Goal: Information Seeking & Learning: Learn about a topic

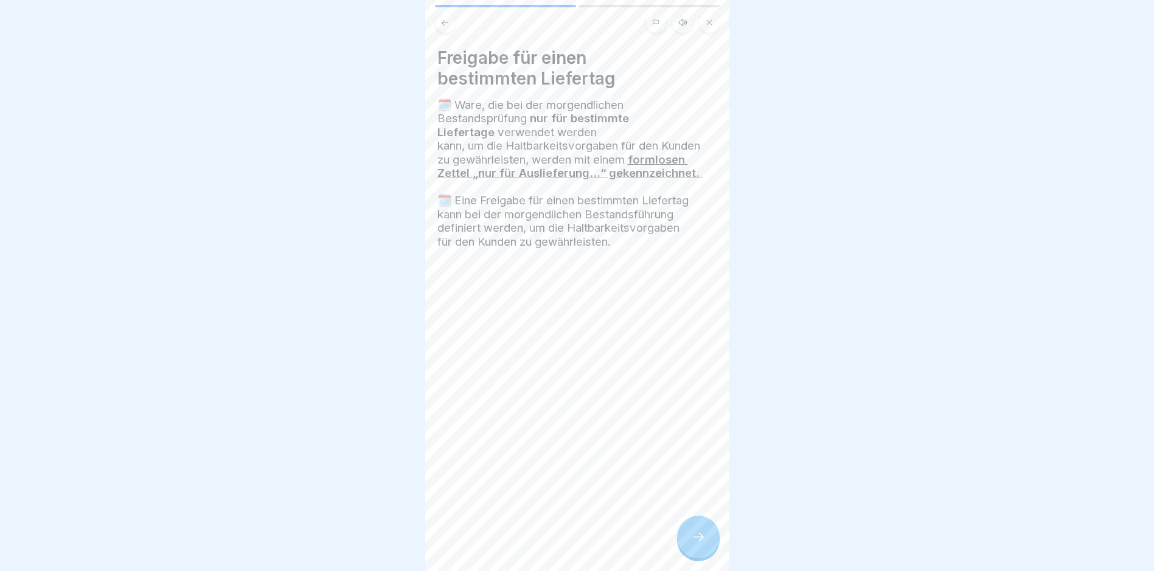
click at [695, 545] on icon at bounding box center [698, 537] width 15 height 15
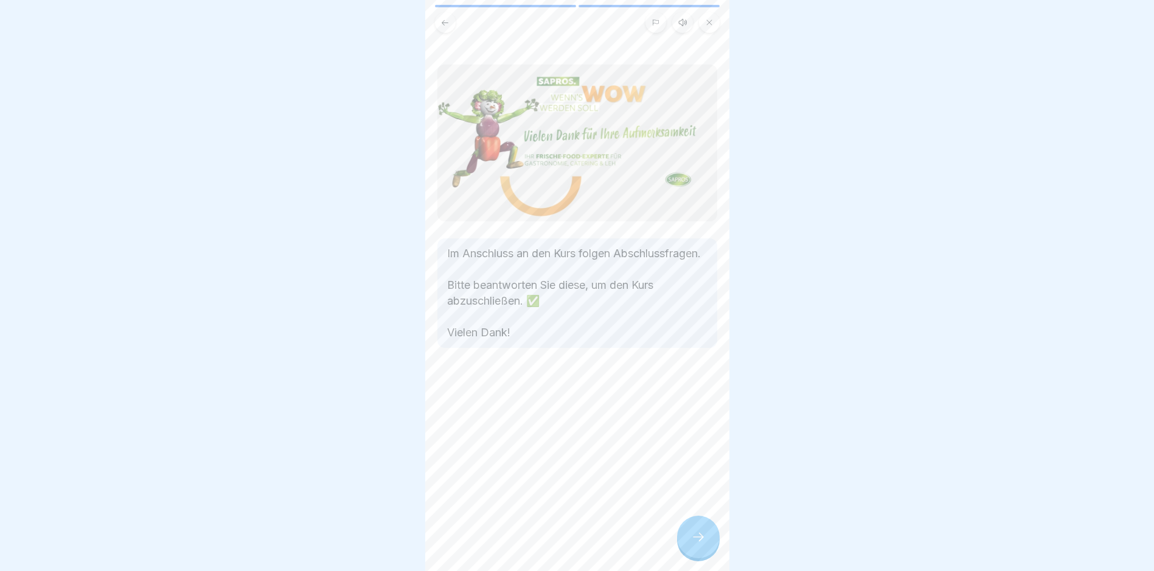
click at [693, 544] on icon at bounding box center [698, 537] width 15 height 15
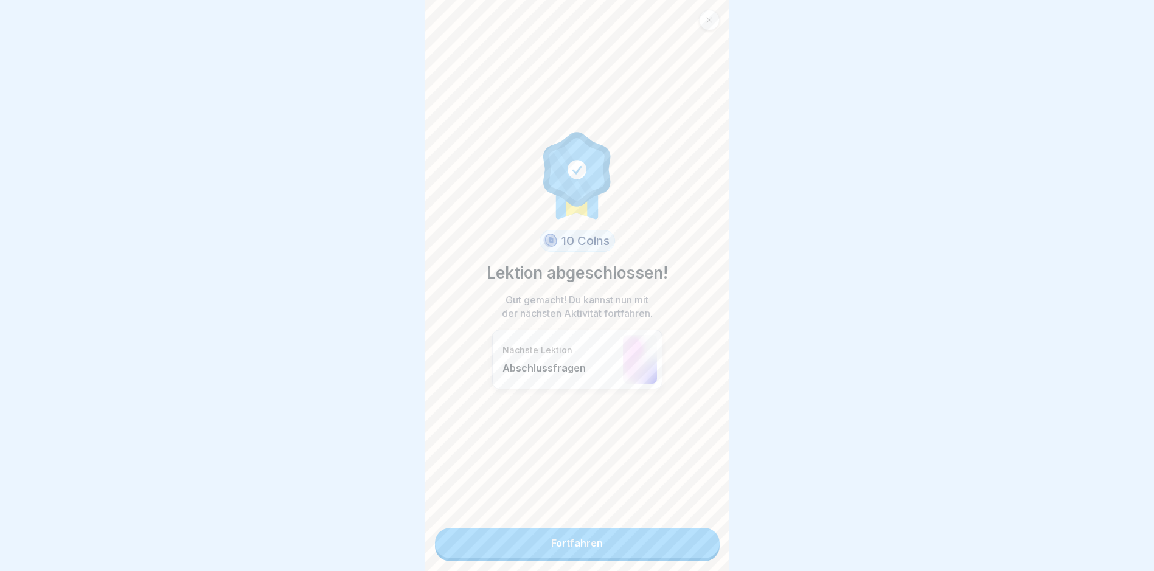
click at [621, 537] on link "Fortfahren" at bounding box center [577, 543] width 285 height 30
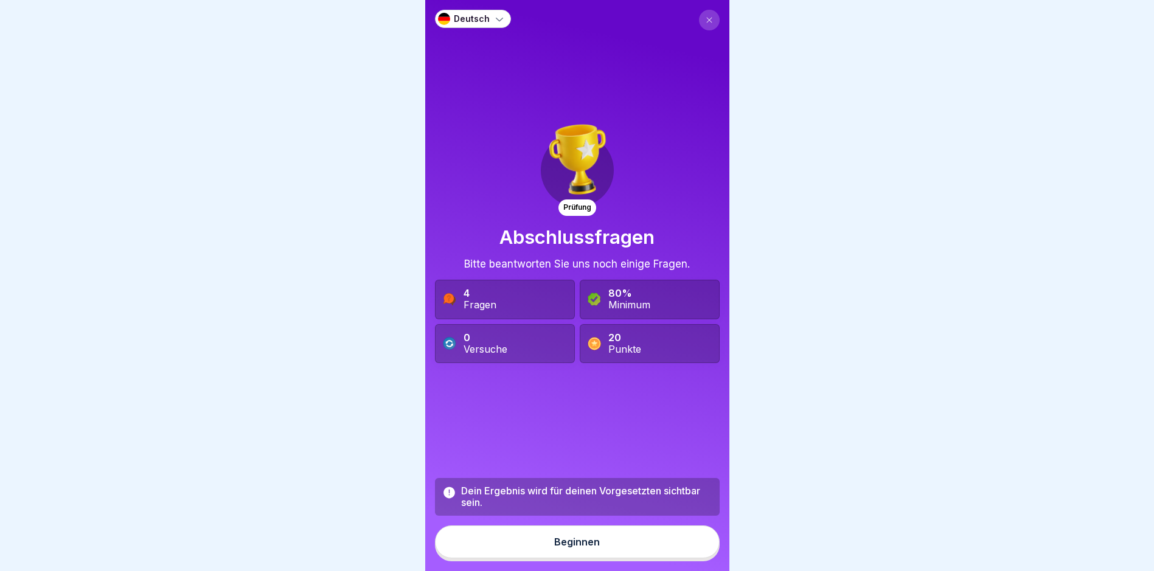
click at [574, 548] on div "Beginnen" at bounding box center [577, 542] width 46 height 11
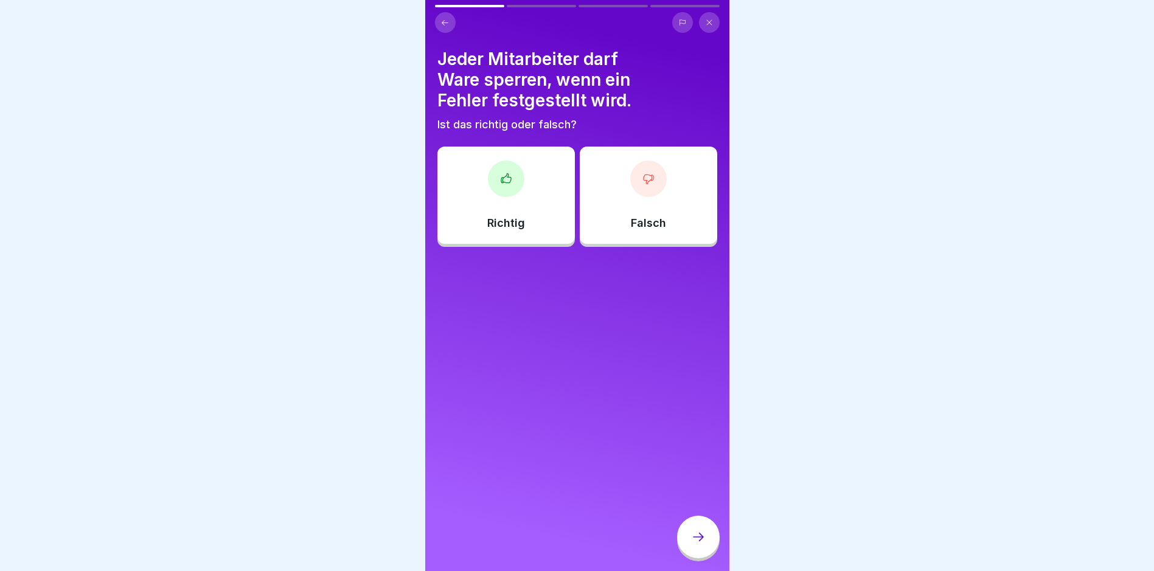
click at [488, 179] on div at bounding box center [506, 179] width 37 height 37
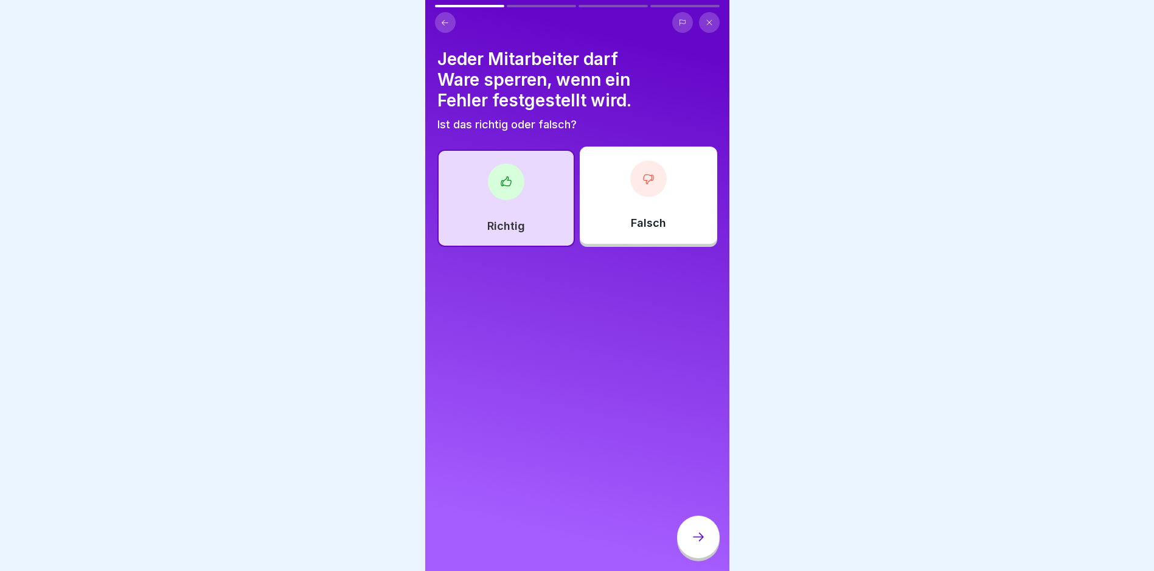
click at [695, 540] on icon at bounding box center [698, 537] width 15 height 15
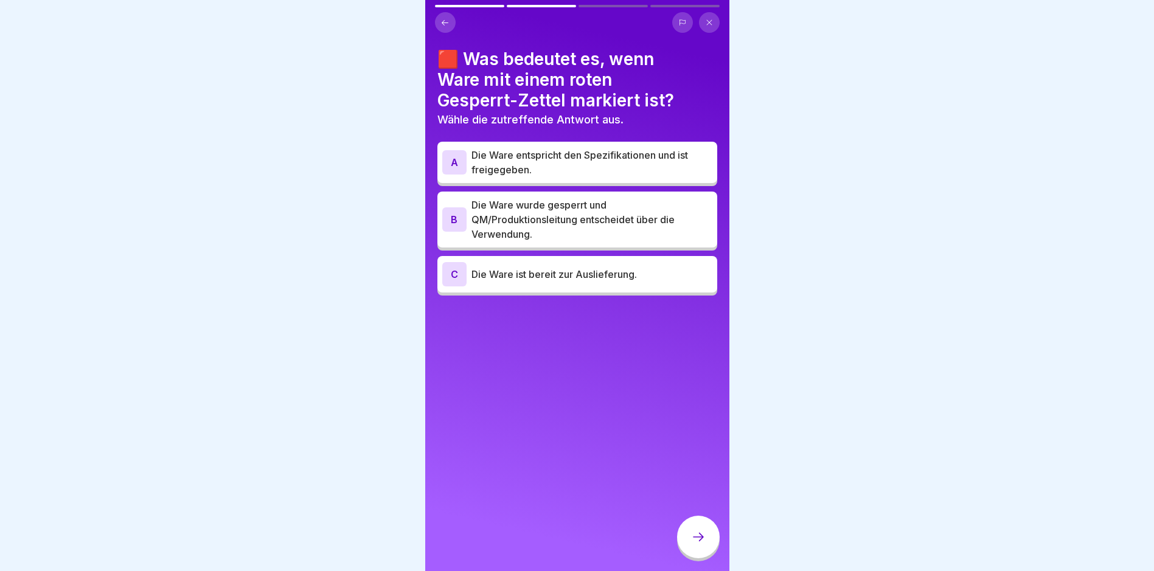
click at [493, 193] on div "B Die Ware wurde gesperrt und QM/Produktionsleitung entscheidet über die Verwen…" at bounding box center [577, 220] width 280 height 56
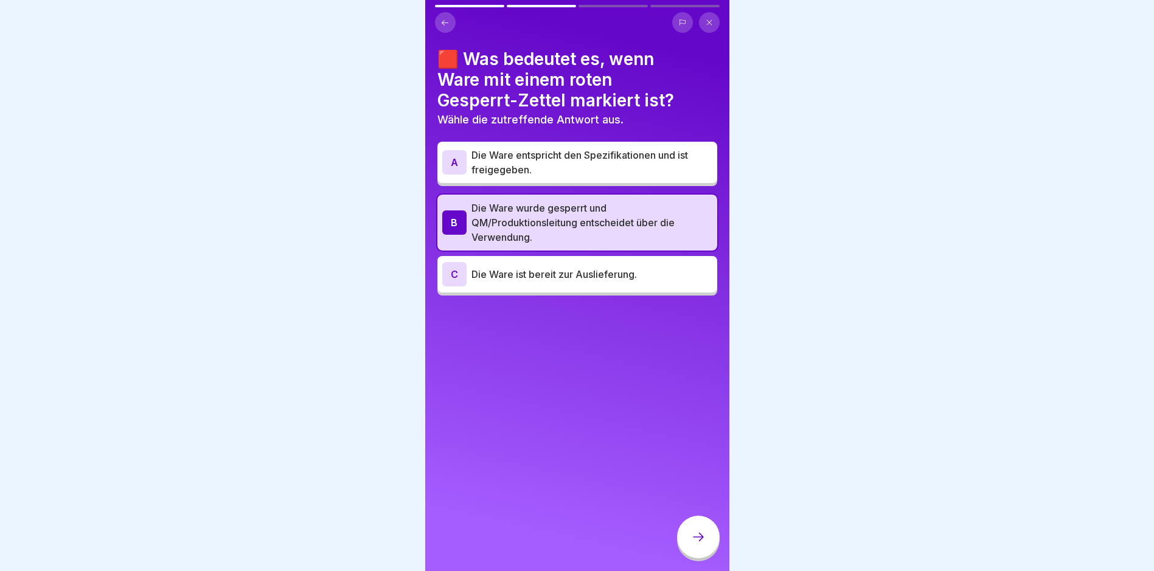
click at [700, 535] on div at bounding box center [698, 537] width 43 height 43
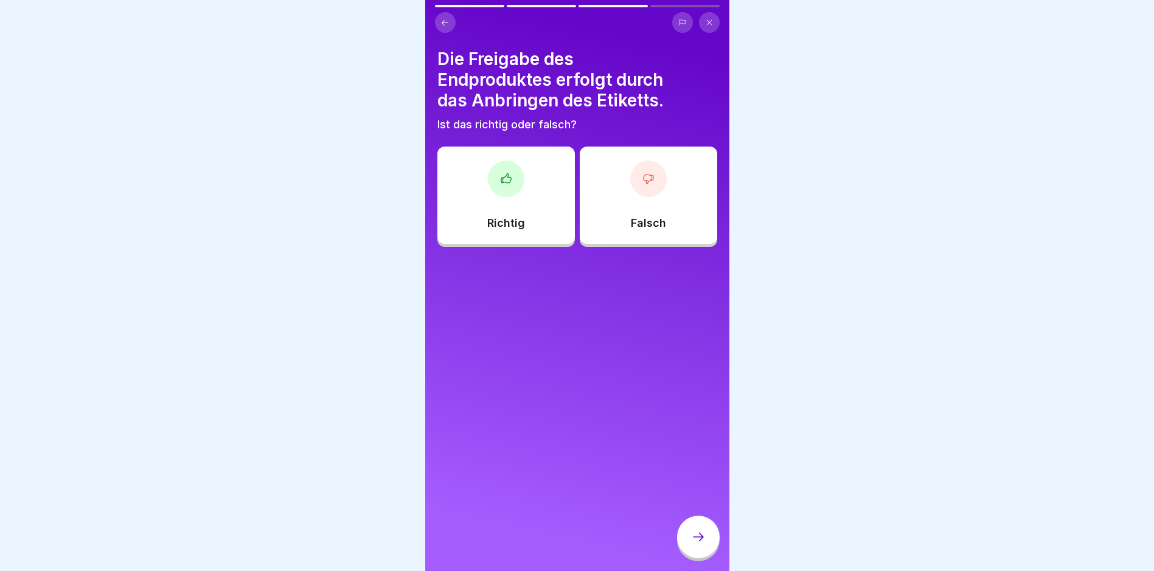
click at [494, 190] on div at bounding box center [506, 179] width 37 height 37
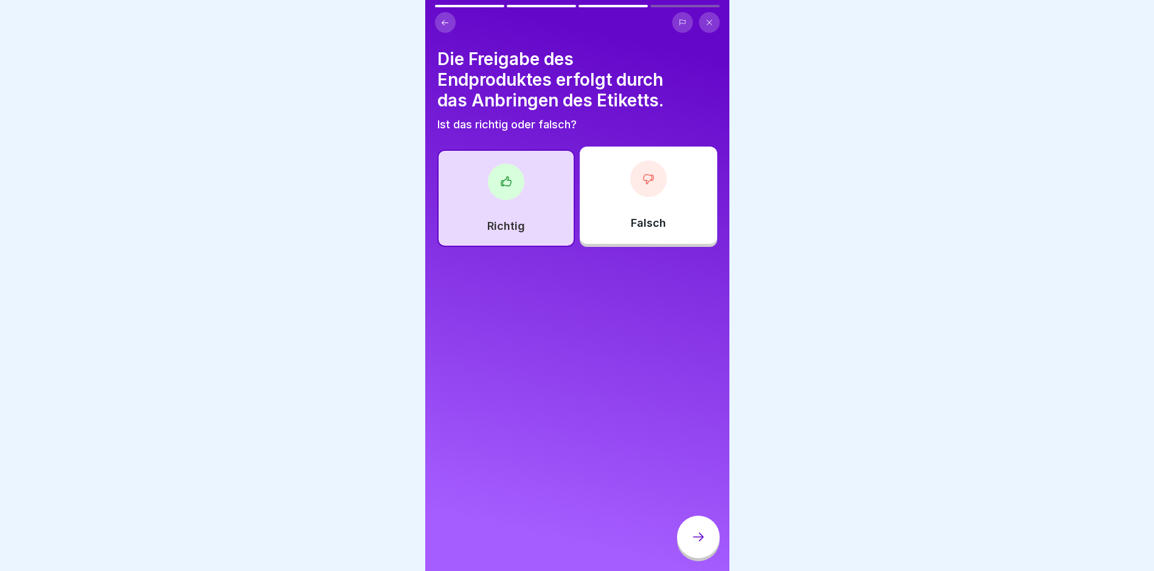
click at [705, 540] on div at bounding box center [698, 537] width 43 height 43
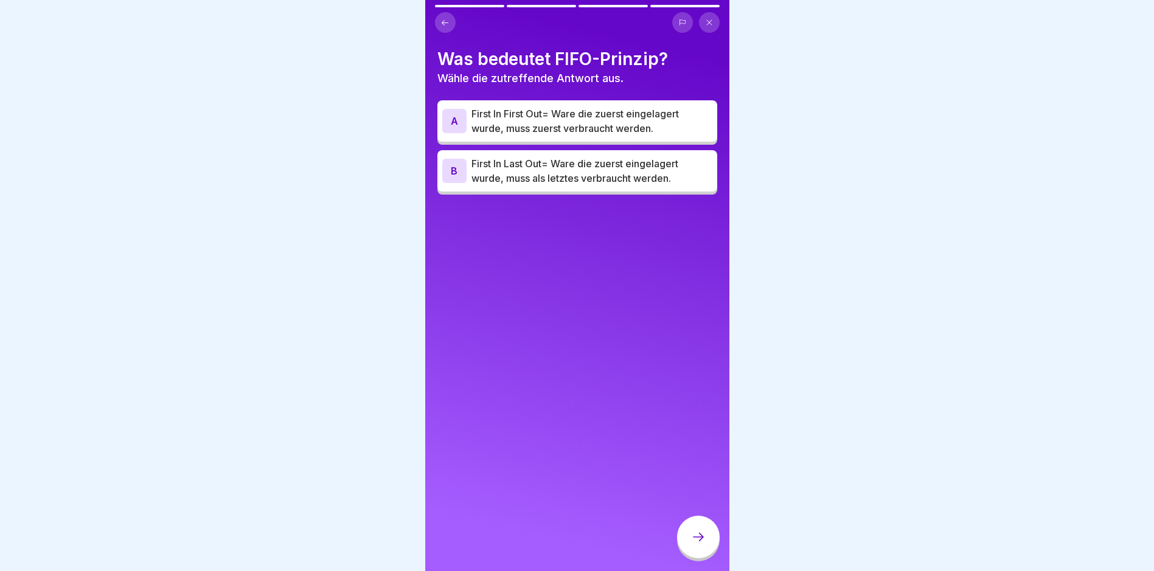
click at [450, 116] on div "A" at bounding box center [454, 121] width 24 height 24
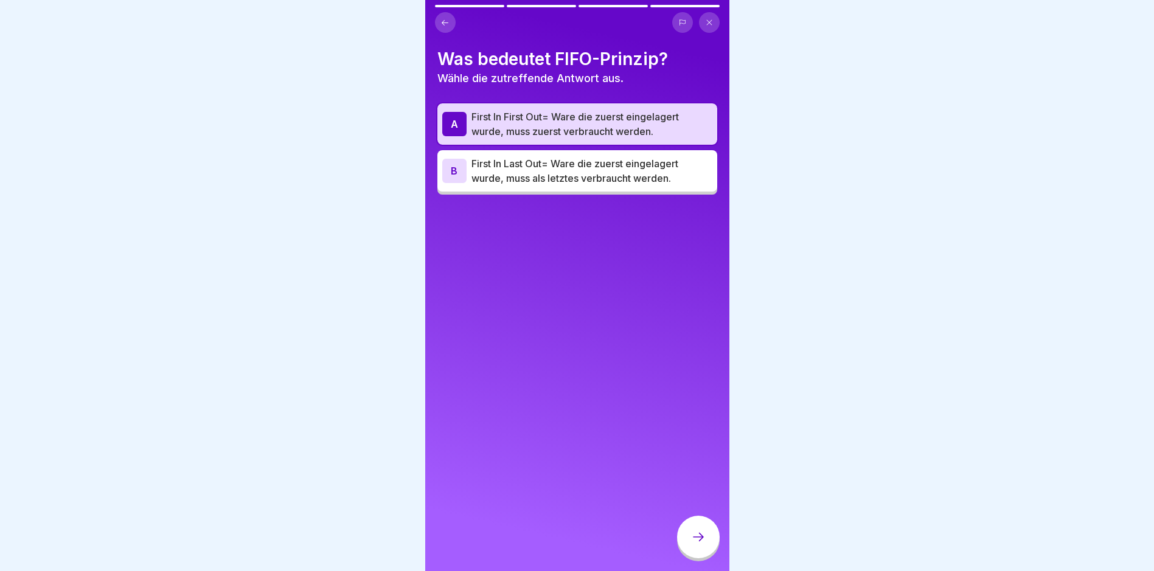
click at [703, 538] on div at bounding box center [698, 537] width 43 height 43
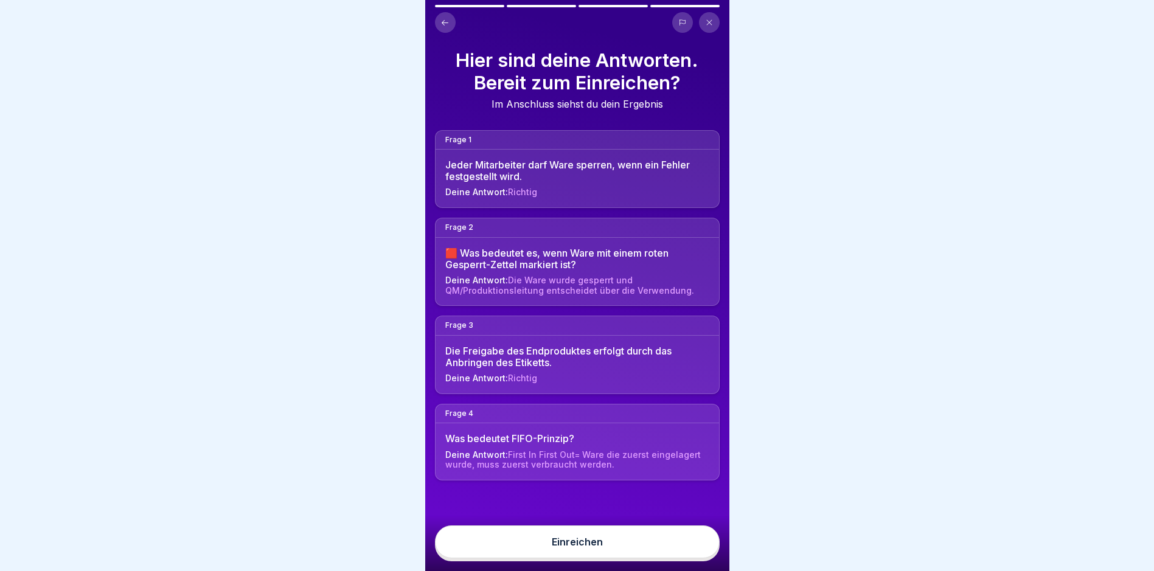
scroll to position [9, 0]
click at [587, 541] on div "Einreichen" at bounding box center [577, 542] width 51 height 11
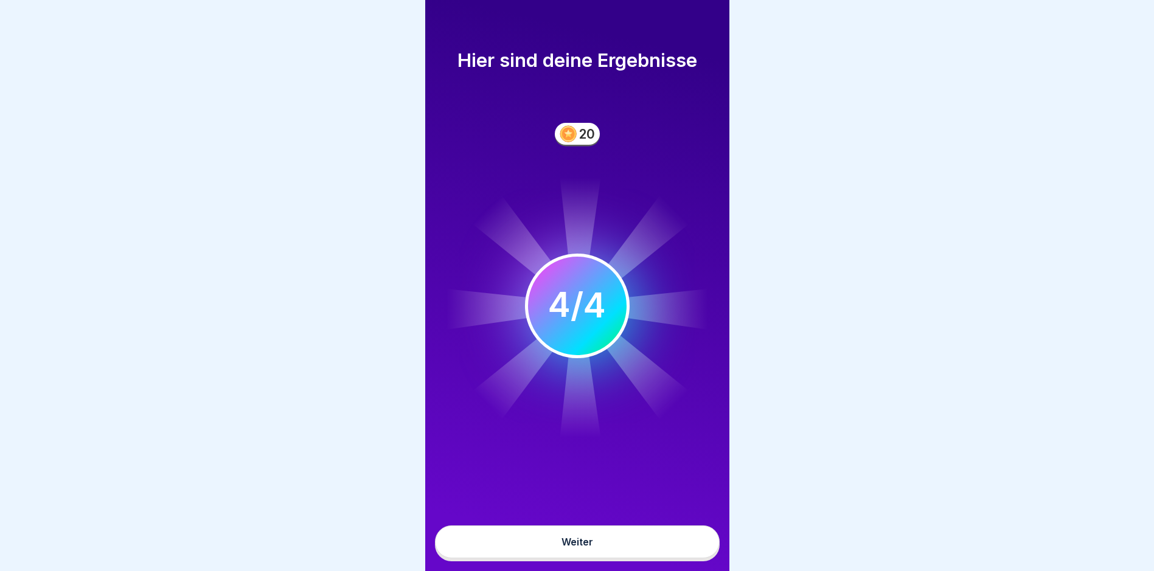
click at [578, 538] on div "Weiter" at bounding box center [578, 542] width 32 height 11
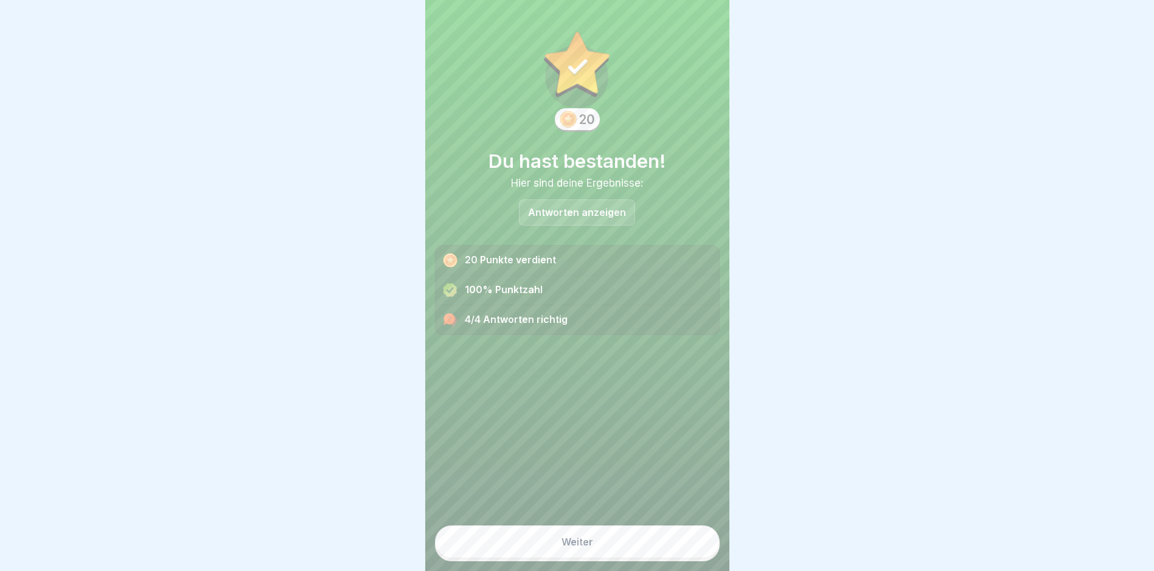
click at [565, 537] on div "Weiter" at bounding box center [578, 542] width 32 height 11
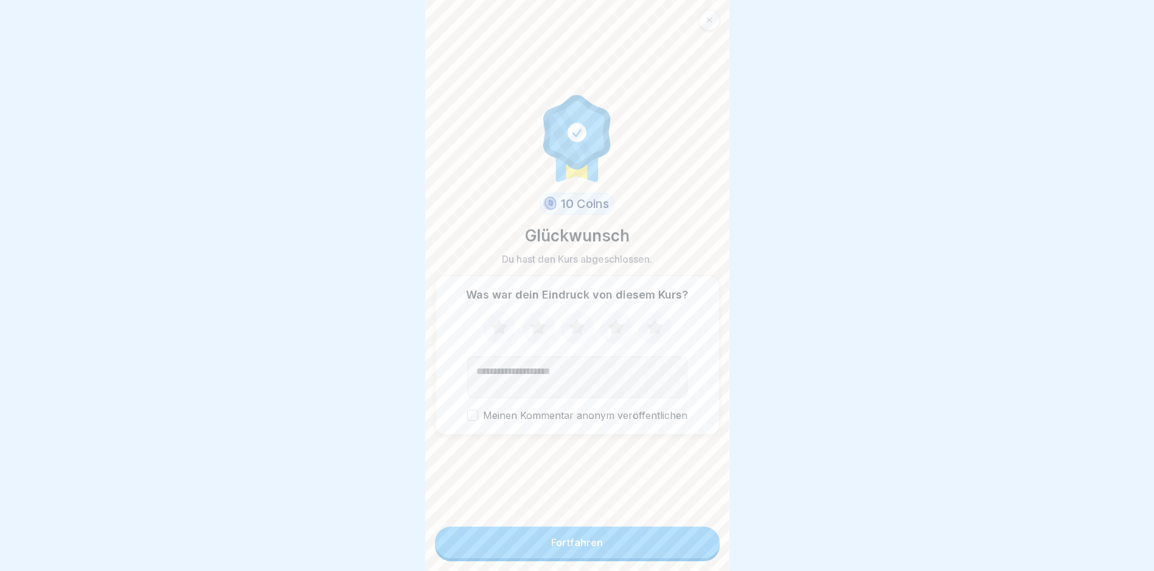
click at [551, 545] on div "Fortfahren" at bounding box center [577, 542] width 52 height 11
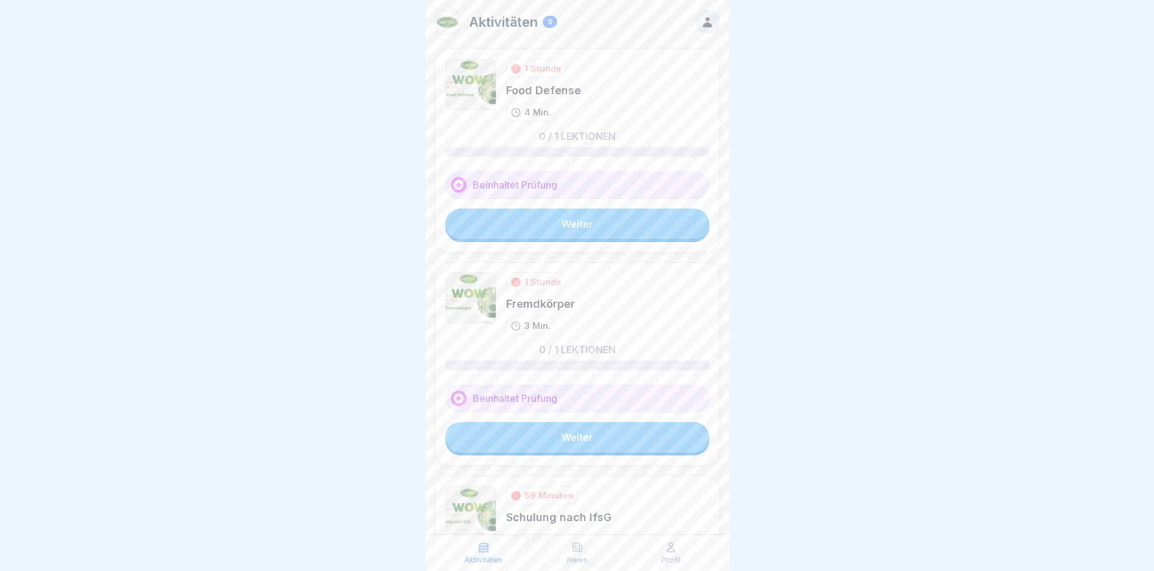
click at [590, 217] on link "Weiter" at bounding box center [577, 224] width 264 height 30
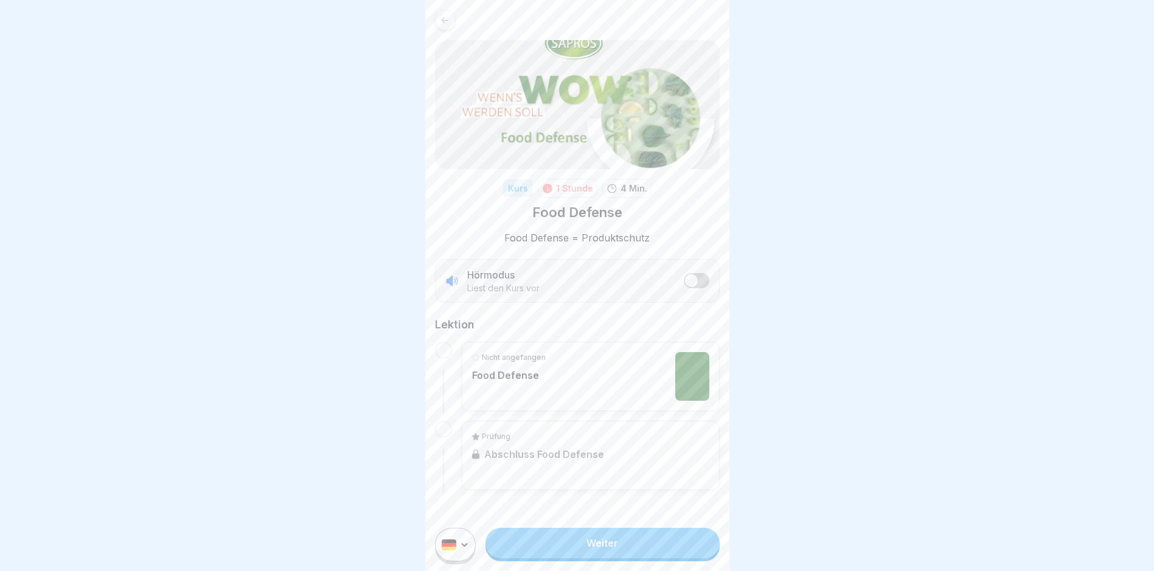
scroll to position [9, 0]
click at [566, 544] on link "Weiter" at bounding box center [603, 543] width 234 height 30
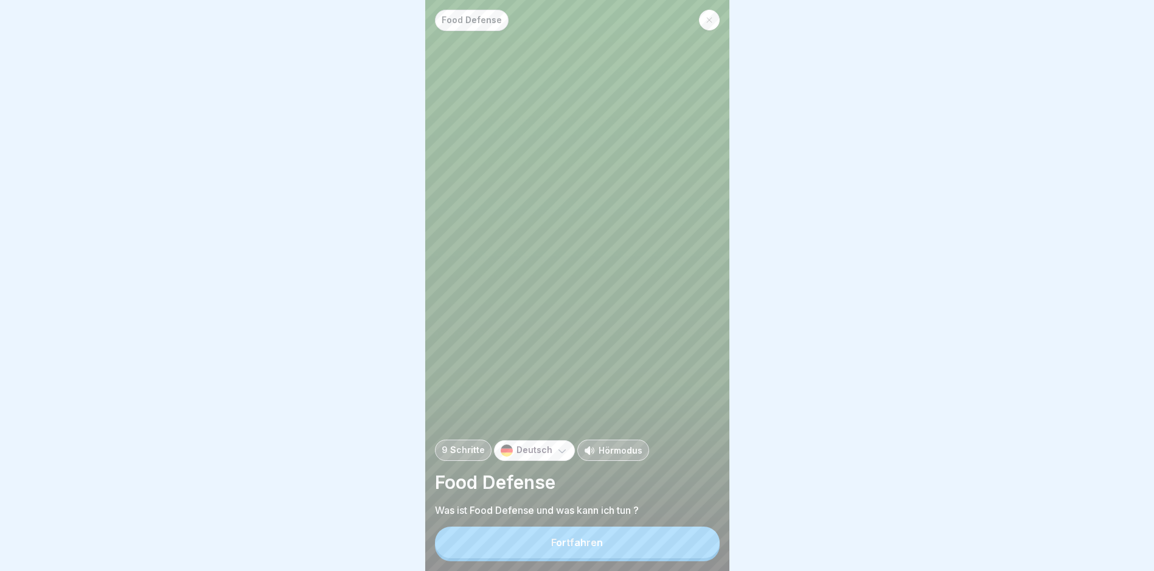
scroll to position [9, 0]
click at [585, 545] on div "Fortfahren" at bounding box center [577, 542] width 52 height 11
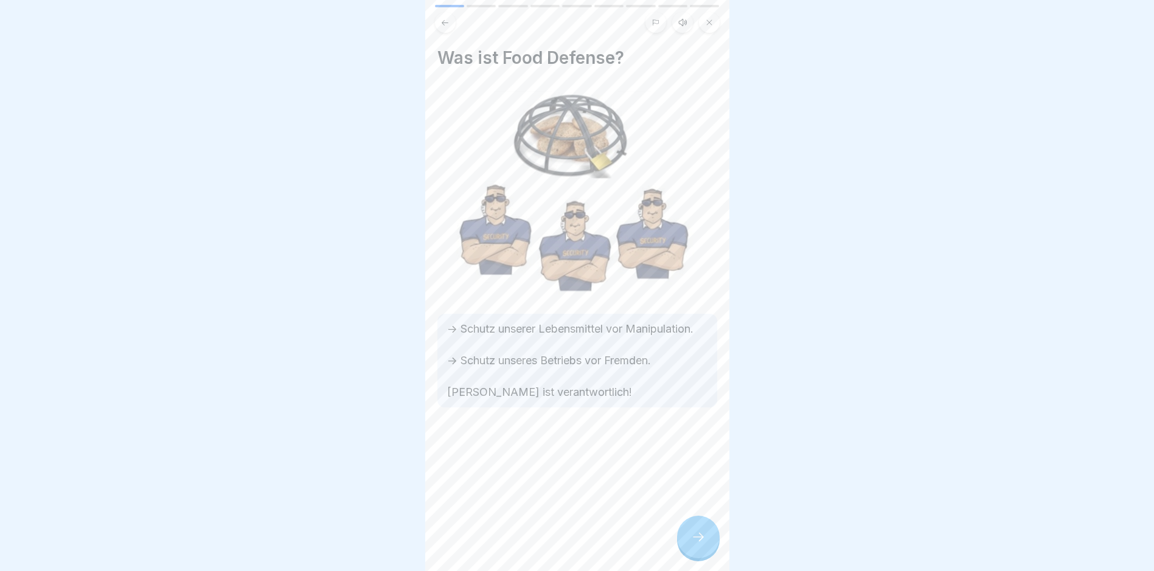
click at [702, 543] on icon at bounding box center [698, 537] width 15 height 15
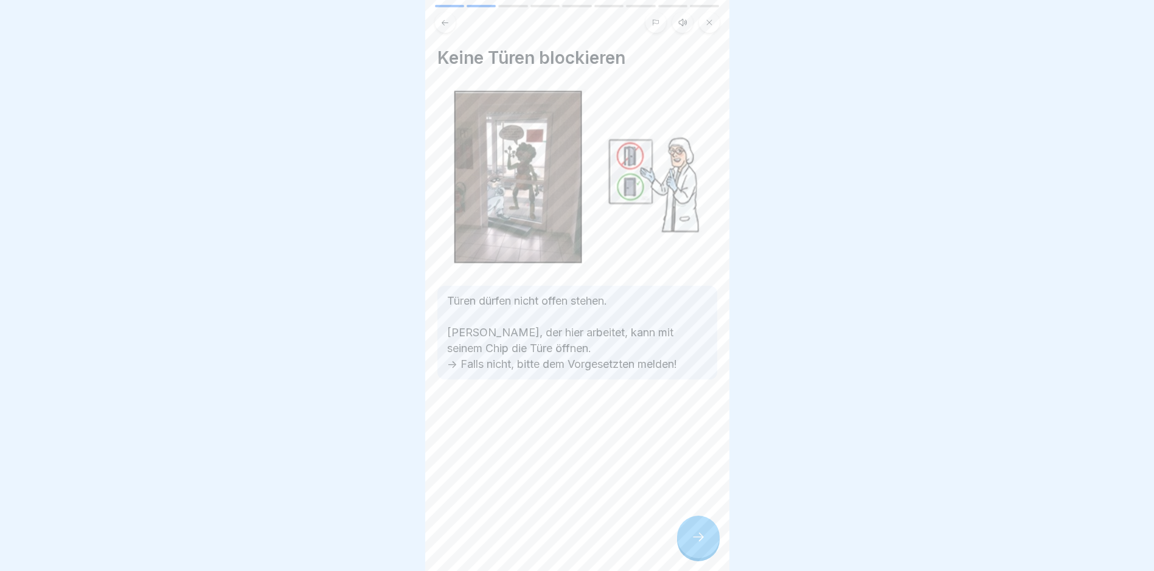
click at [694, 534] on icon at bounding box center [698, 537] width 15 height 15
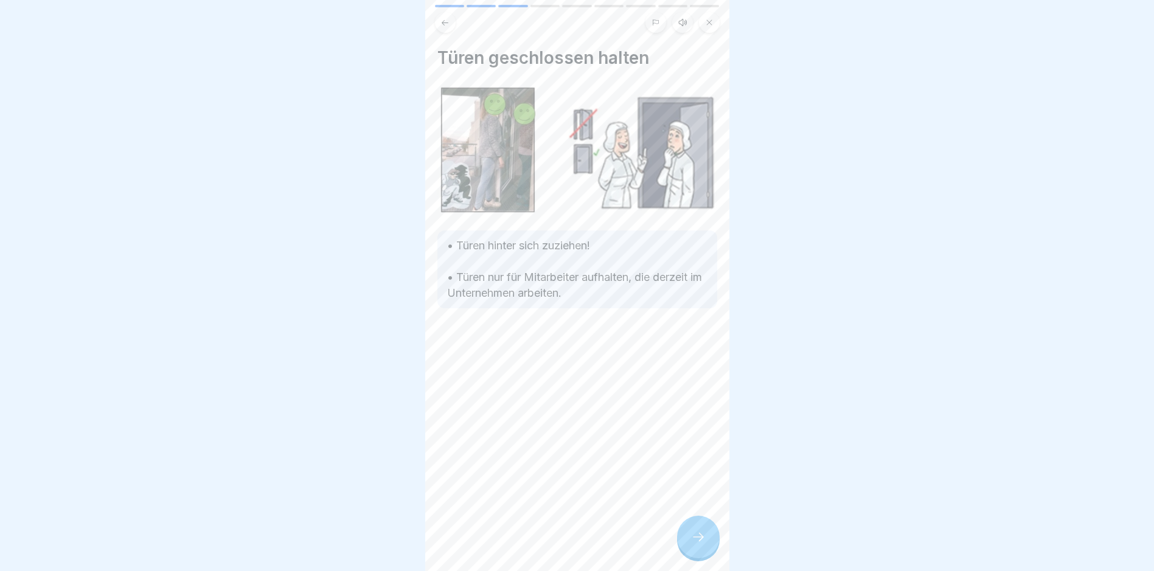
click at [697, 528] on div at bounding box center [698, 537] width 43 height 43
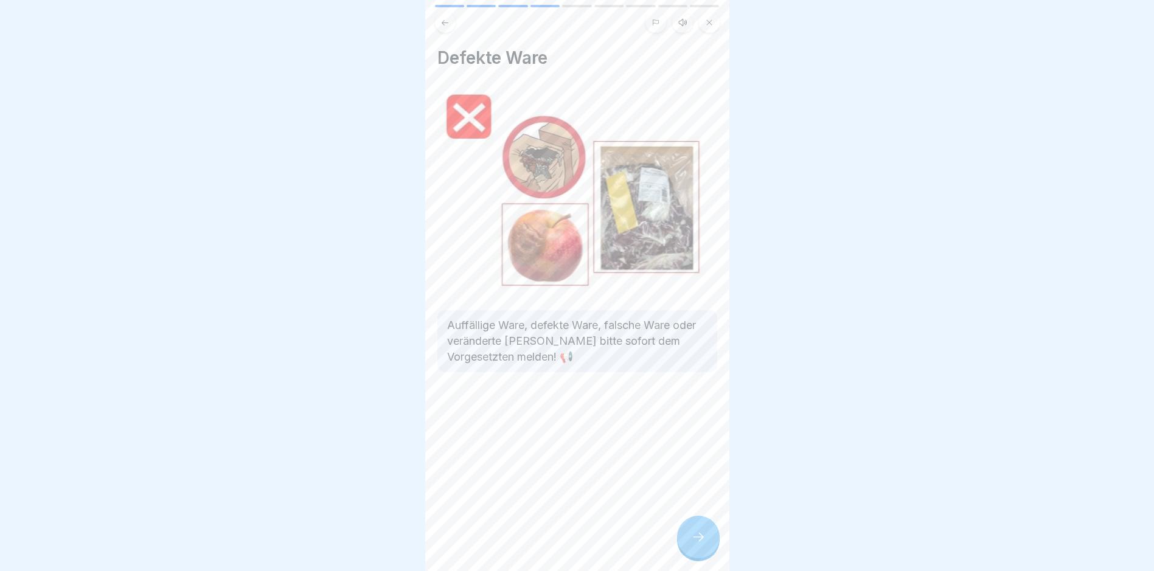
click at [694, 544] on icon at bounding box center [698, 537] width 15 height 15
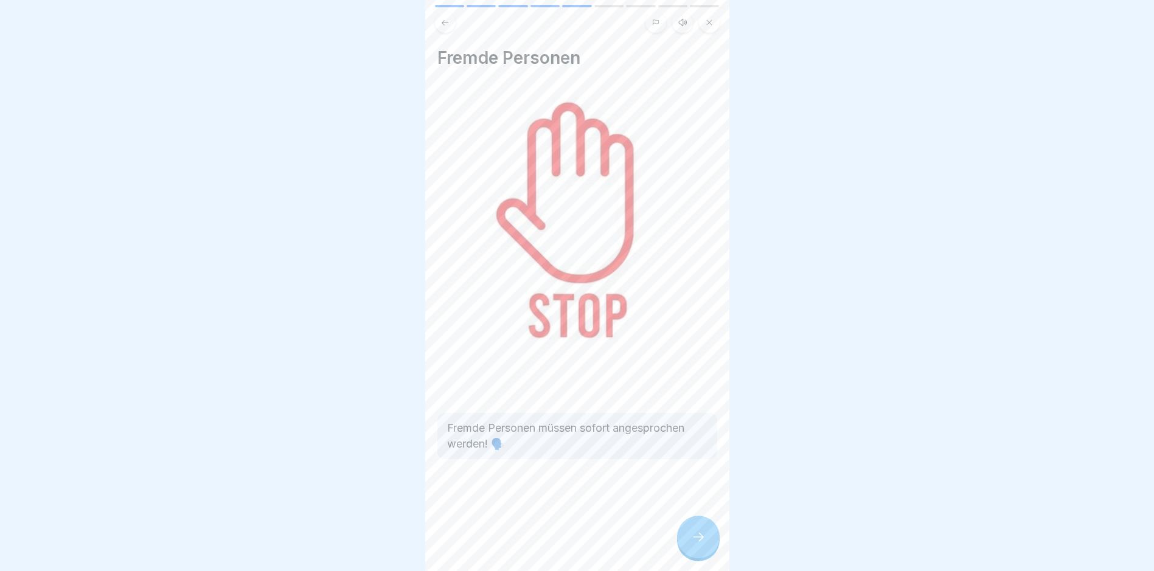
click at [694, 543] on icon at bounding box center [698, 537] width 15 height 15
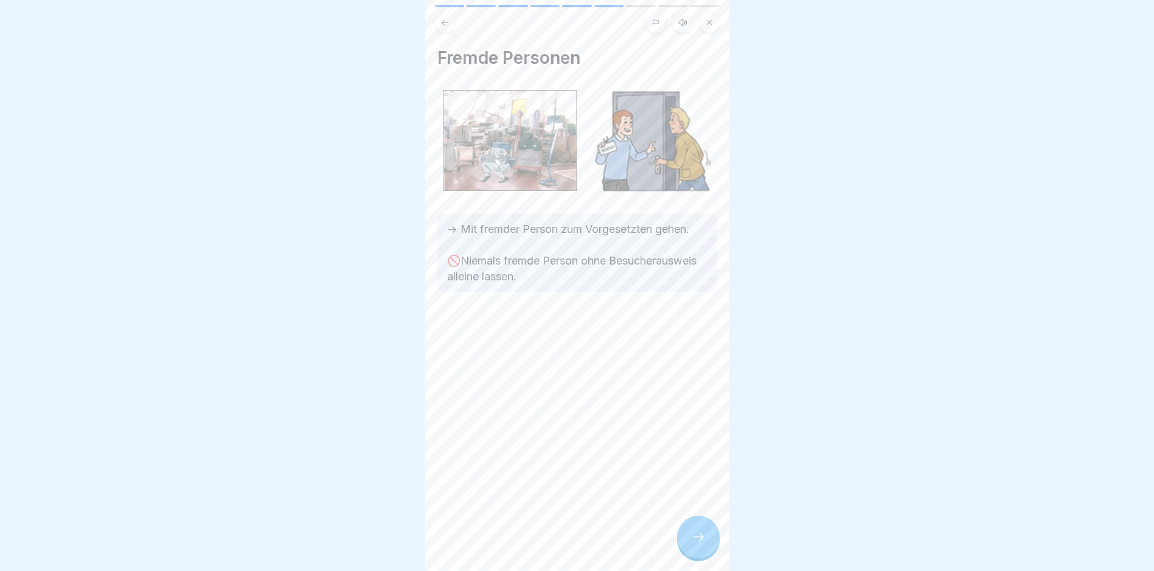
click at [694, 542] on icon at bounding box center [698, 537] width 15 height 15
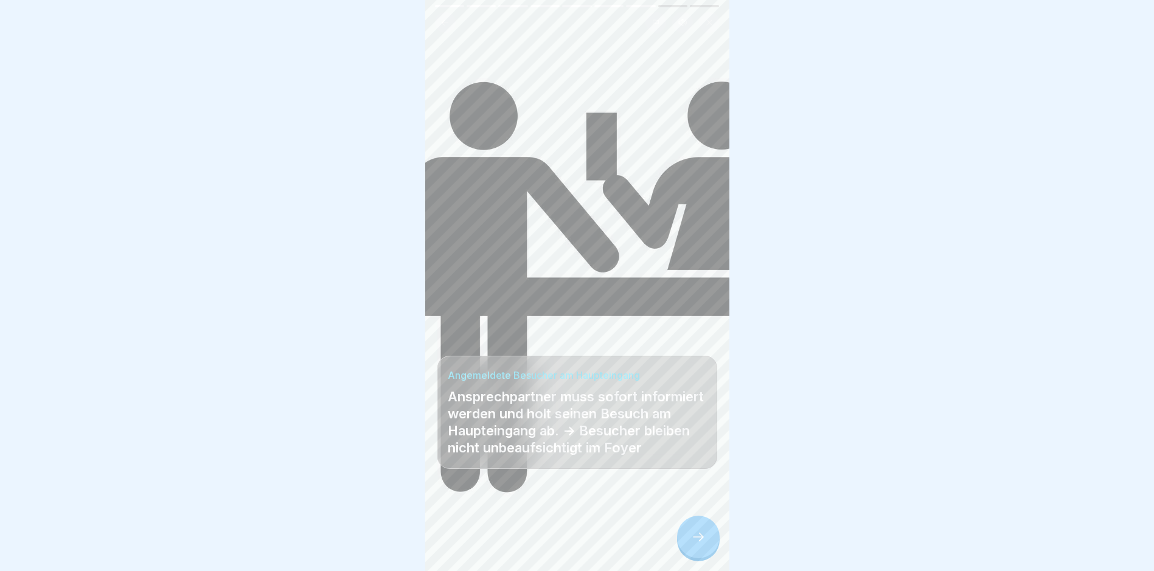
click at [689, 538] on div at bounding box center [698, 537] width 43 height 43
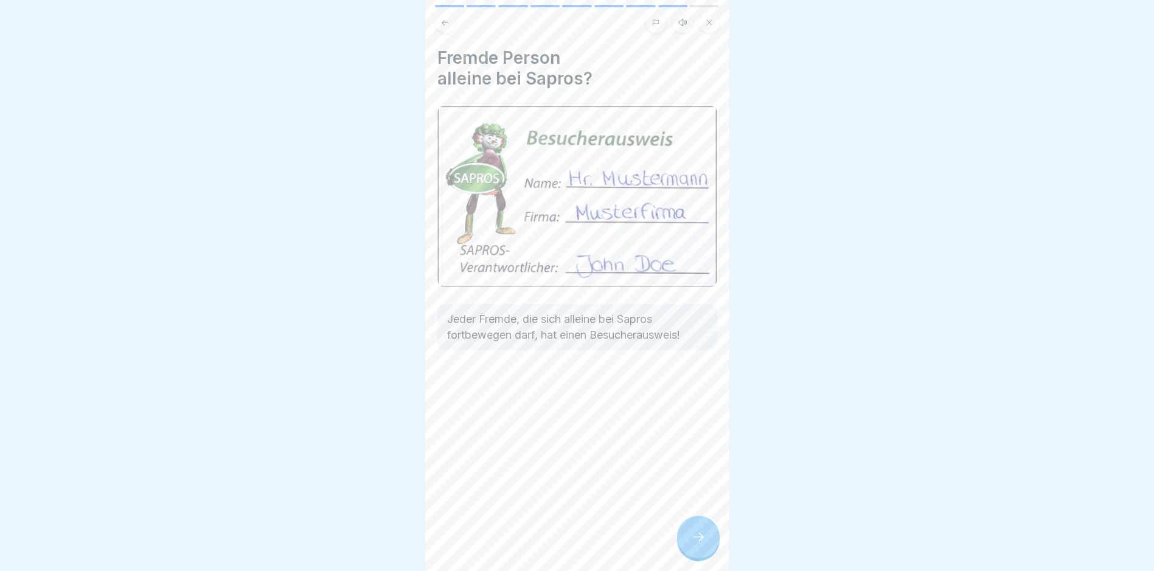
click at [690, 538] on div at bounding box center [698, 537] width 43 height 43
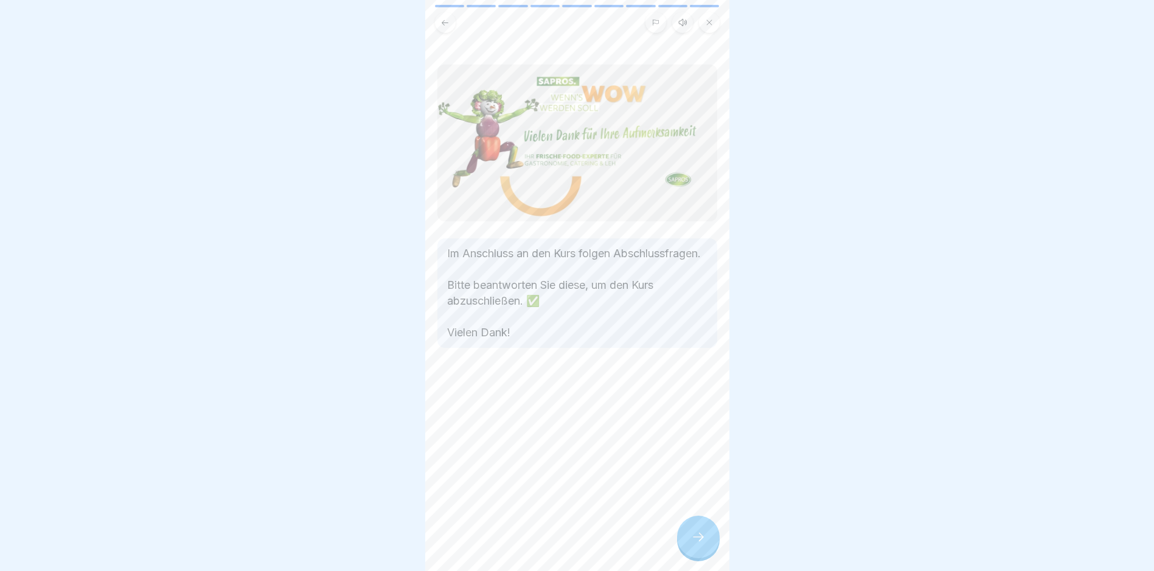
click at [690, 537] on div at bounding box center [698, 537] width 43 height 43
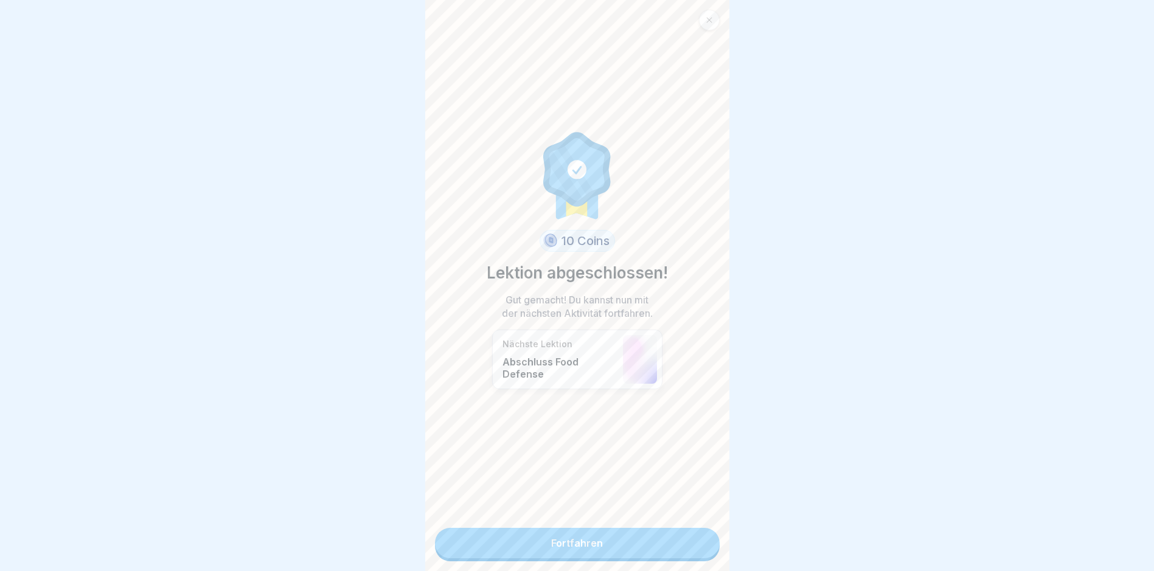
click at [639, 530] on link "Fortfahren" at bounding box center [577, 543] width 285 height 30
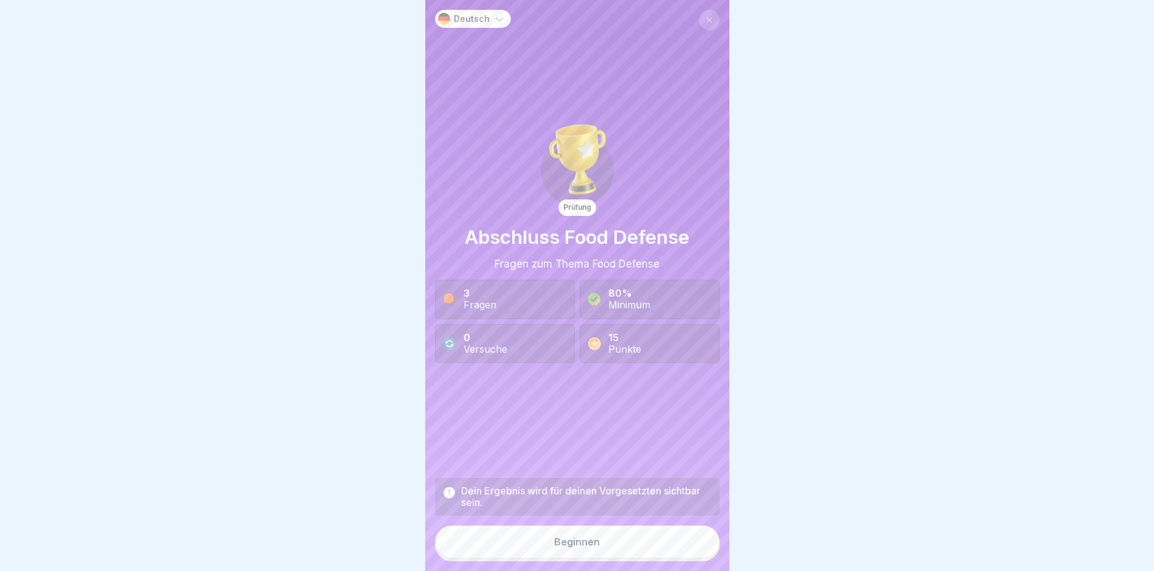
click at [616, 548] on button "Beginnen" at bounding box center [577, 542] width 285 height 33
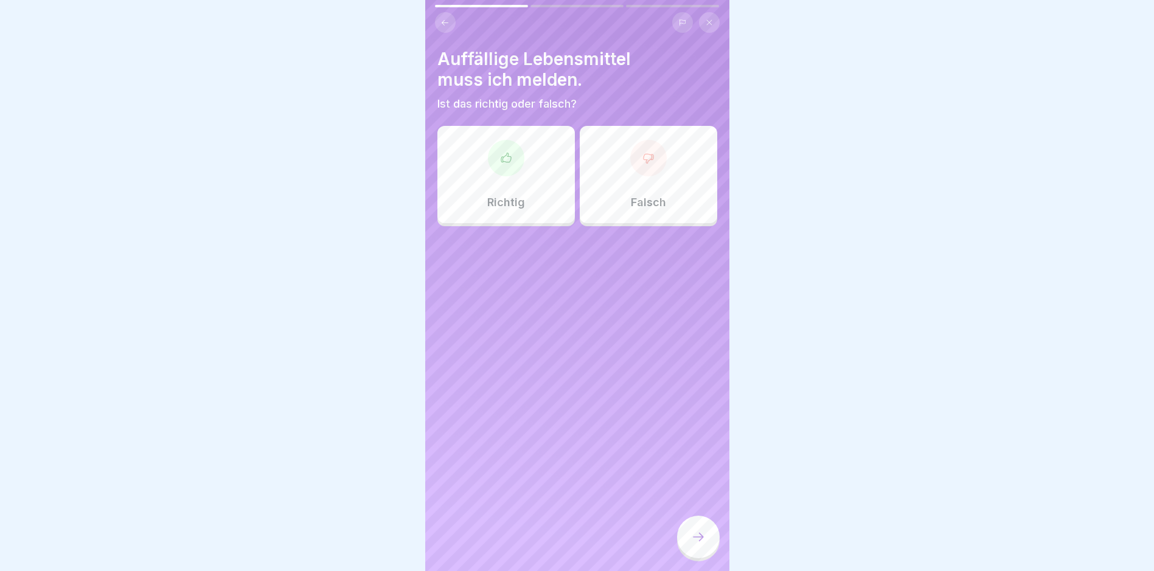
click at [510, 165] on div at bounding box center [506, 158] width 37 height 37
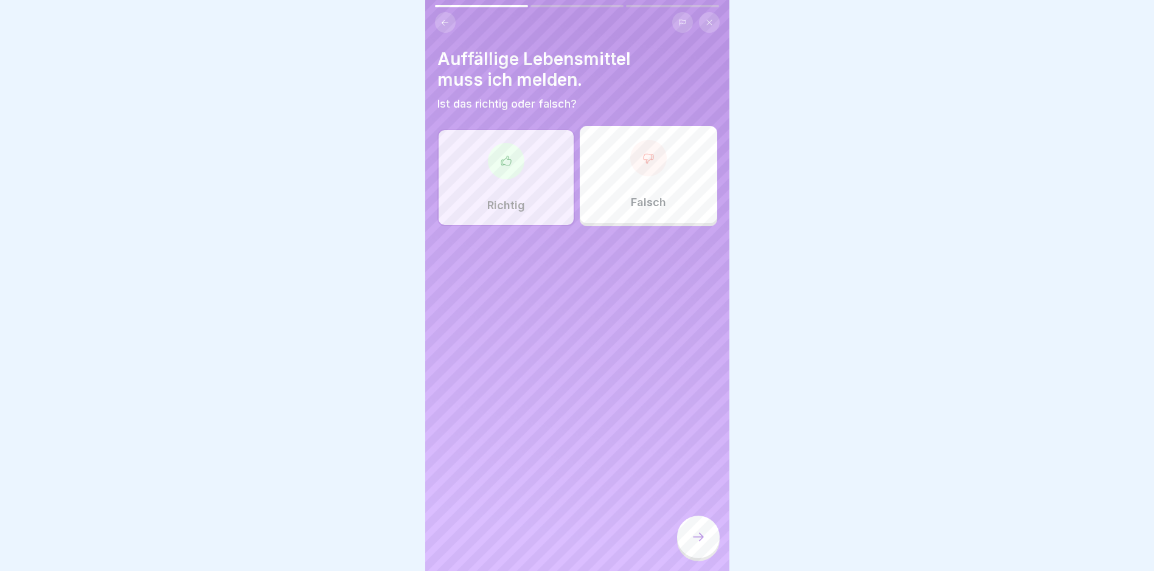
click at [694, 537] on div at bounding box center [698, 537] width 43 height 43
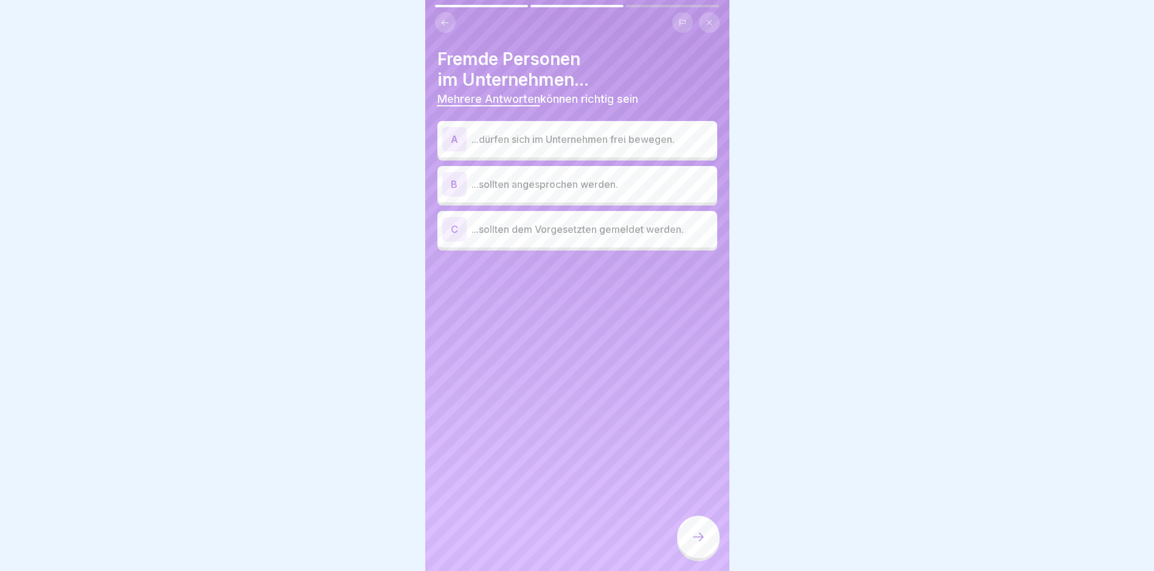
click at [526, 184] on p "...sollten angesprochen werden." at bounding box center [592, 184] width 241 height 15
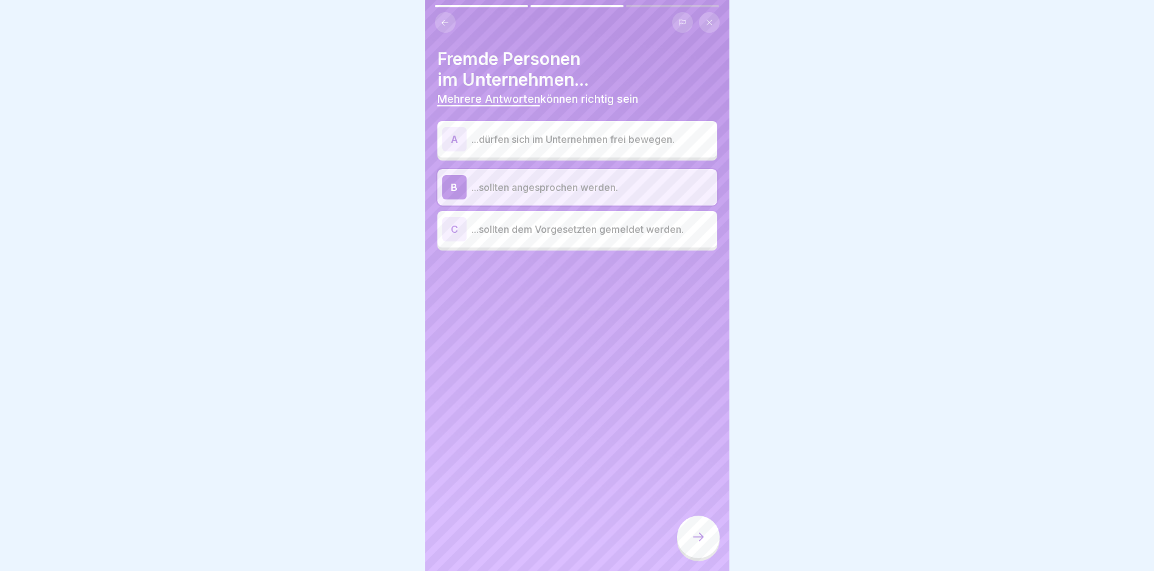
click at [526, 222] on p "...sollten dem Vorgesetzten gemeldet werden." at bounding box center [592, 229] width 241 height 15
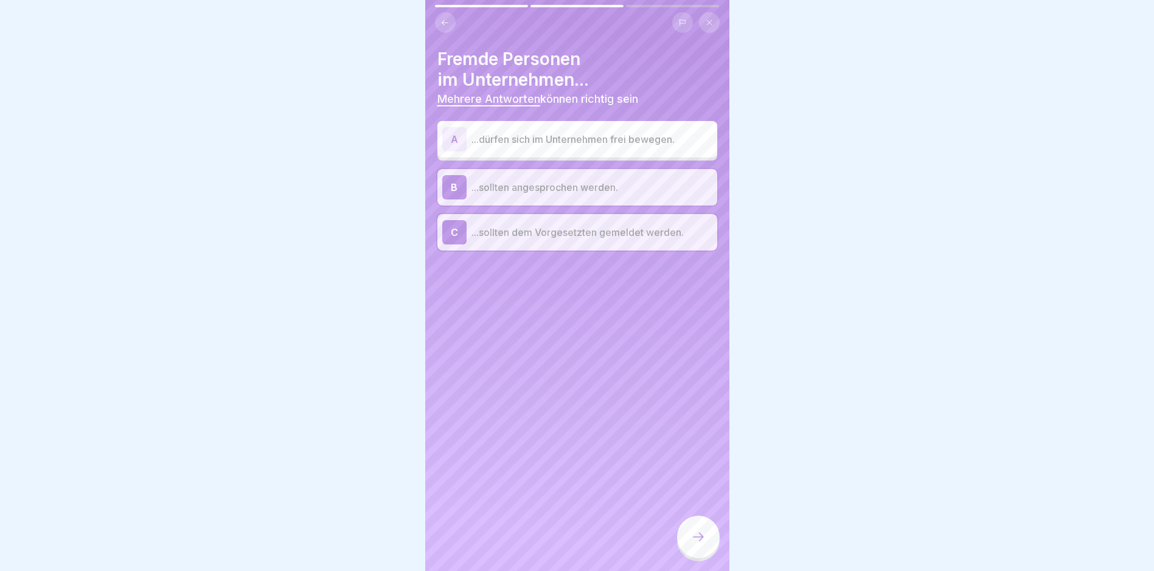
click at [694, 545] on icon at bounding box center [698, 537] width 15 height 15
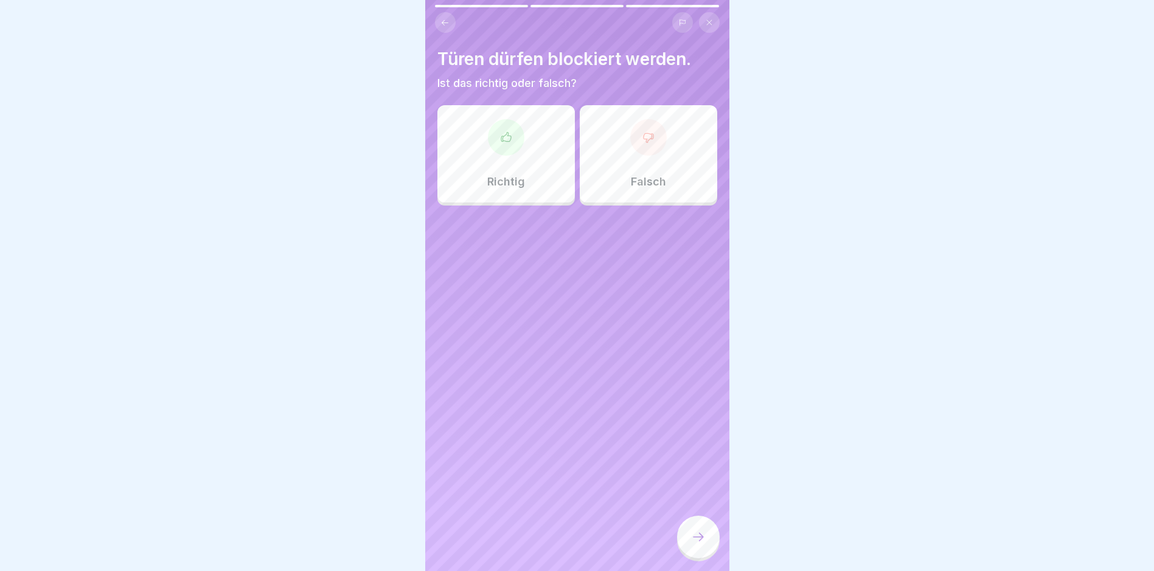
click at [641, 156] on div "Falsch" at bounding box center [649, 153] width 138 height 97
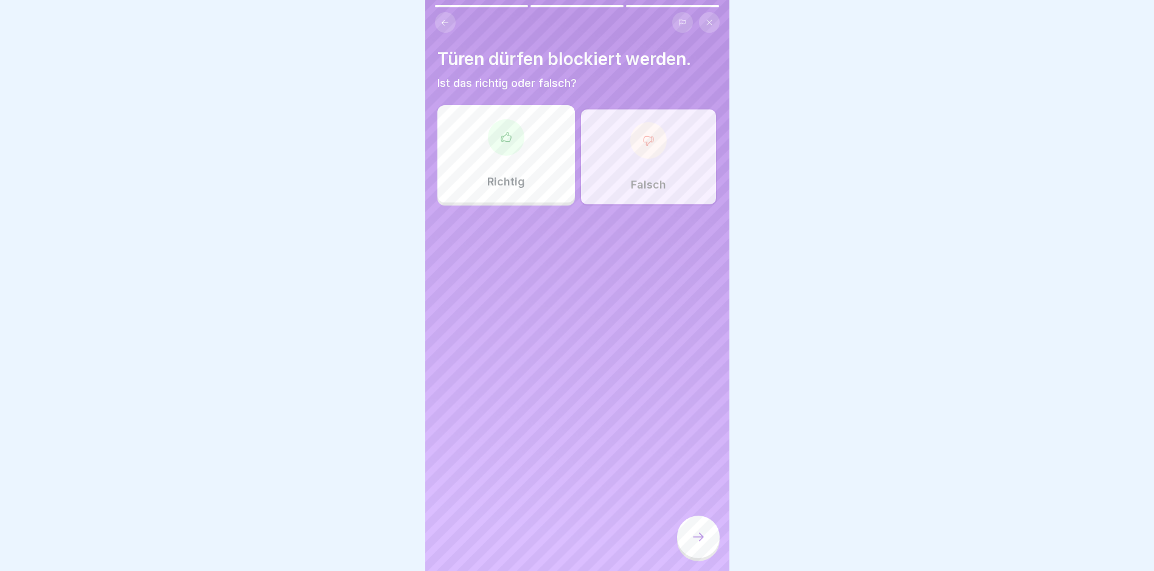
click at [703, 537] on div at bounding box center [698, 537] width 43 height 43
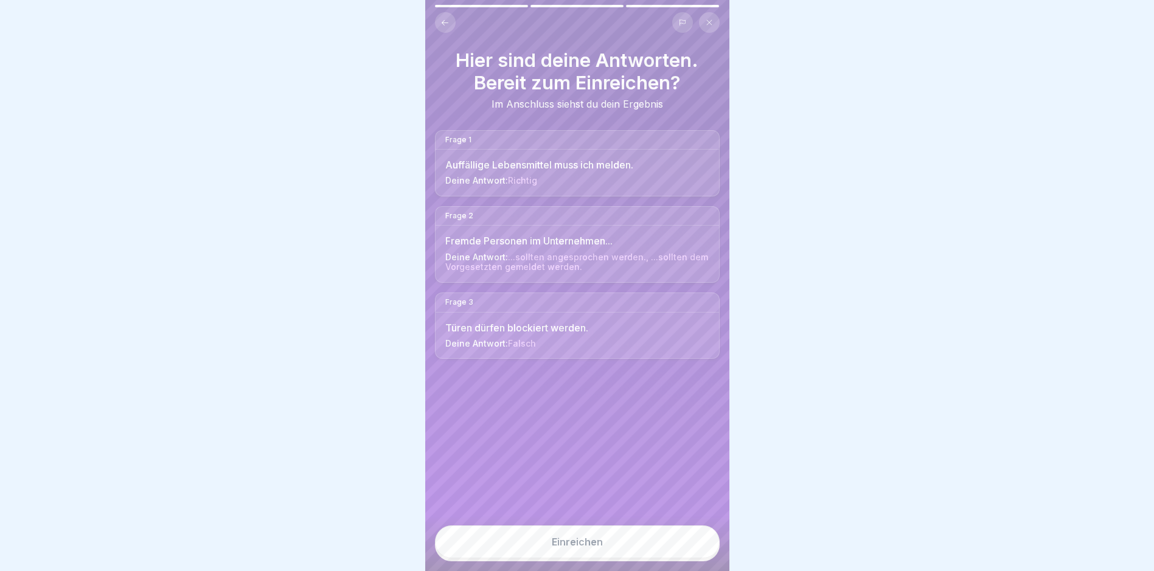
click at [583, 548] on div "Einreichen" at bounding box center [577, 542] width 51 height 11
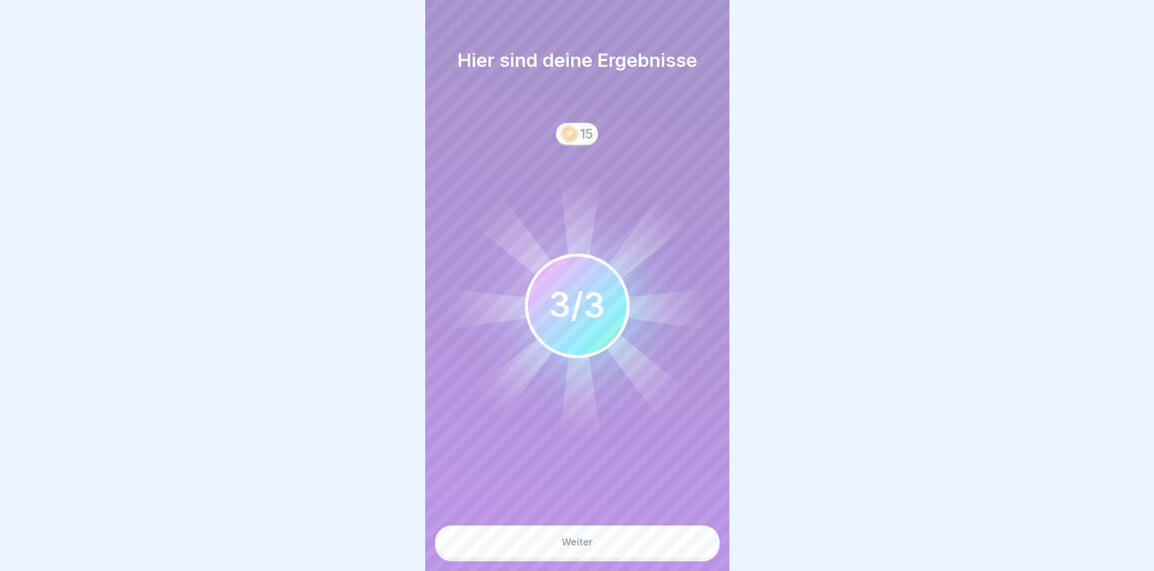
click at [579, 548] on div "Weiter" at bounding box center [578, 542] width 32 height 11
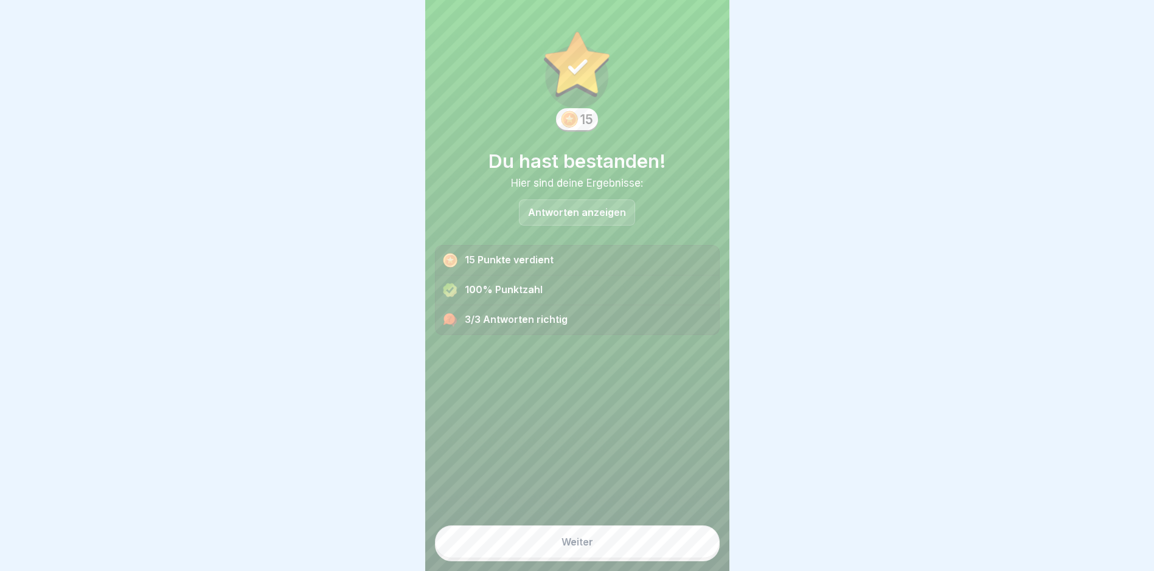
click at [580, 548] on div "Weiter" at bounding box center [578, 542] width 32 height 11
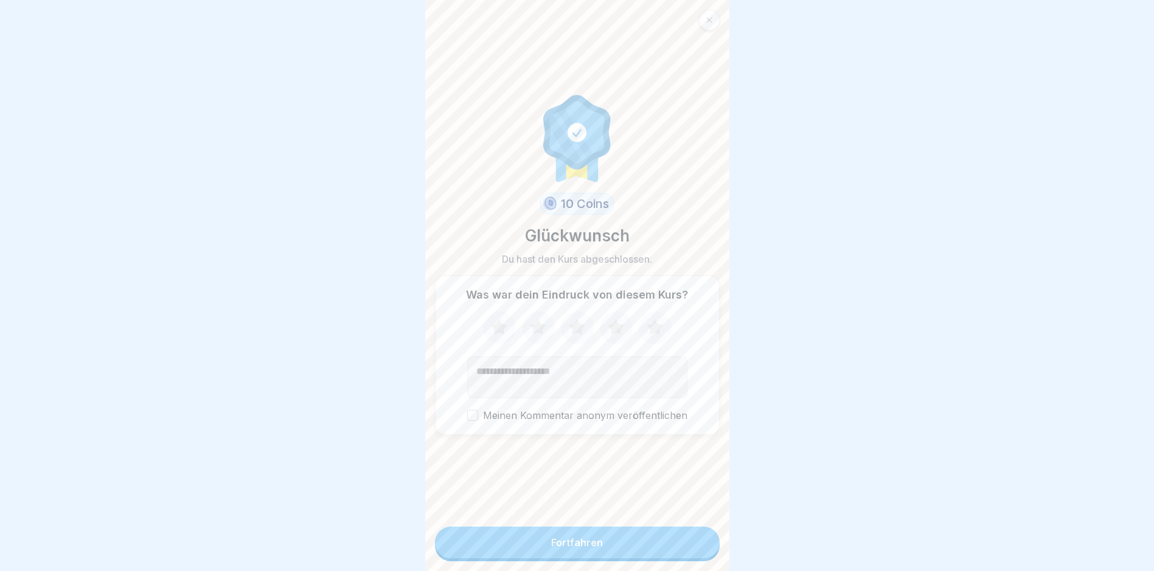
click at [581, 548] on div "Fortfahren" at bounding box center [577, 542] width 52 height 11
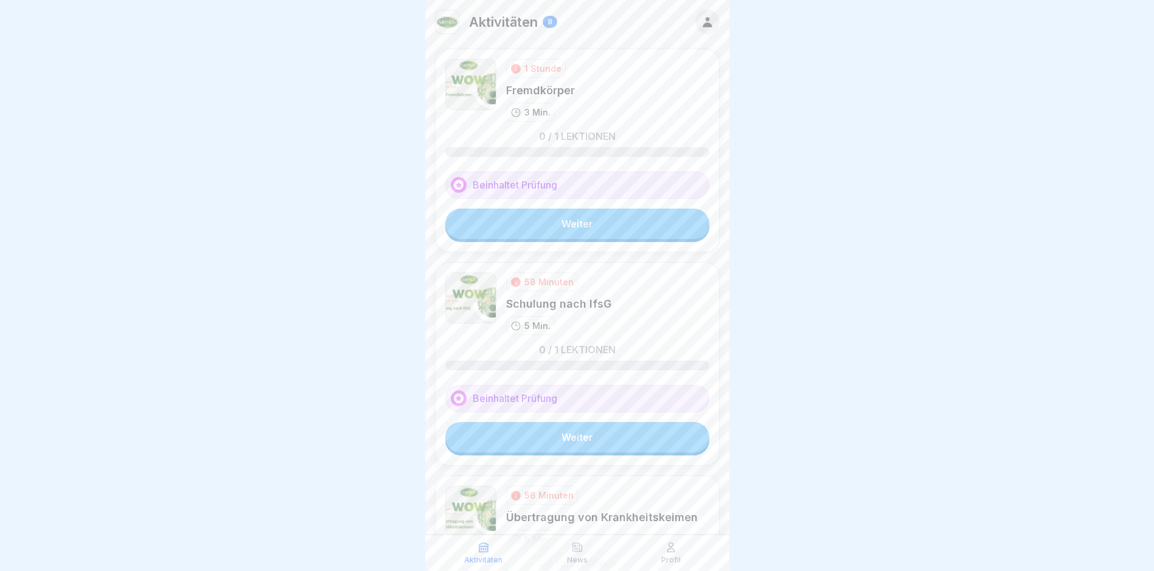
click at [552, 222] on link "Weiter" at bounding box center [577, 224] width 264 height 30
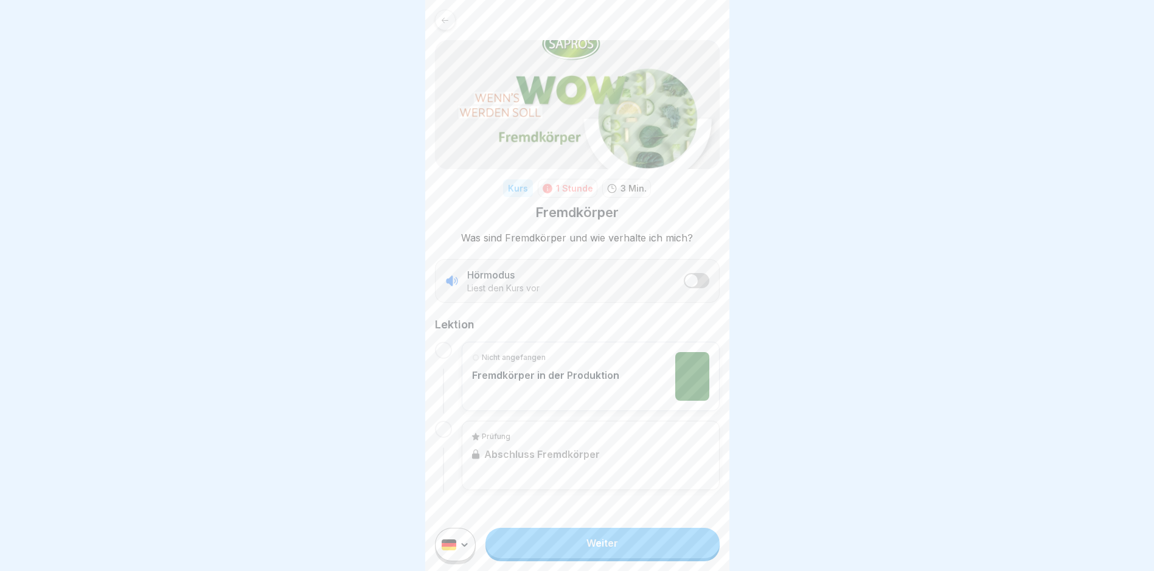
click at [551, 553] on link "Weiter" at bounding box center [603, 543] width 234 height 30
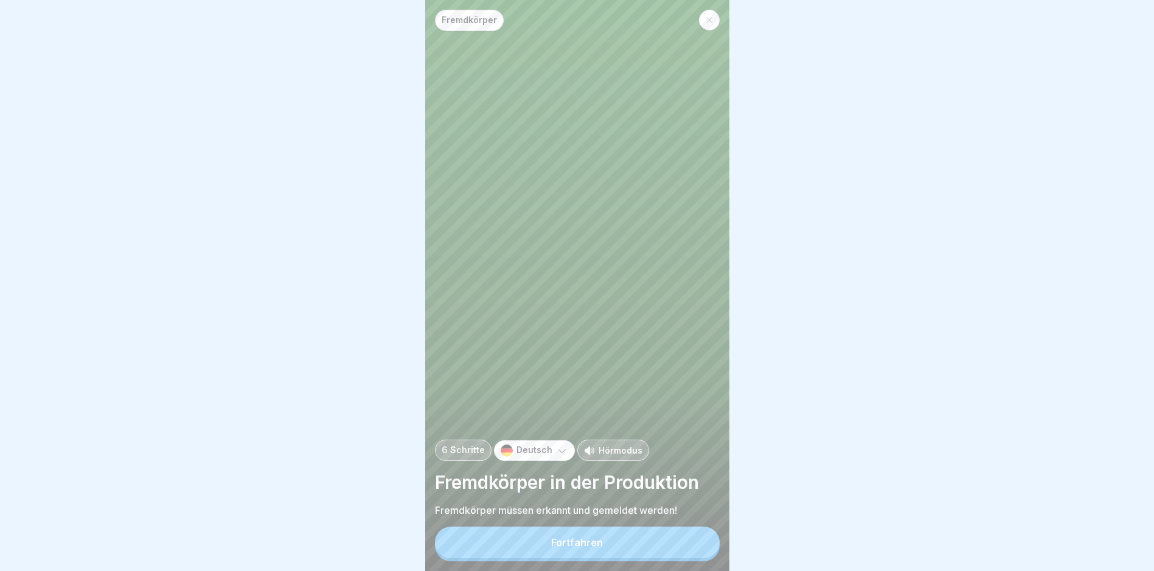
click at [607, 554] on button "Fortfahren" at bounding box center [577, 543] width 285 height 32
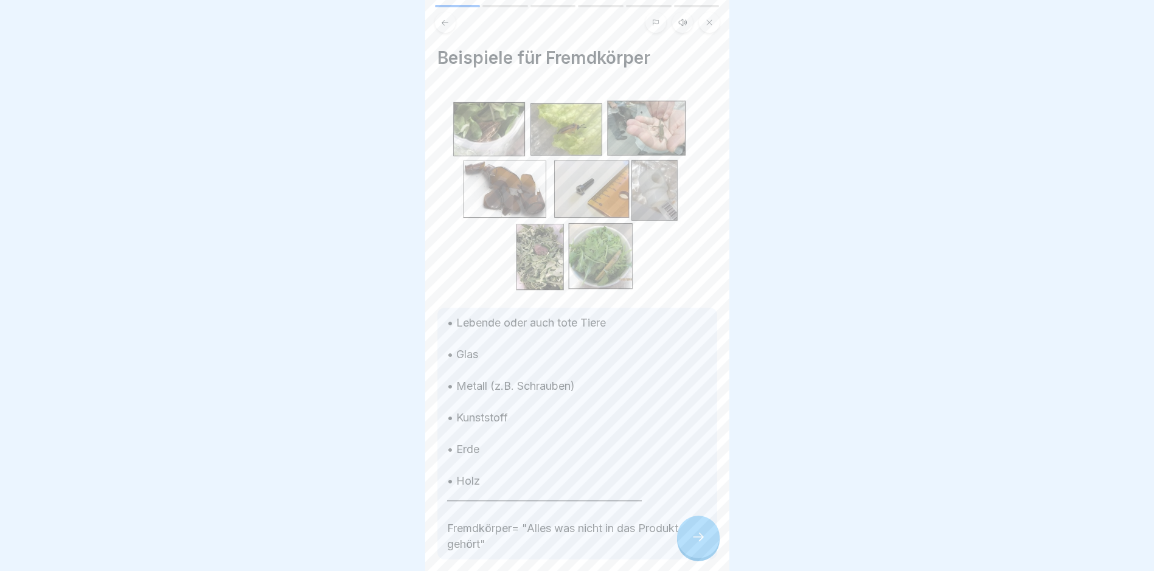
click at [701, 542] on icon at bounding box center [698, 537] width 15 height 15
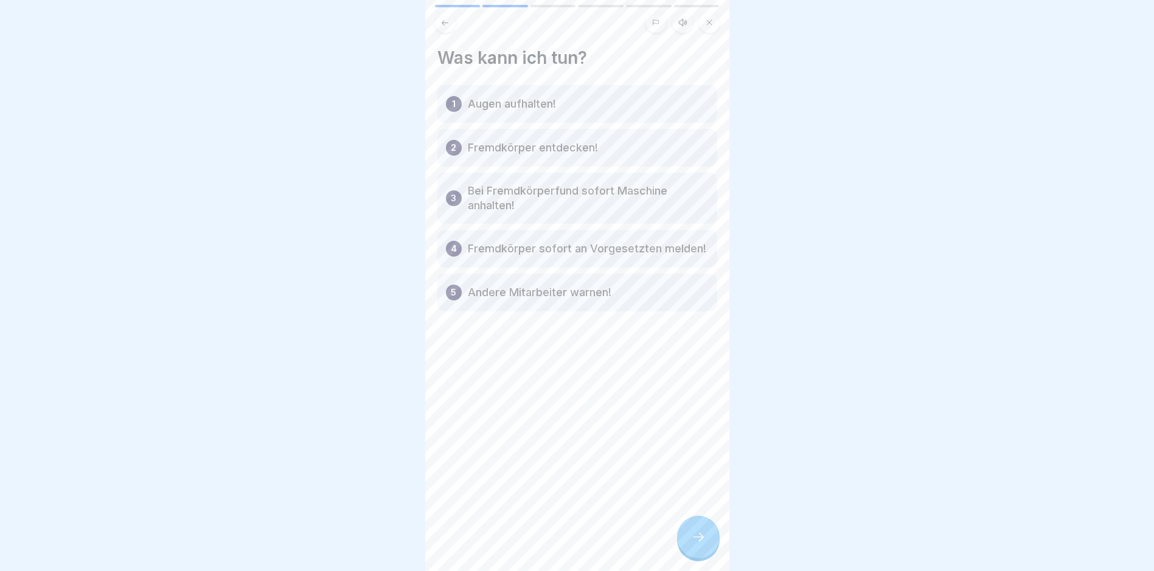
click at [698, 543] on icon at bounding box center [698, 537] width 15 height 15
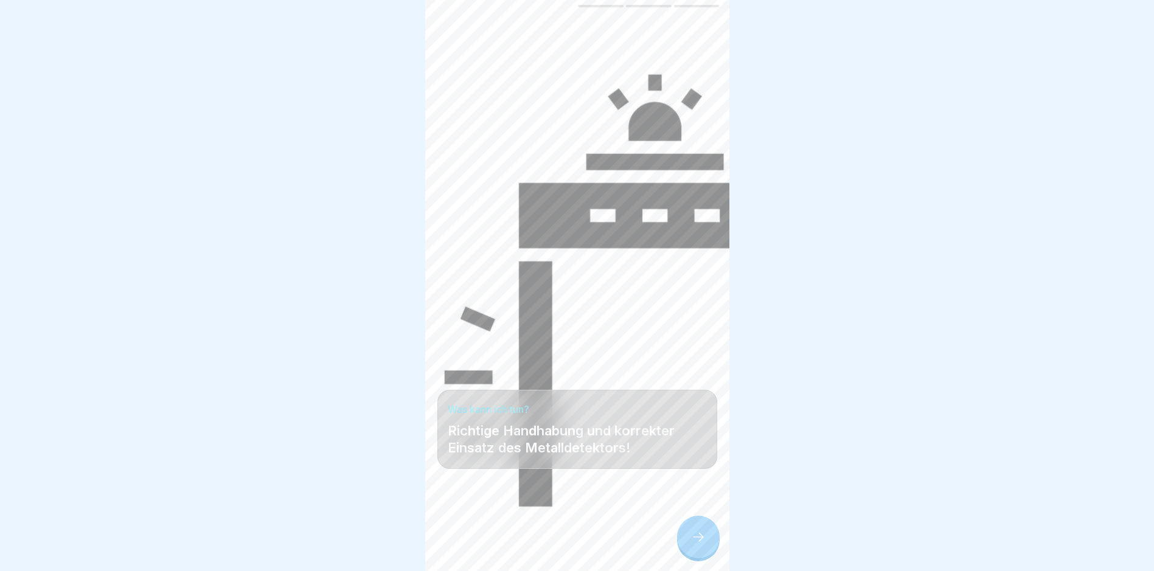
click at [704, 545] on icon at bounding box center [698, 537] width 15 height 15
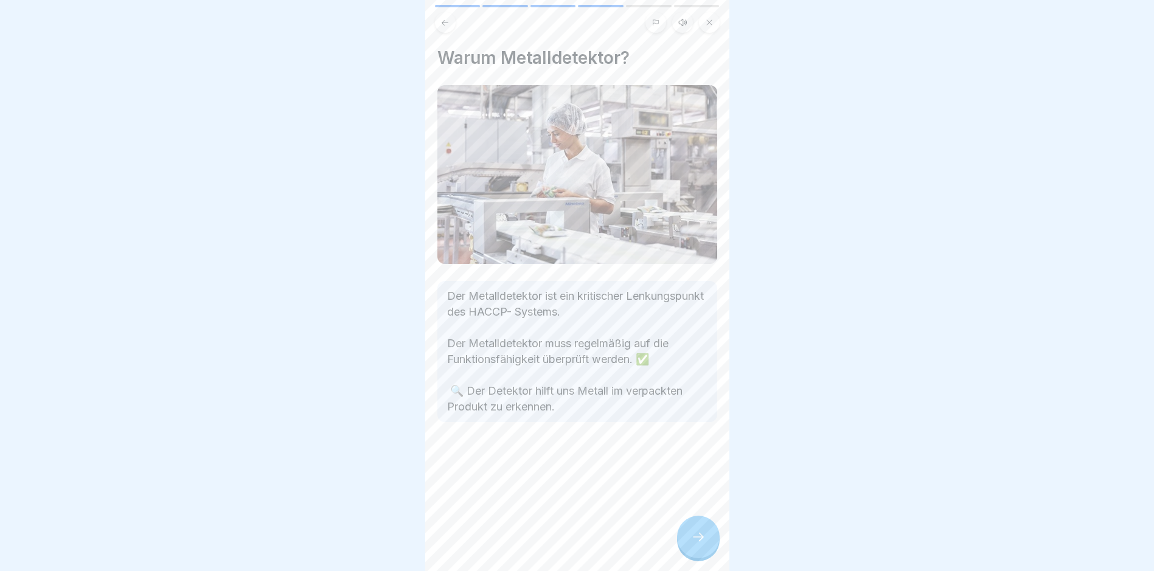
click at [703, 545] on icon at bounding box center [698, 537] width 15 height 15
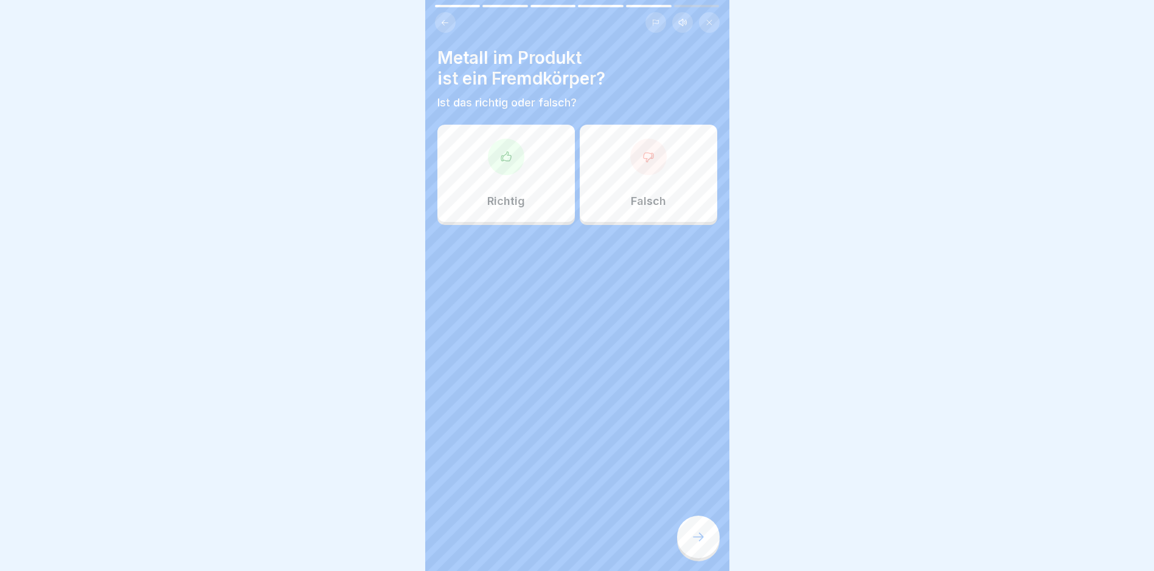
click at [528, 208] on div "Richtig" at bounding box center [506, 173] width 138 height 97
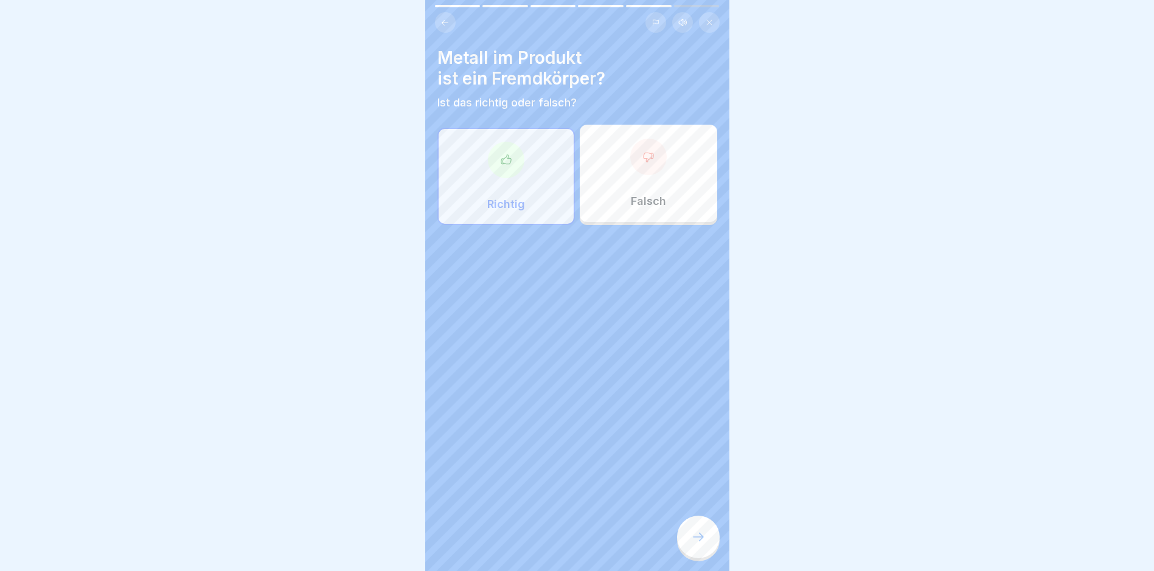
click at [683, 542] on div at bounding box center [698, 537] width 43 height 43
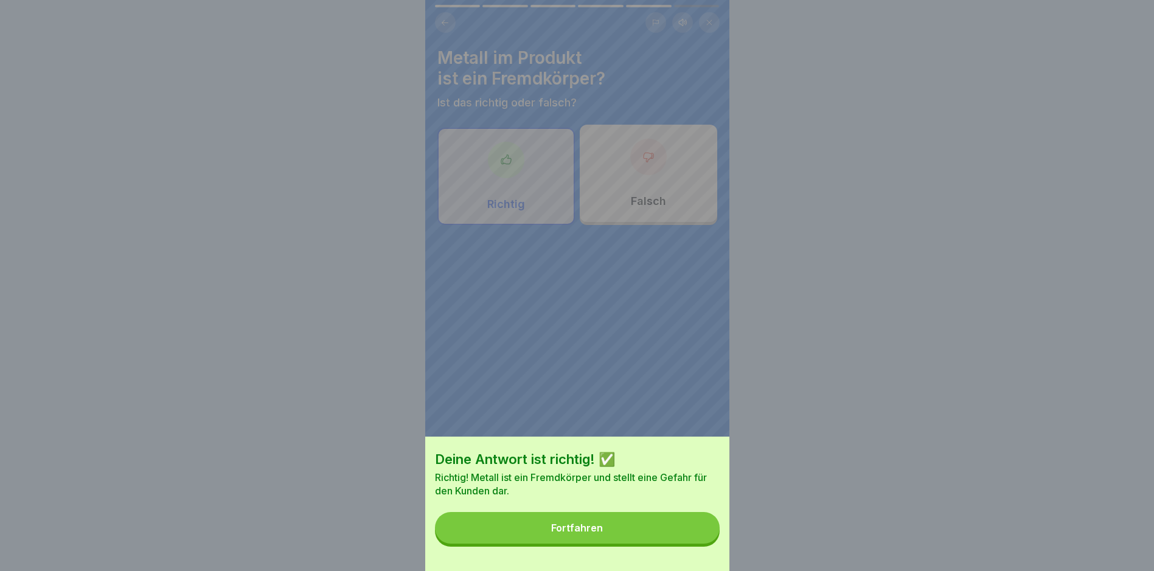
click at [574, 529] on button "Fortfahren" at bounding box center [577, 528] width 285 height 32
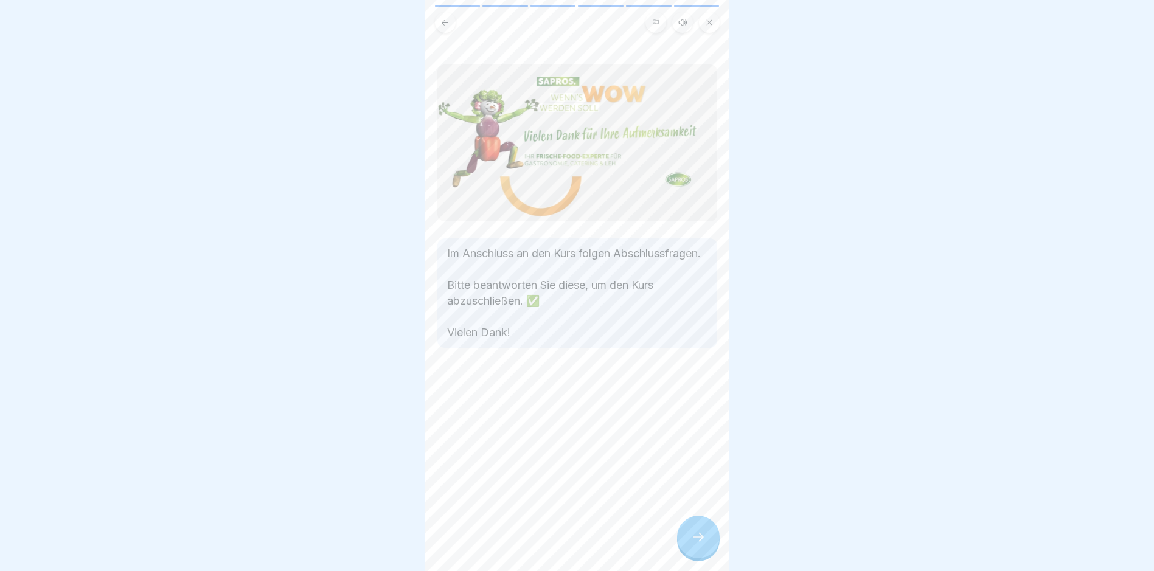
click at [703, 544] on icon at bounding box center [698, 537] width 15 height 15
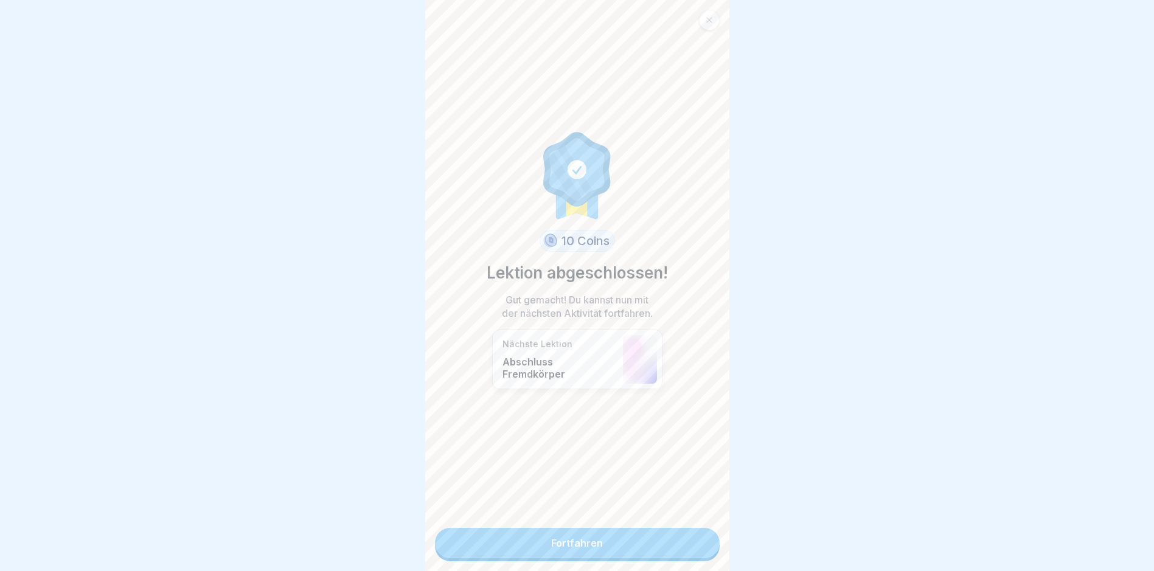
click at [574, 548] on link "Fortfahren" at bounding box center [577, 543] width 285 height 30
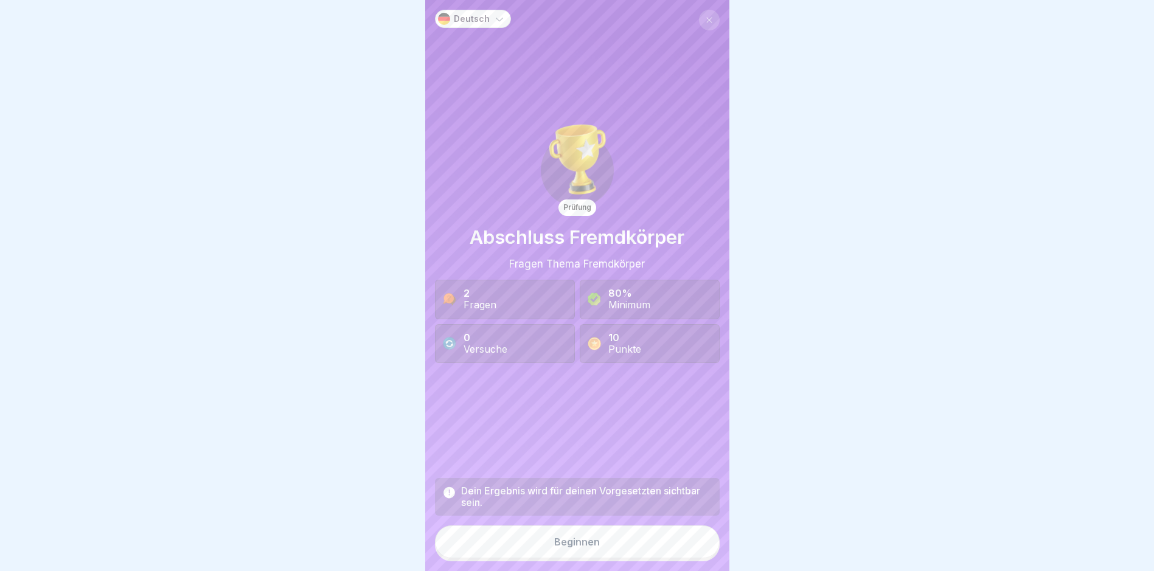
click at [582, 559] on button "Beginnen" at bounding box center [577, 542] width 285 height 33
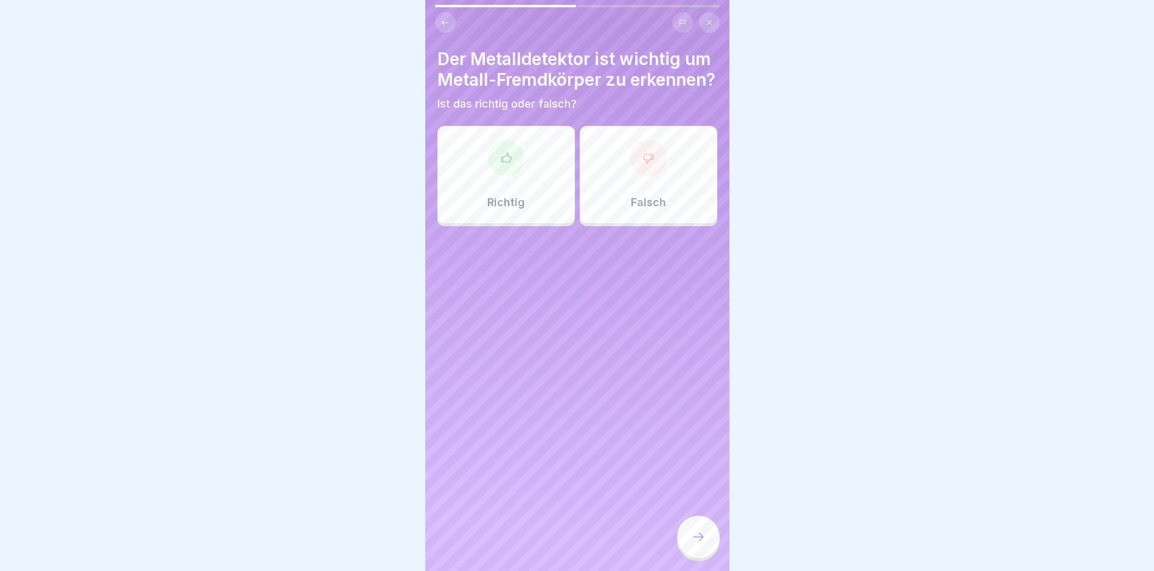
click at [509, 203] on div "Richtig" at bounding box center [506, 174] width 138 height 97
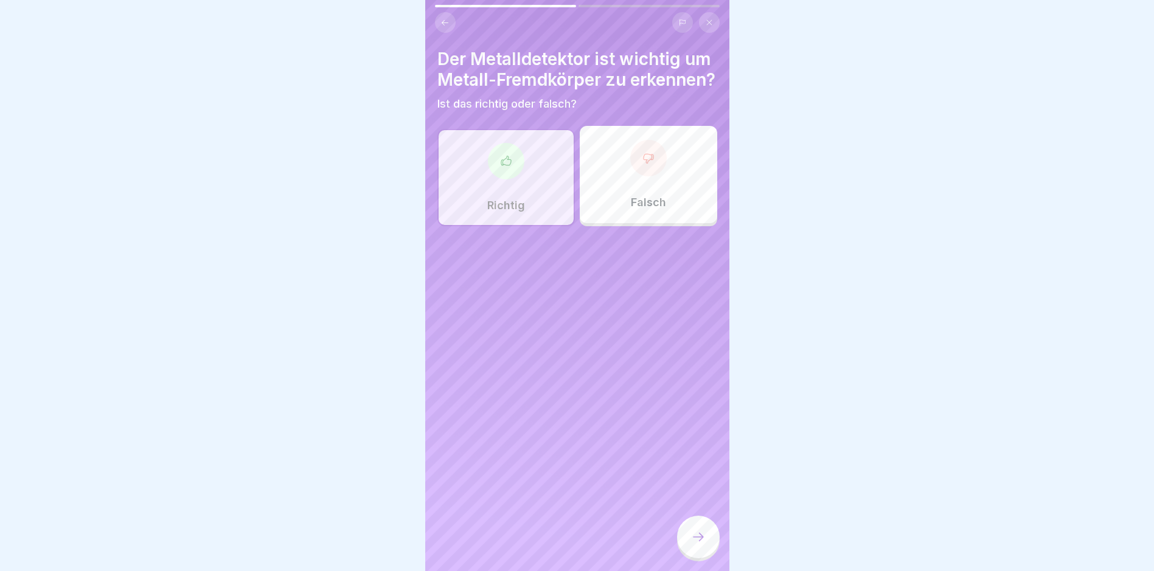
click at [703, 545] on icon at bounding box center [698, 537] width 15 height 15
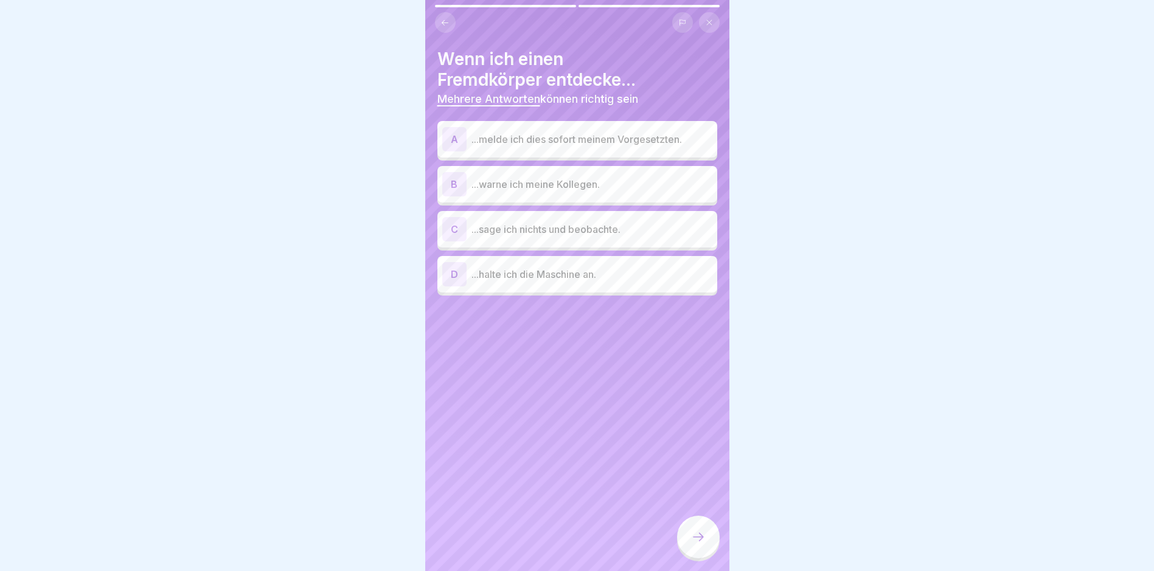
click at [602, 137] on p "...melde ich dies sofort meinem Vorgesetzten." at bounding box center [592, 139] width 241 height 15
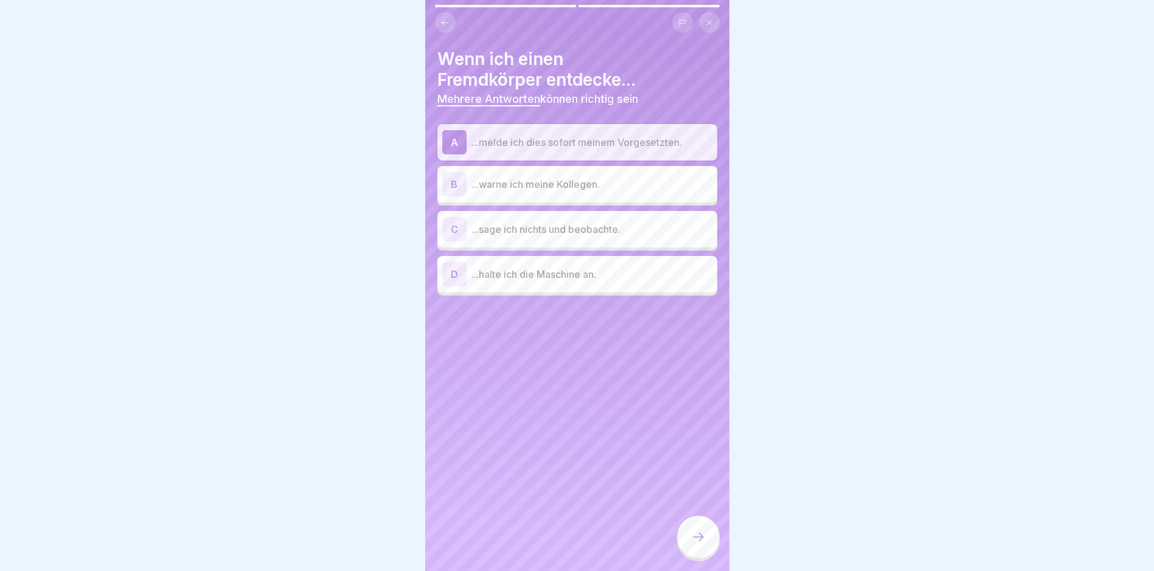
click at [595, 189] on p "...warne ich meine Kollegen." at bounding box center [592, 184] width 241 height 15
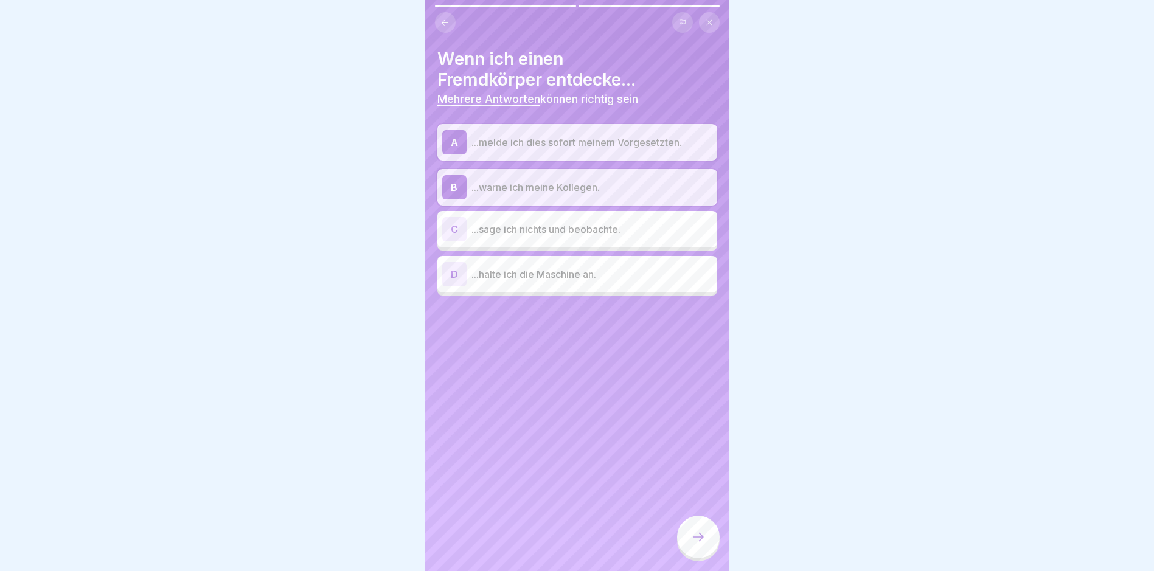
click at [594, 270] on p "...halte ich die Maschine an." at bounding box center [592, 274] width 241 height 15
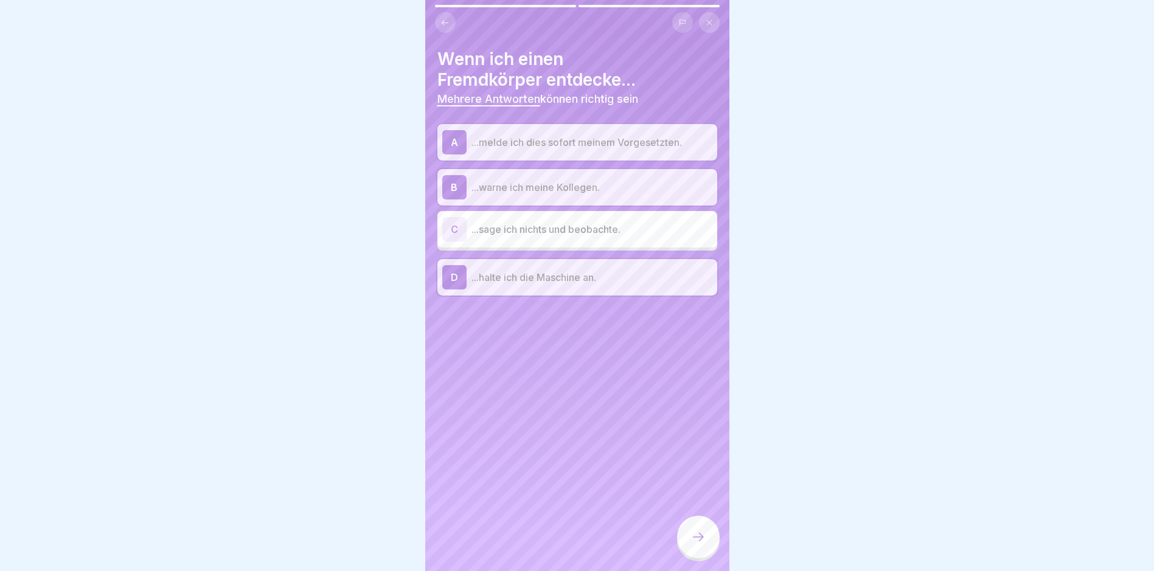
click at [706, 548] on div at bounding box center [698, 537] width 43 height 43
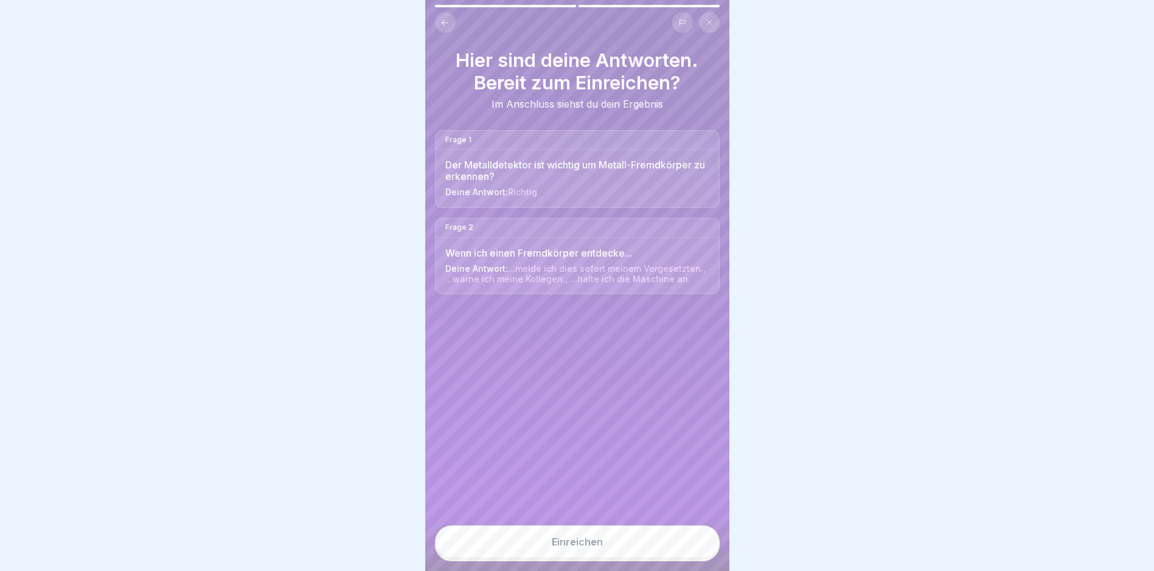
click at [580, 548] on div "Einreichen" at bounding box center [577, 542] width 51 height 11
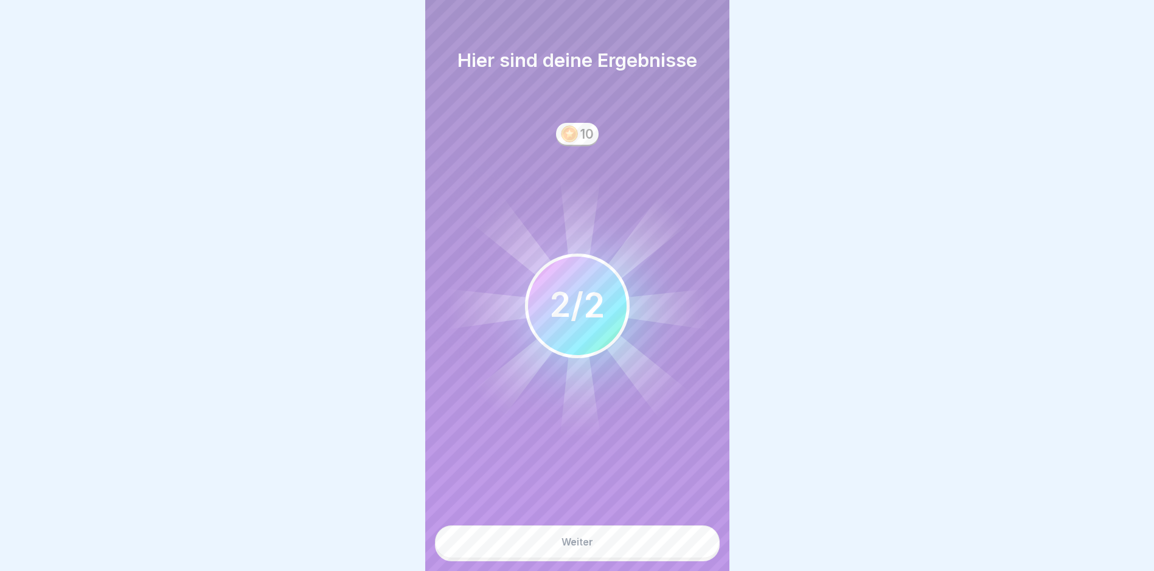
click at [590, 559] on button "Weiter" at bounding box center [577, 542] width 285 height 33
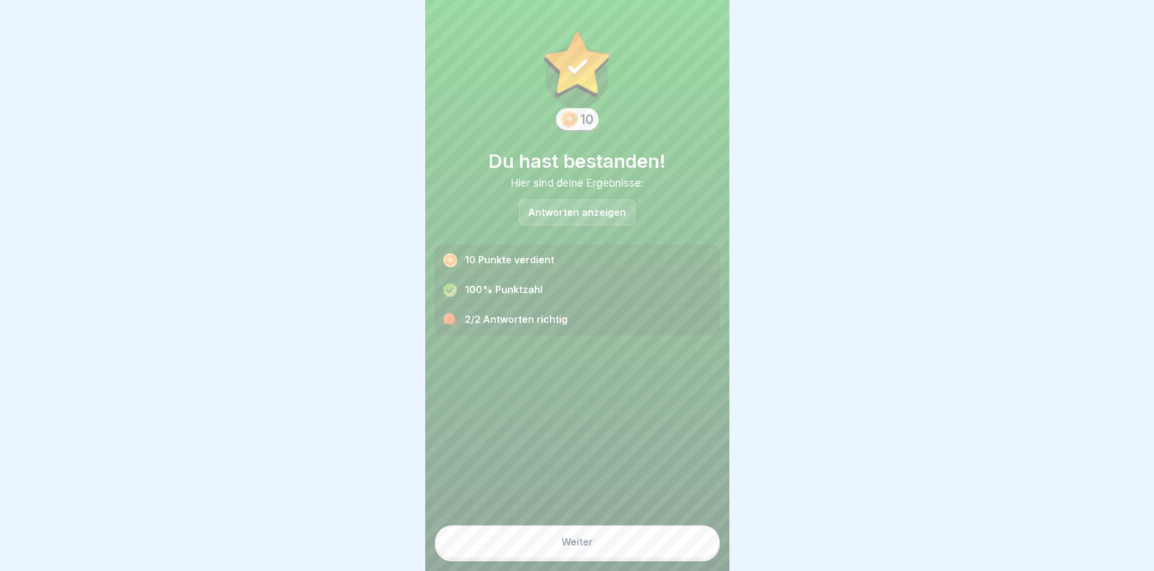
click at [585, 547] on div "Weiter" at bounding box center [578, 542] width 32 height 11
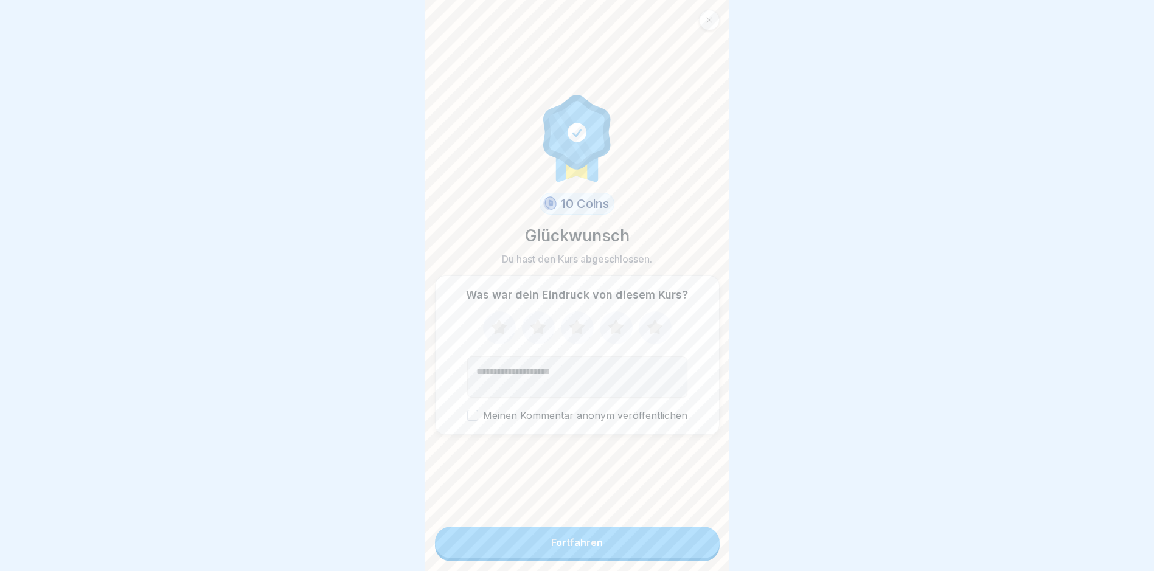
click at [577, 559] on button "Fortfahren" at bounding box center [577, 543] width 285 height 32
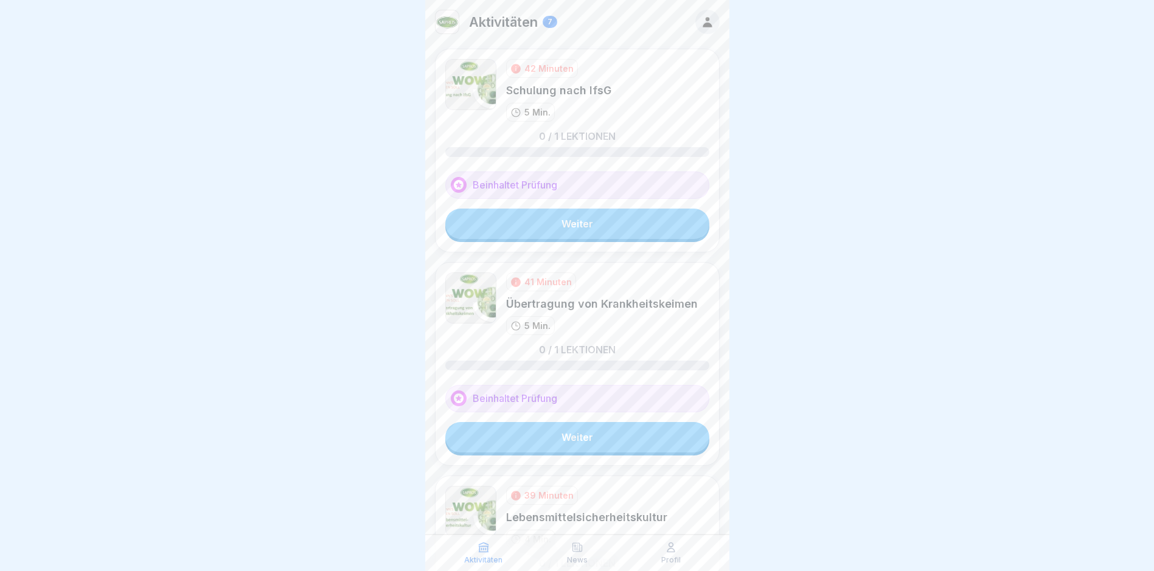
click at [561, 223] on link "Weiter" at bounding box center [577, 224] width 264 height 30
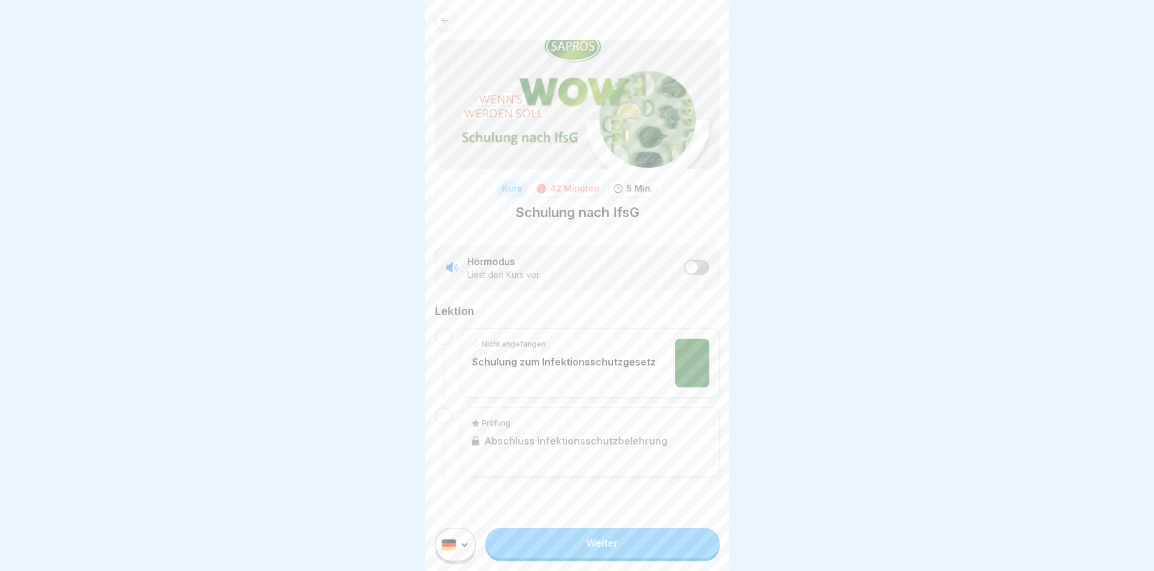
scroll to position [9, 0]
click at [600, 542] on link "Weiter" at bounding box center [603, 543] width 234 height 30
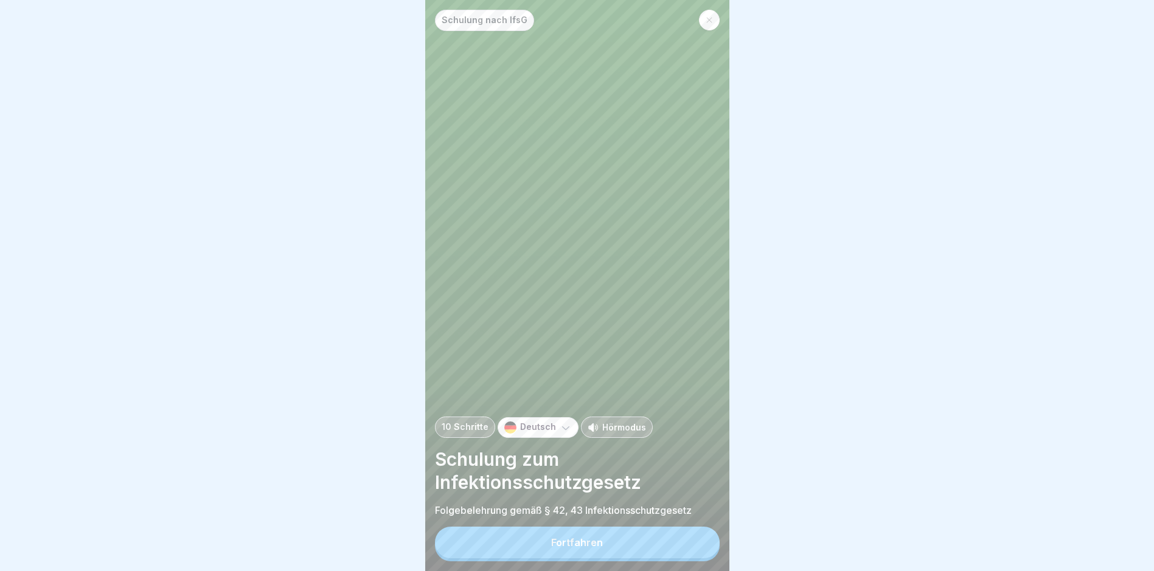
scroll to position [9, 0]
click at [573, 540] on div "Fortfahren" at bounding box center [577, 542] width 52 height 11
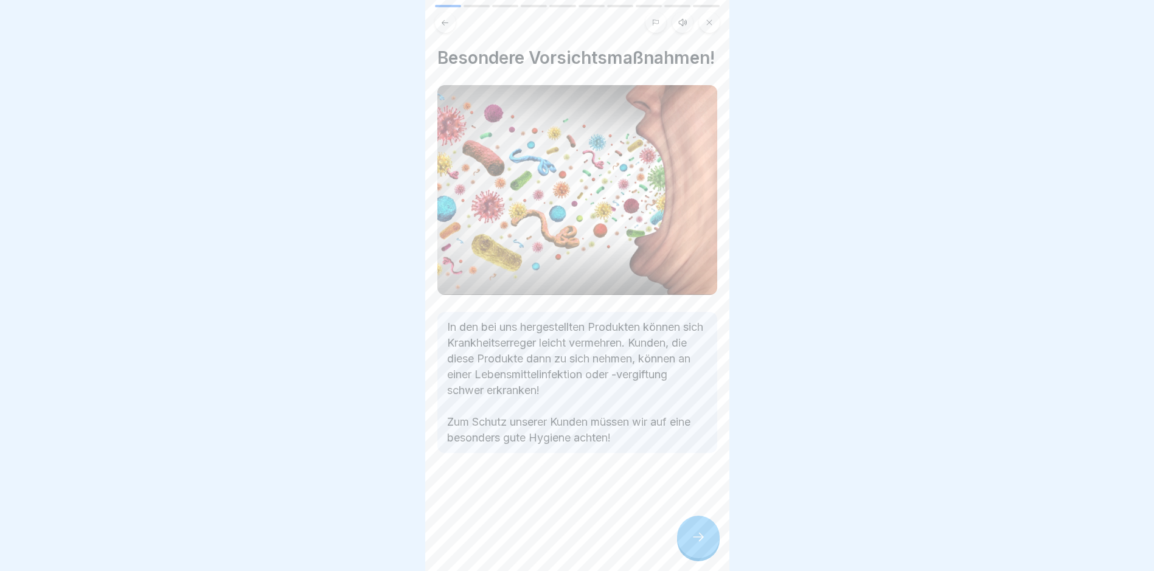
click at [695, 533] on icon at bounding box center [698, 537] width 15 height 15
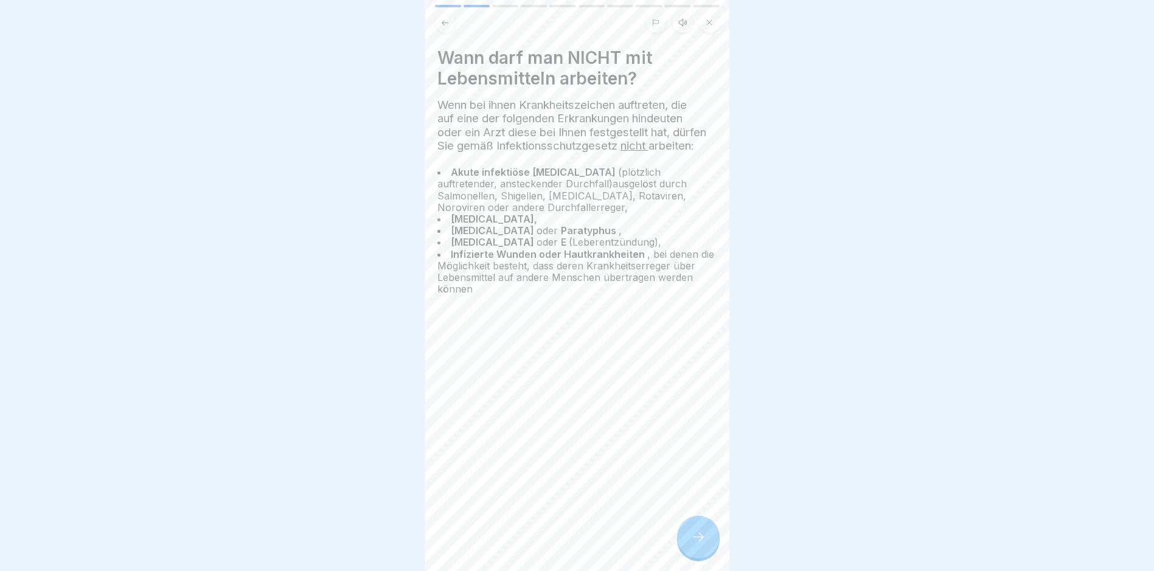
click at [670, 525] on div "Wann darf man NICHT mit Lebensmitteln arbeiten? Wenn bei ihnen Krankheitszeiche…" at bounding box center [577, 285] width 304 height 571
click at [704, 540] on icon at bounding box center [698, 537] width 15 height 15
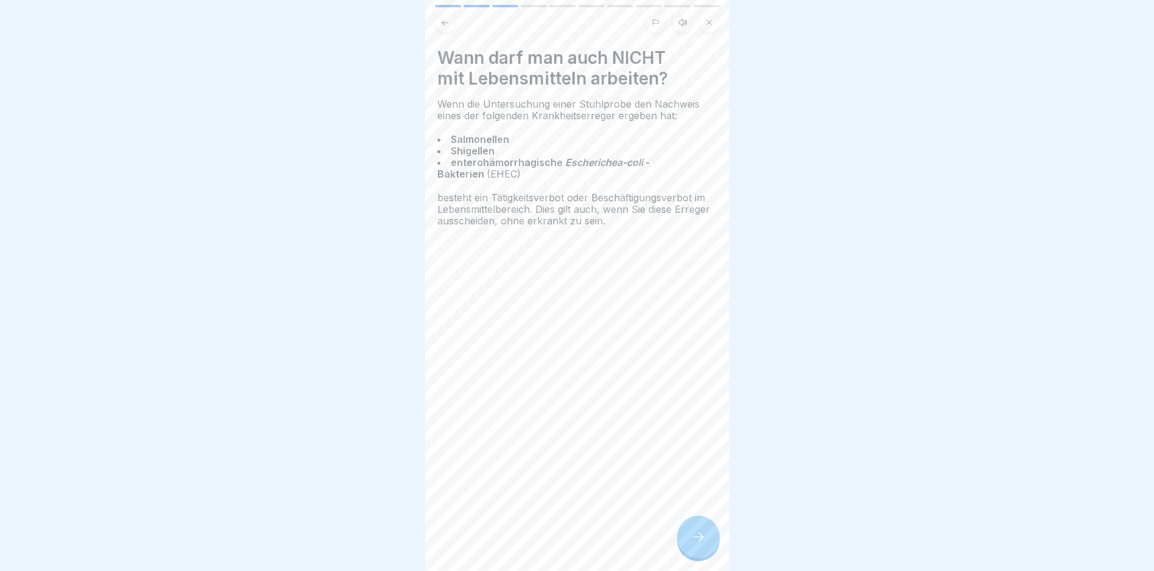
click at [704, 540] on icon at bounding box center [698, 537] width 15 height 15
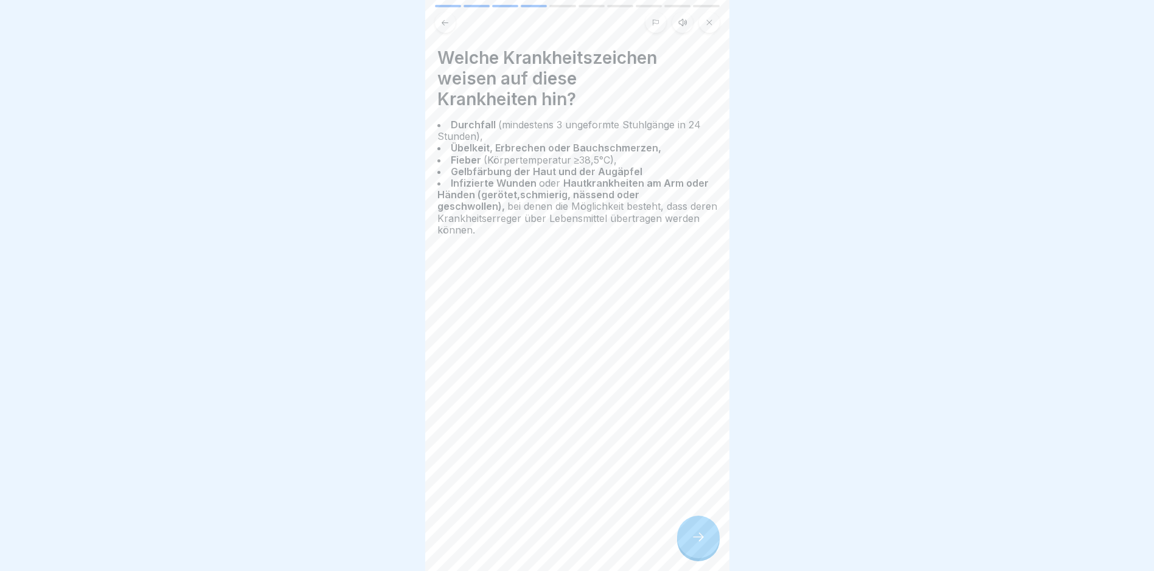
click at [702, 538] on icon at bounding box center [698, 537] width 11 height 9
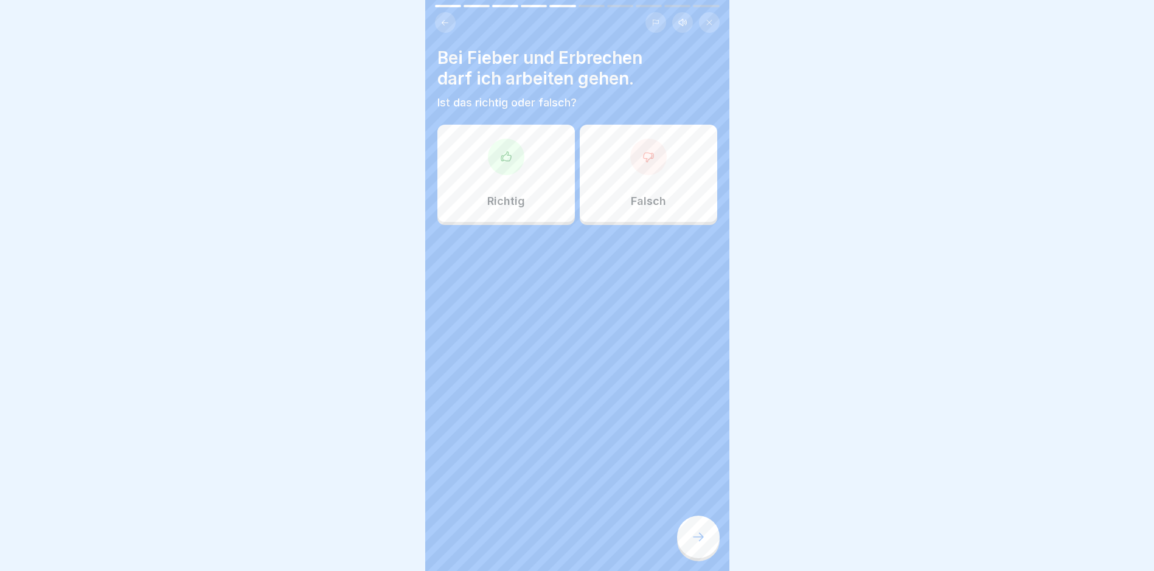
click at [648, 173] on div "Falsch" at bounding box center [649, 173] width 138 height 97
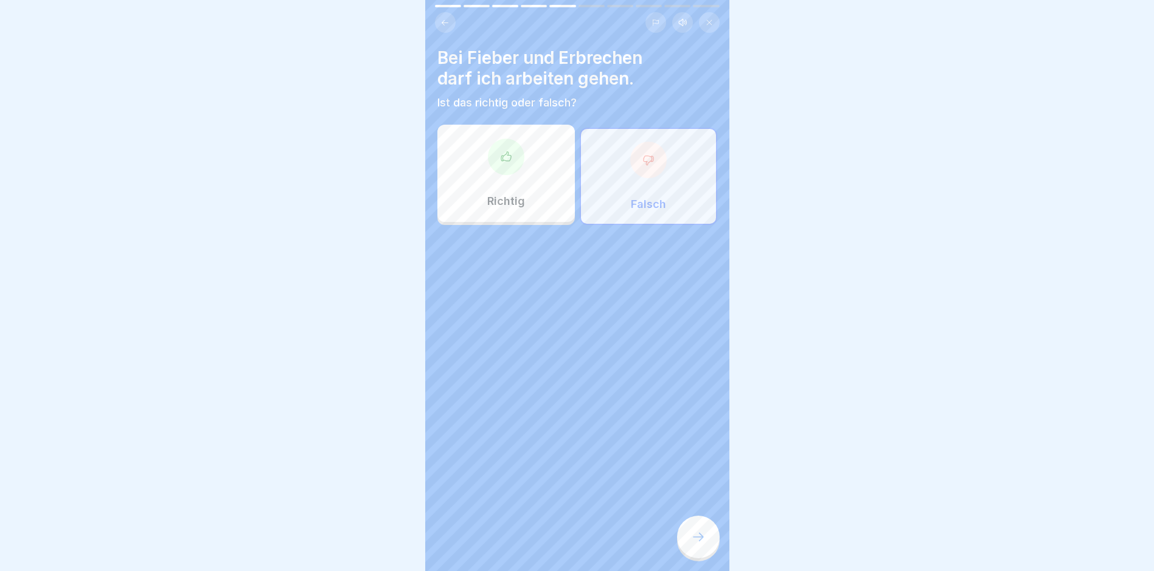
click at [697, 536] on icon at bounding box center [698, 537] width 15 height 15
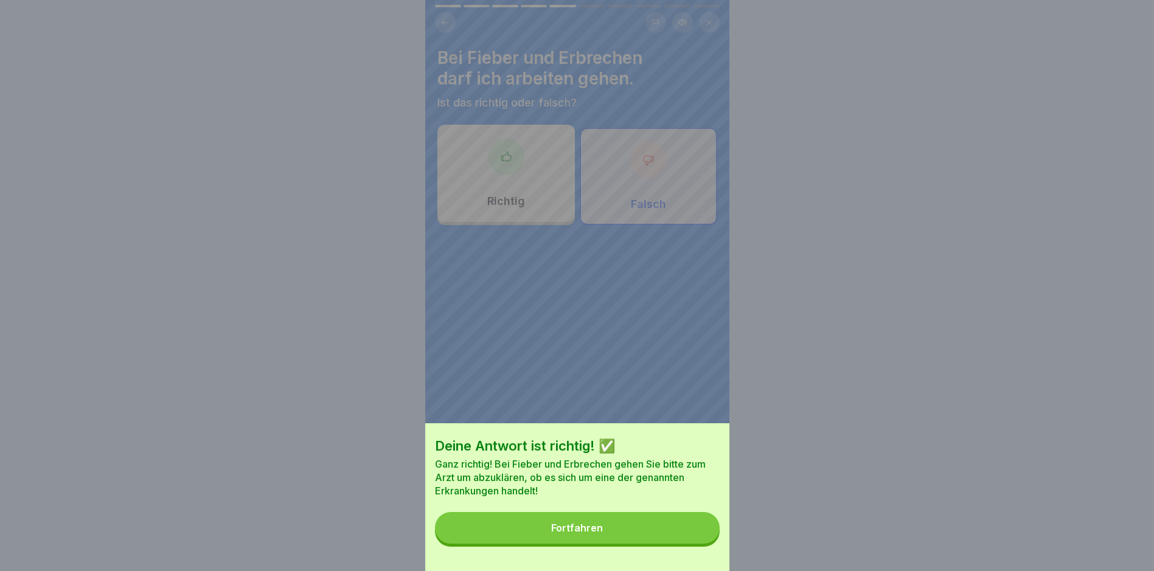
click at [587, 534] on div "Fortfahren" at bounding box center [577, 528] width 52 height 11
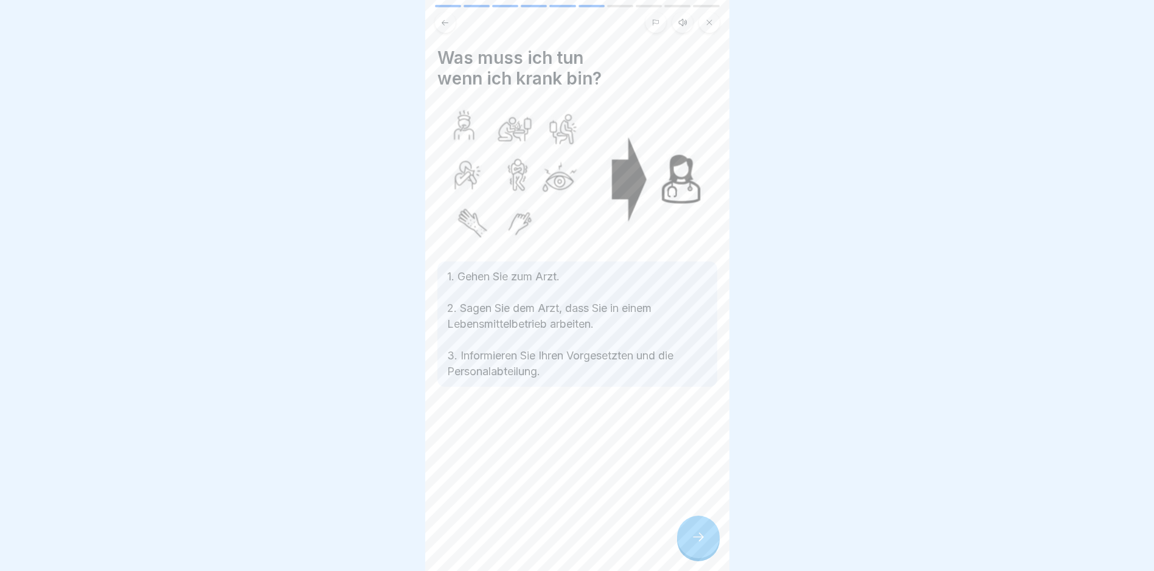
click at [683, 536] on div at bounding box center [698, 537] width 43 height 43
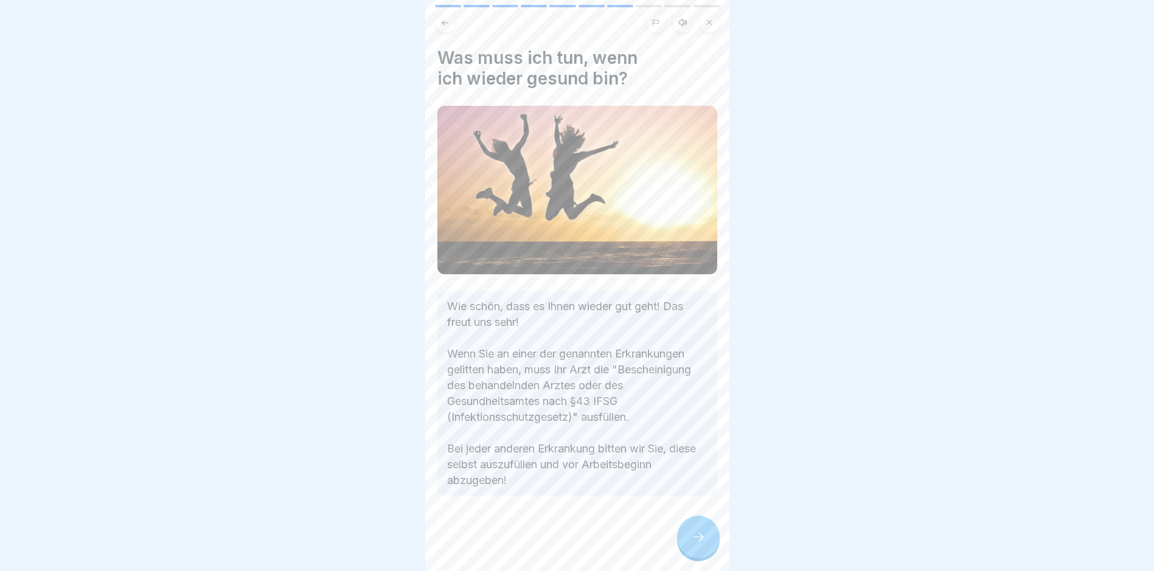
click at [687, 521] on div at bounding box center [698, 537] width 43 height 43
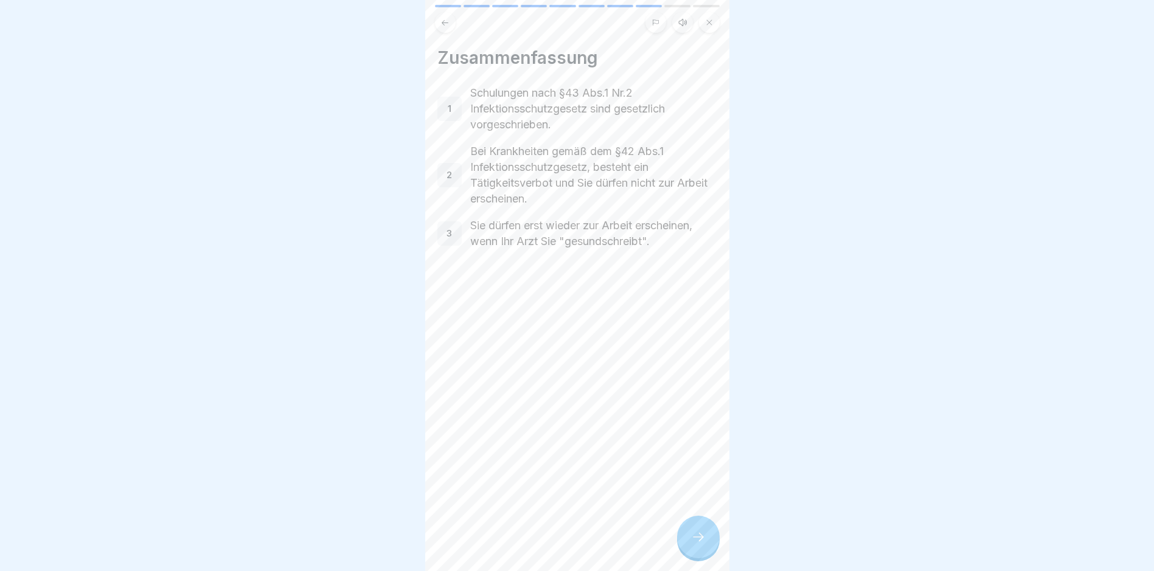
click at [692, 539] on icon at bounding box center [698, 537] width 15 height 15
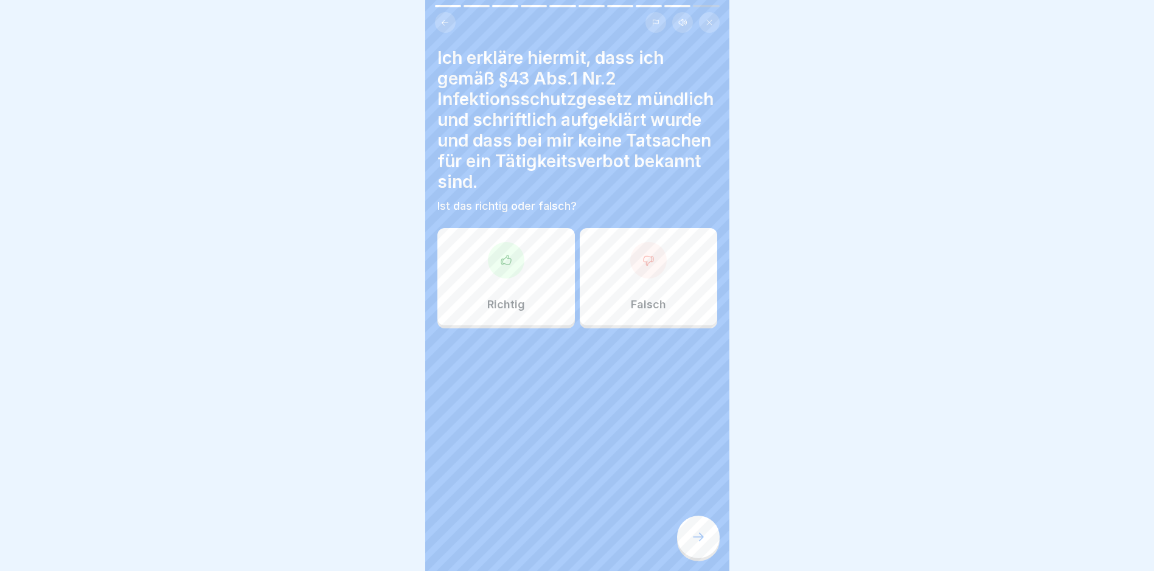
drag, startPoint x: 632, startPoint y: 290, endPoint x: 627, endPoint y: 251, distance: 39.2
drag, startPoint x: 627, startPoint y: 251, endPoint x: 730, endPoint y: 105, distance: 178.6
click at [740, 105] on div at bounding box center [577, 285] width 1154 height 571
click at [516, 270] on div "Richtig" at bounding box center [506, 276] width 138 height 97
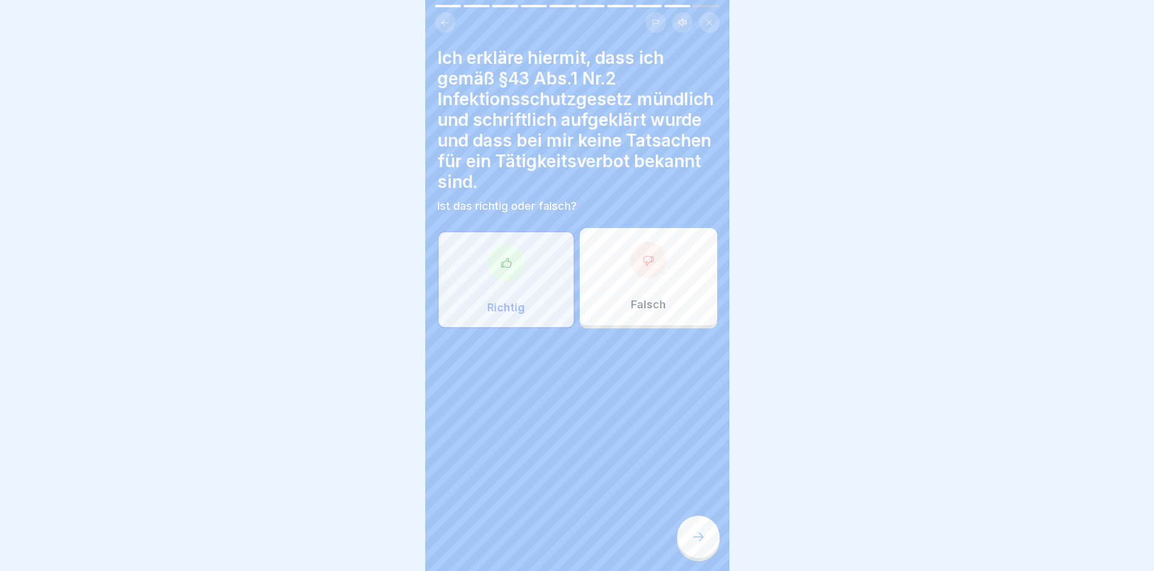
click at [693, 549] on div at bounding box center [698, 537] width 43 height 43
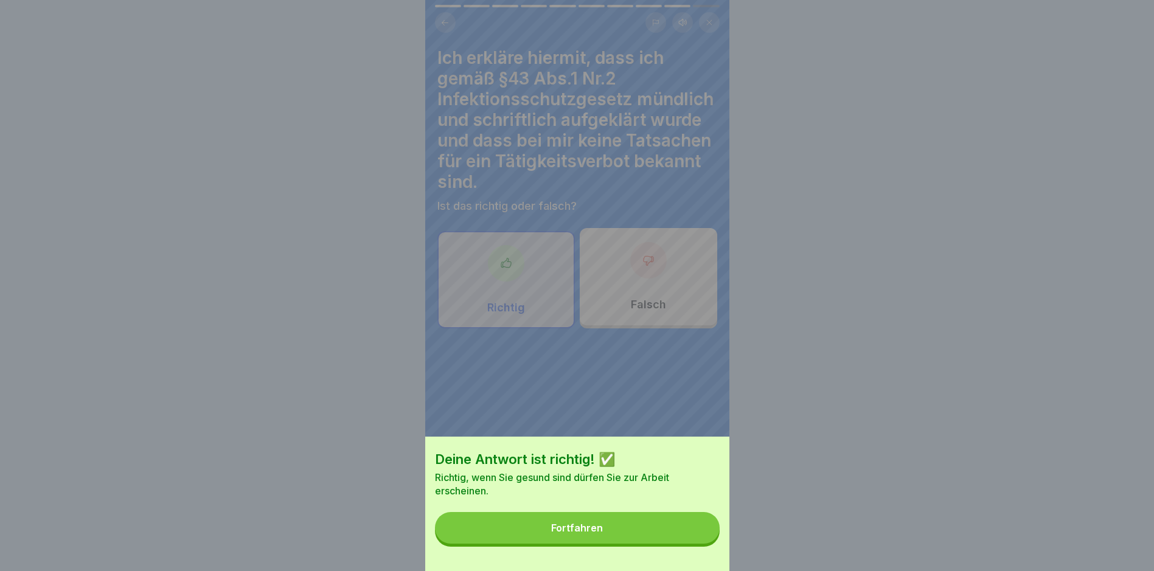
click at [616, 534] on button "Fortfahren" at bounding box center [577, 528] width 285 height 32
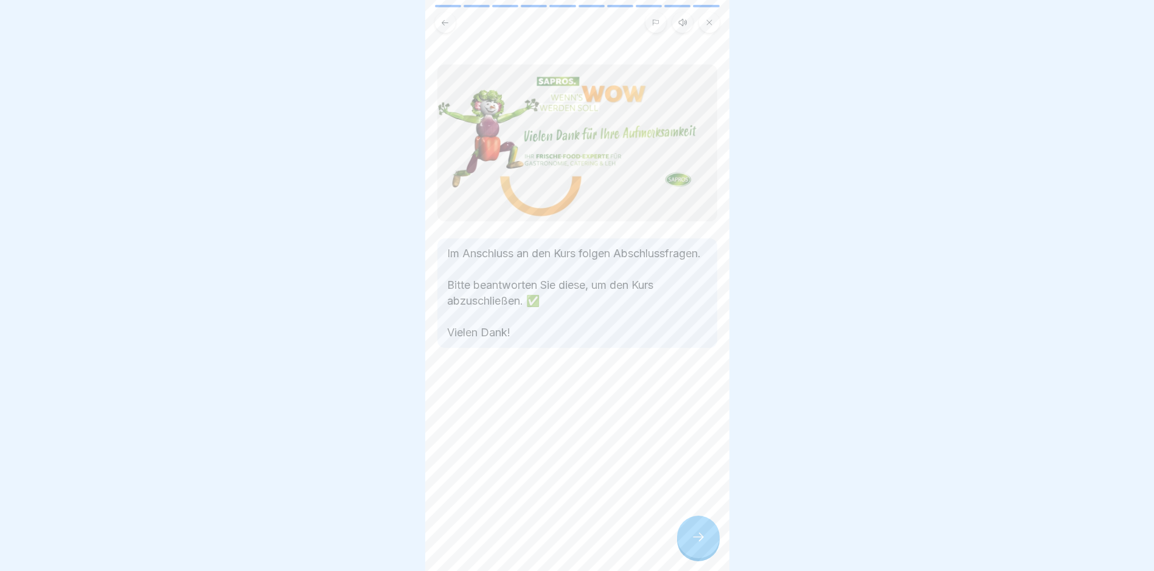
drag, startPoint x: 689, startPoint y: 552, endPoint x: 694, endPoint y: 537, distance: 15.8
click at [688, 549] on div at bounding box center [698, 537] width 43 height 43
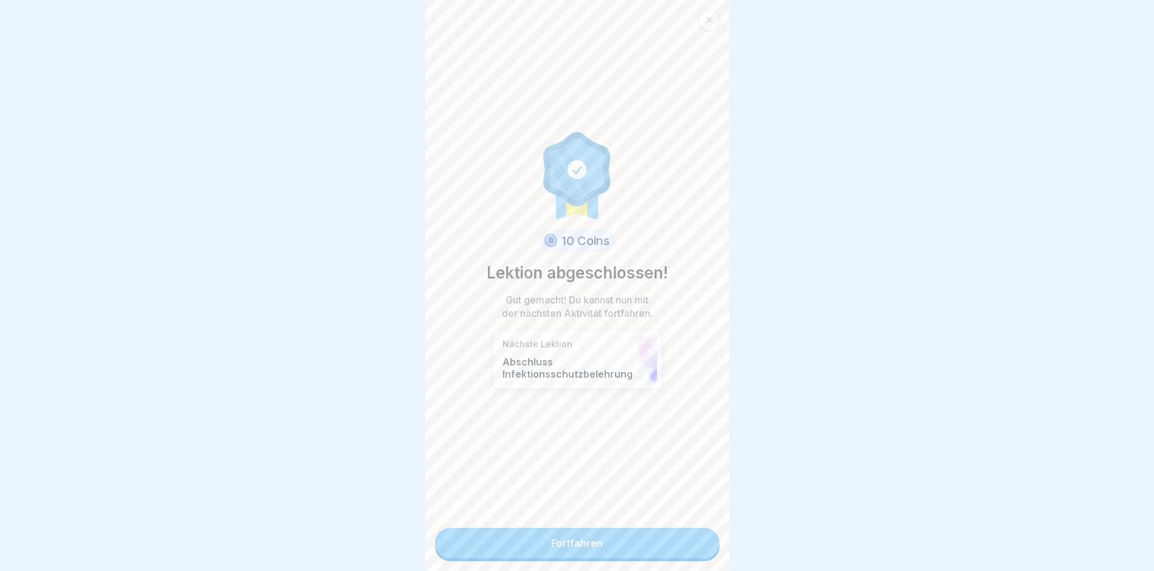
click at [579, 533] on link "Fortfahren" at bounding box center [577, 543] width 285 height 30
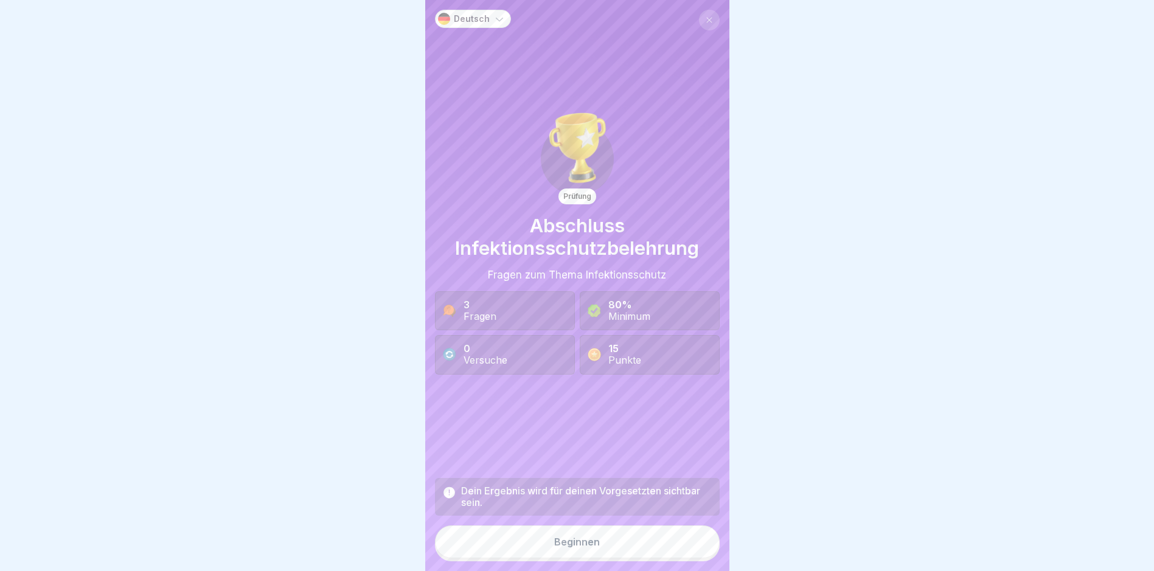
click at [571, 548] on div "Beginnen" at bounding box center [577, 542] width 46 height 11
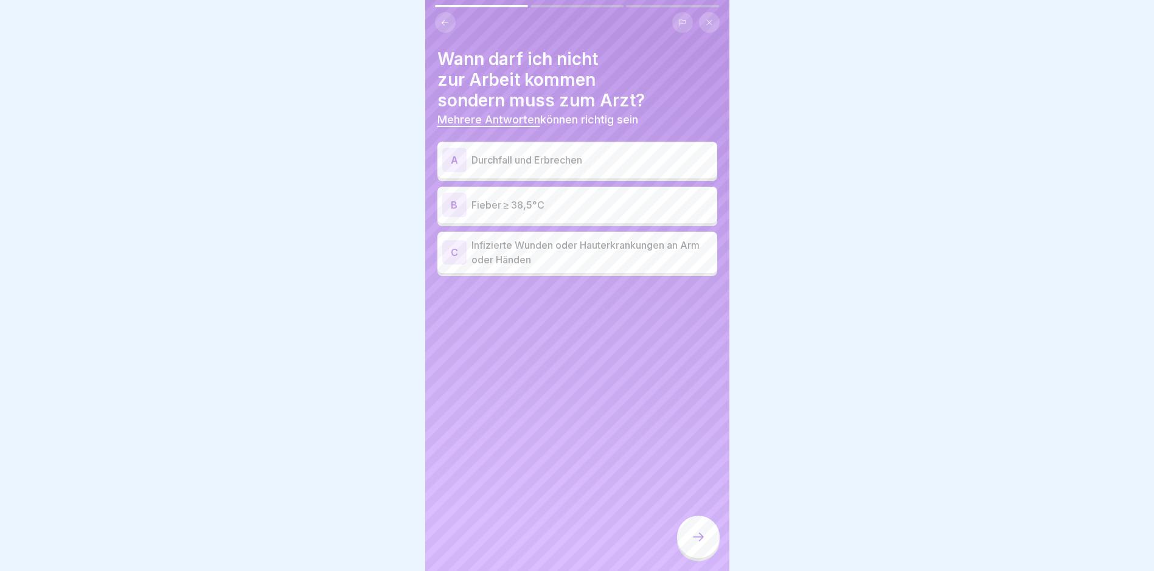
click at [588, 161] on p "Durchfall und Erbrechen" at bounding box center [592, 160] width 241 height 15
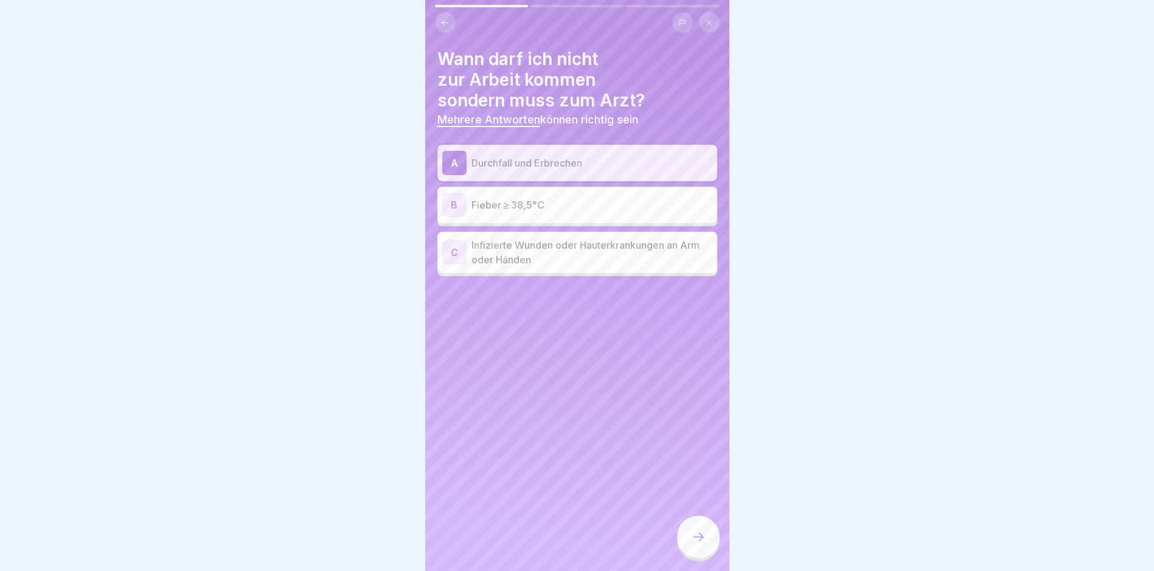
click at [560, 256] on p "Infizierte Wunden oder Hauterkrankungen an Arm oder Händen" at bounding box center [592, 252] width 241 height 29
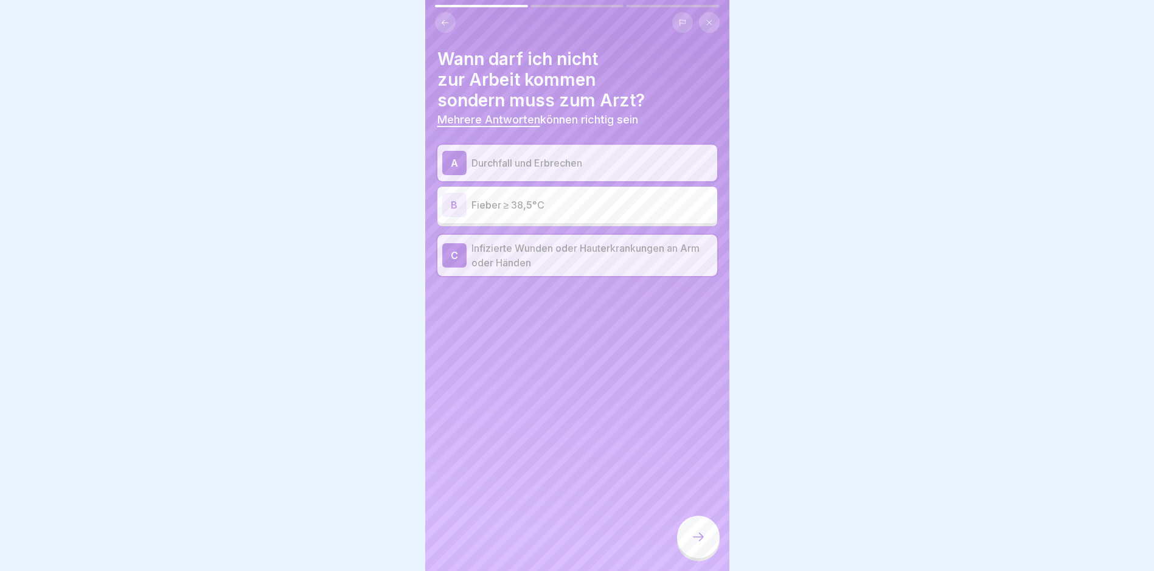
click at [695, 545] on icon at bounding box center [698, 537] width 15 height 15
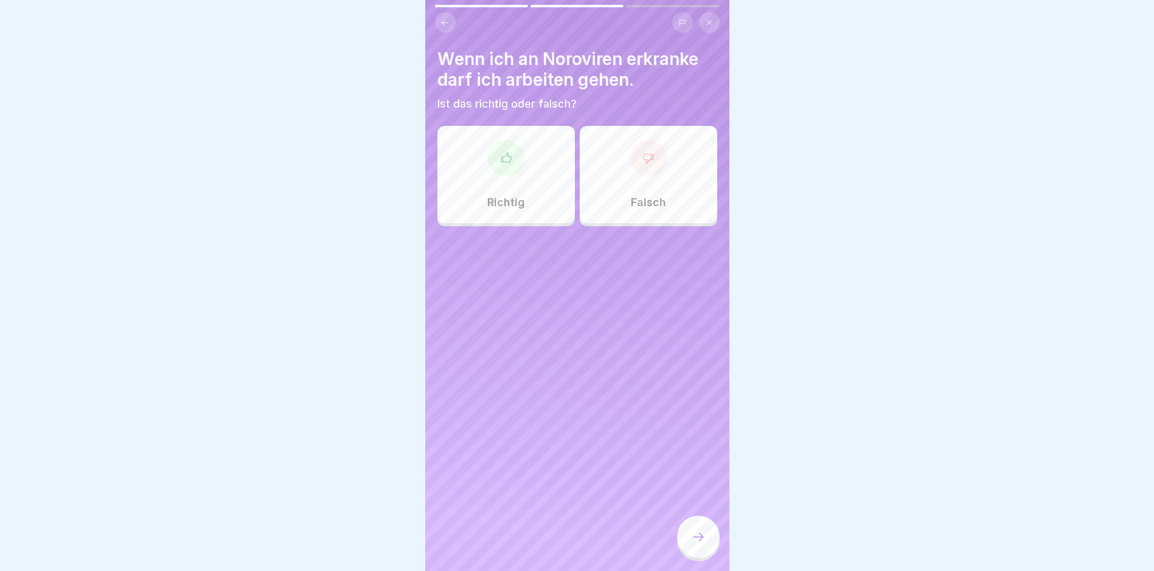
click at [594, 183] on div "Falsch" at bounding box center [649, 174] width 138 height 97
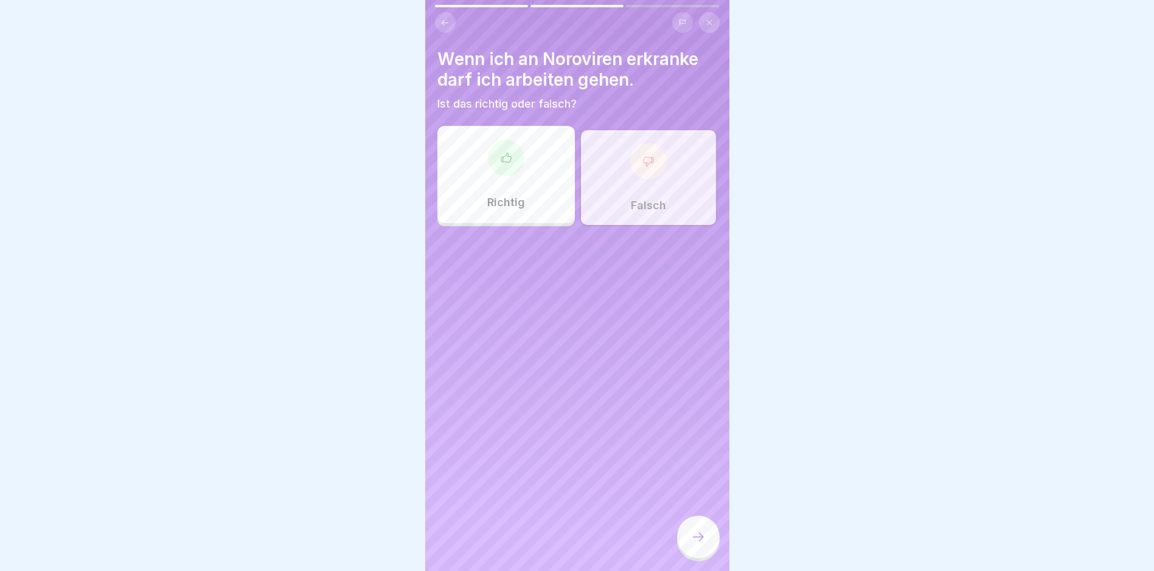
drag, startPoint x: 715, startPoint y: 545, endPoint x: 709, endPoint y: 546, distance: 6.4
click at [710, 547] on div at bounding box center [698, 537] width 43 height 43
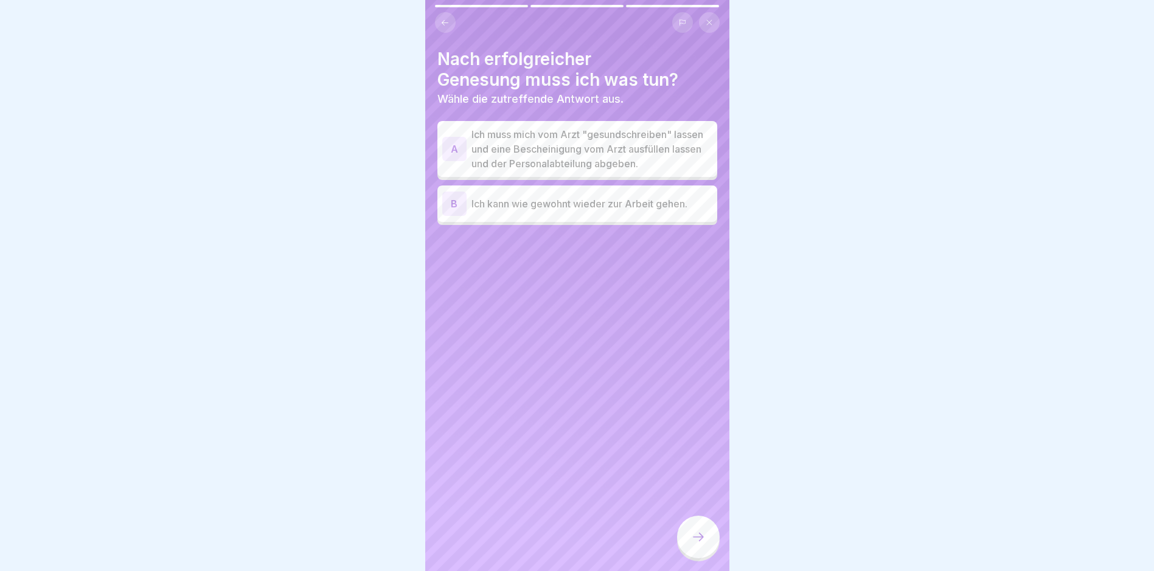
click at [501, 151] on p "Ich muss mich vom Arzt "gesundschreiben" lassen und eine Bescheinigung vom Arzt…" at bounding box center [592, 149] width 241 height 44
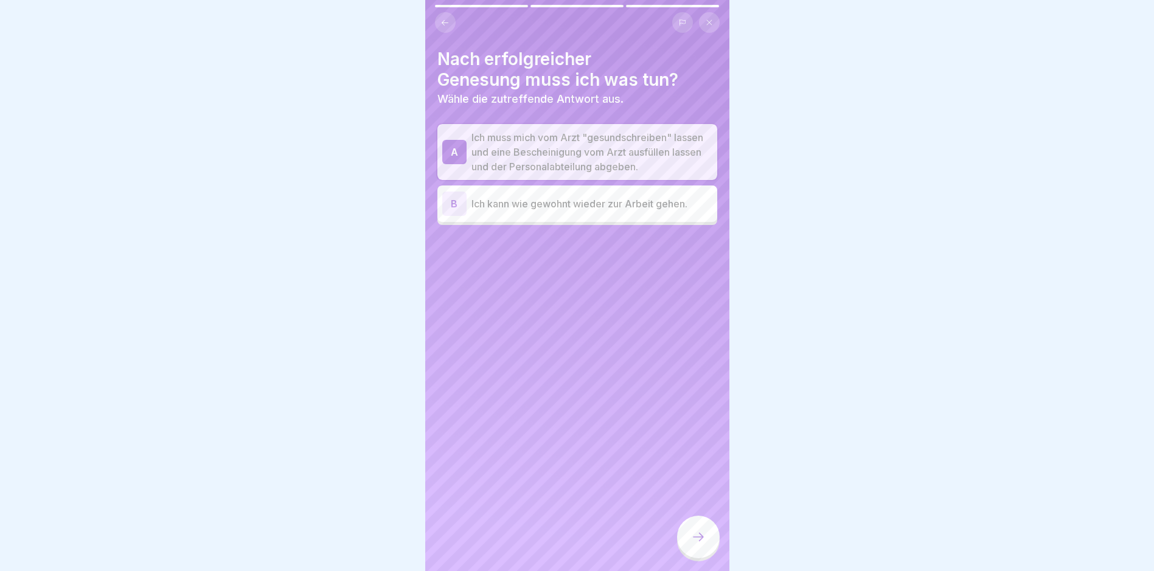
click at [699, 545] on icon at bounding box center [698, 537] width 15 height 15
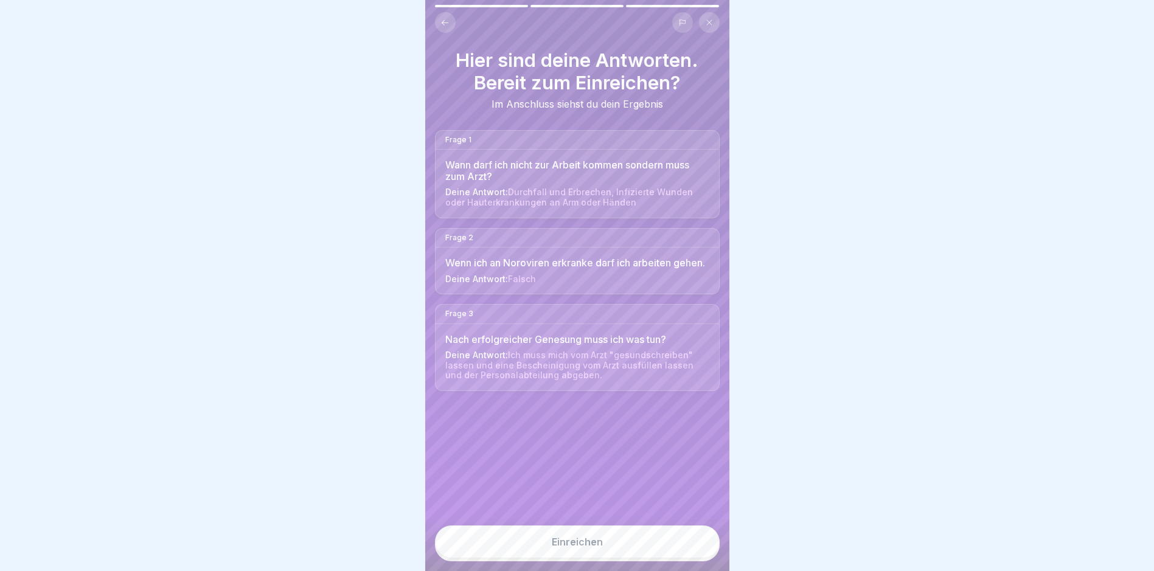
click at [569, 535] on div "Einreichen" at bounding box center [577, 543] width 304 height 55
click at [569, 546] on div "Einreichen" at bounding box center [577, 542] width 51 height 11
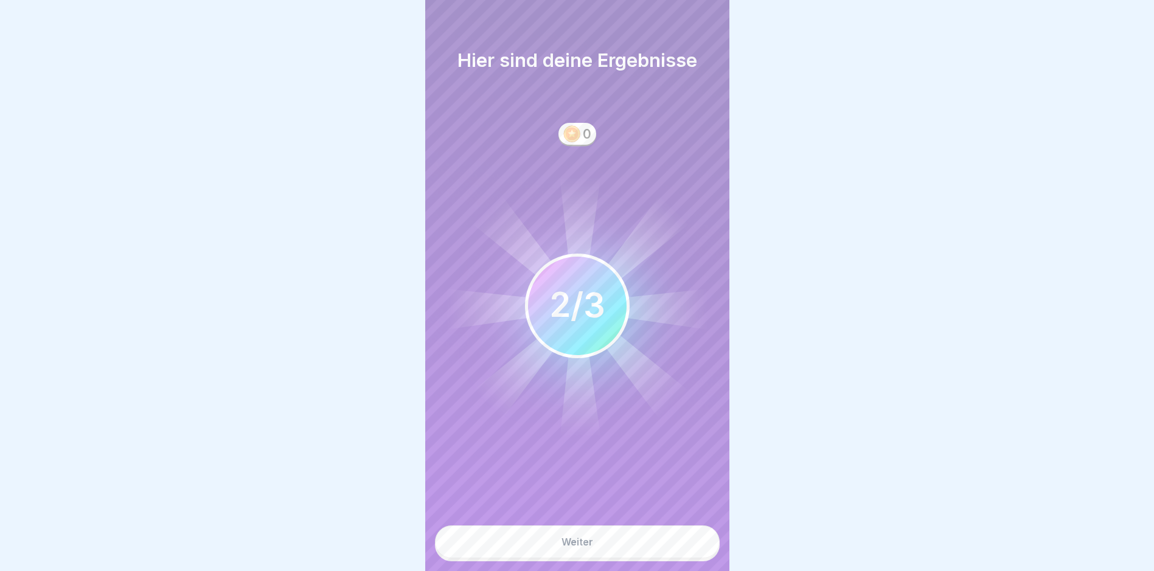
click at [574, 568] on div "Weiter" at bounding box center [577, 543] width 304 height 55
click at [588, 548] on div "Weiter" at bounding box center [578, 542] width 32 height 11
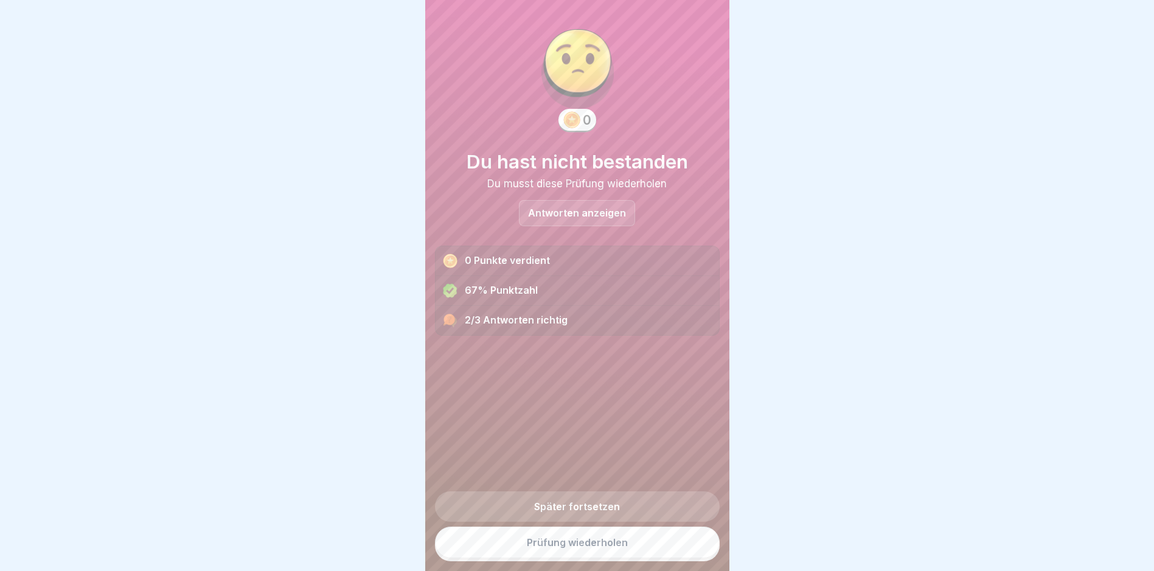
click at [566, 558] on link "Prüfung wiederholen" at bounding box center [577, 543] width 285 height 32
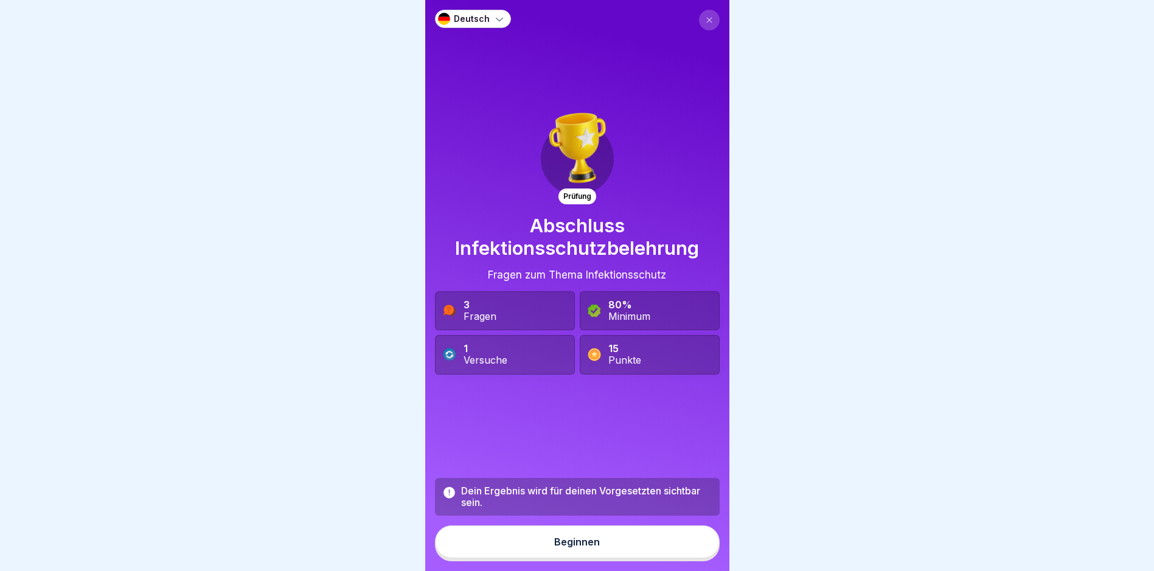
click at [559, 548] on div "Beginnen" at bounding box center [577, 542] width 46 height 11
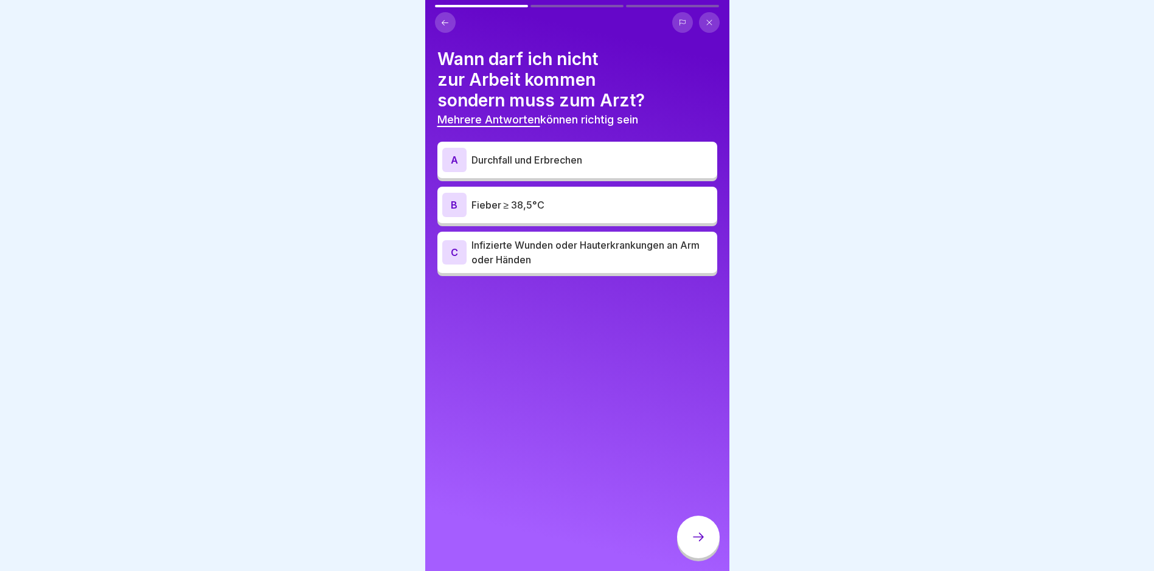
click at [546, 161] on p "Durchfall und Erbrechen" at bounding box center [592, 160] width 241 height 15
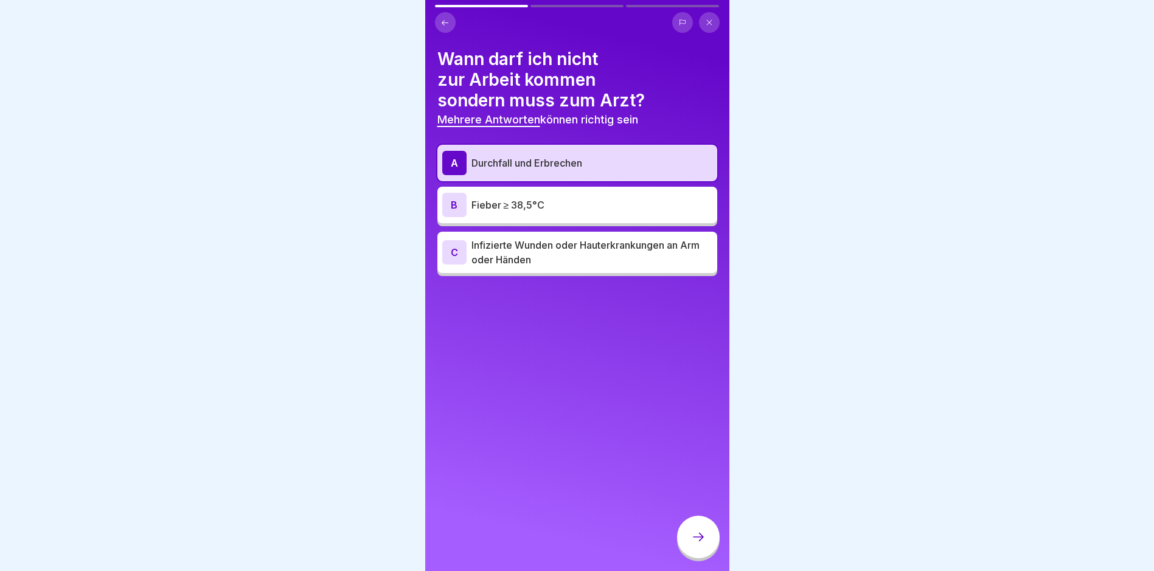
click at [539, 217] on div "B Fieber ≥ 38,5°C" at bounding box center [577, 205] width 280 height 37
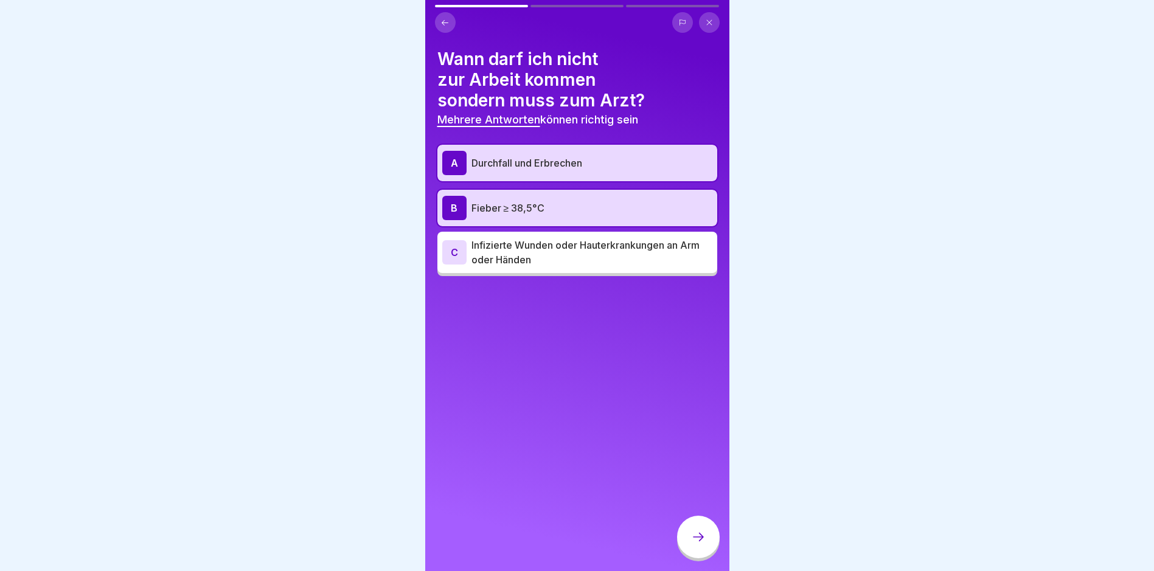
click at [524, 247] on p "Infizierte Wunden oder Hauterkrankungen an Arm oder Händen" at bounding box center [592, 252] width 241 height 29
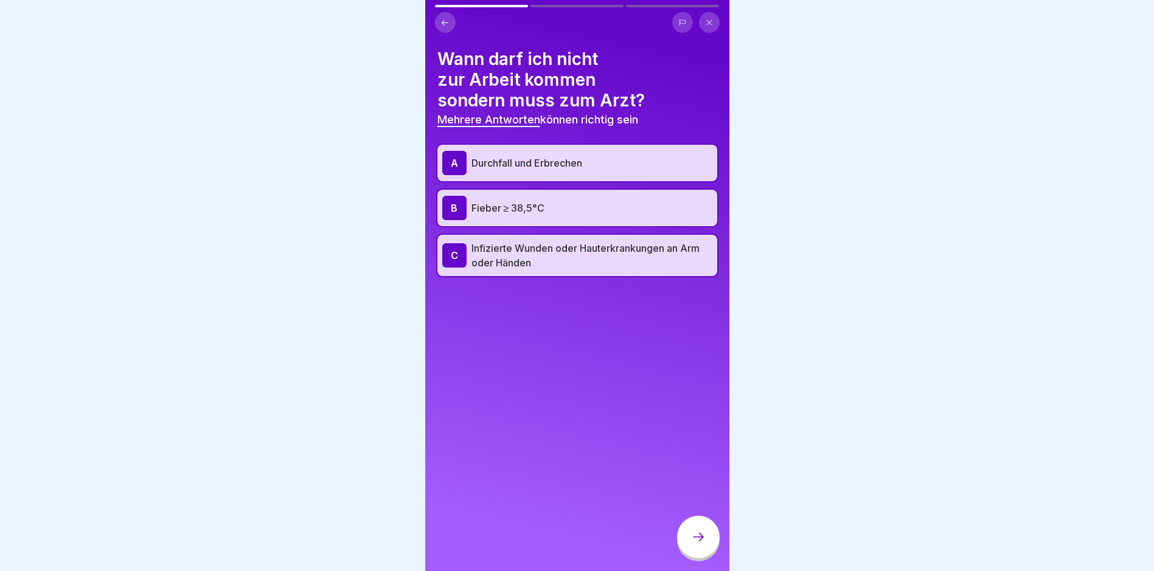
click at [700, 531] on div at bounding box center [698, 537] width 43 height 43
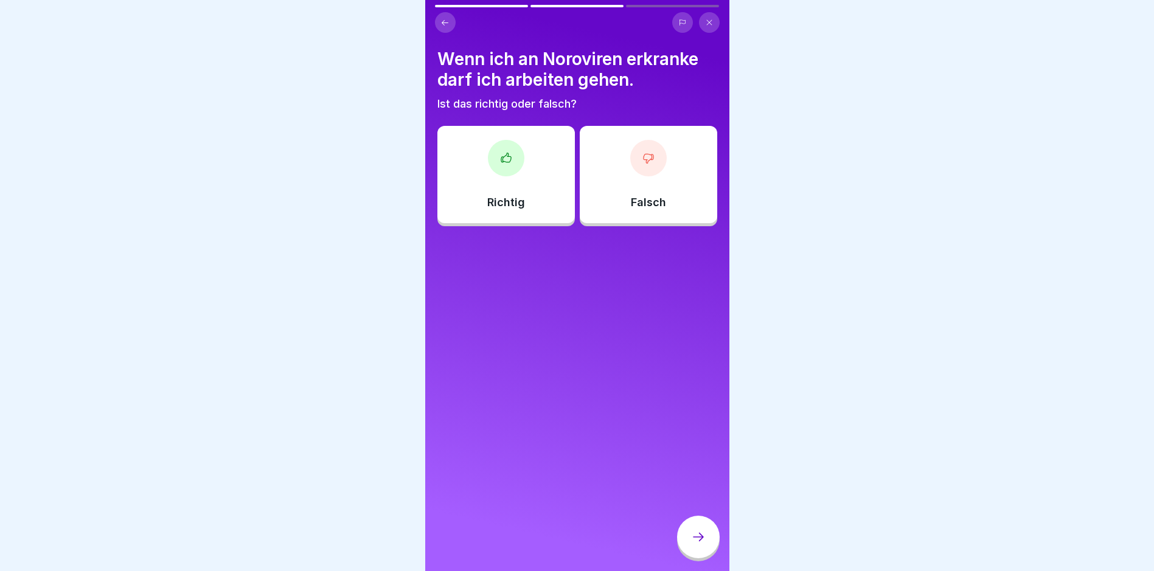
click at [645, 182] on div "Falsch" at bounding box center [649, 174] width 138 height 97
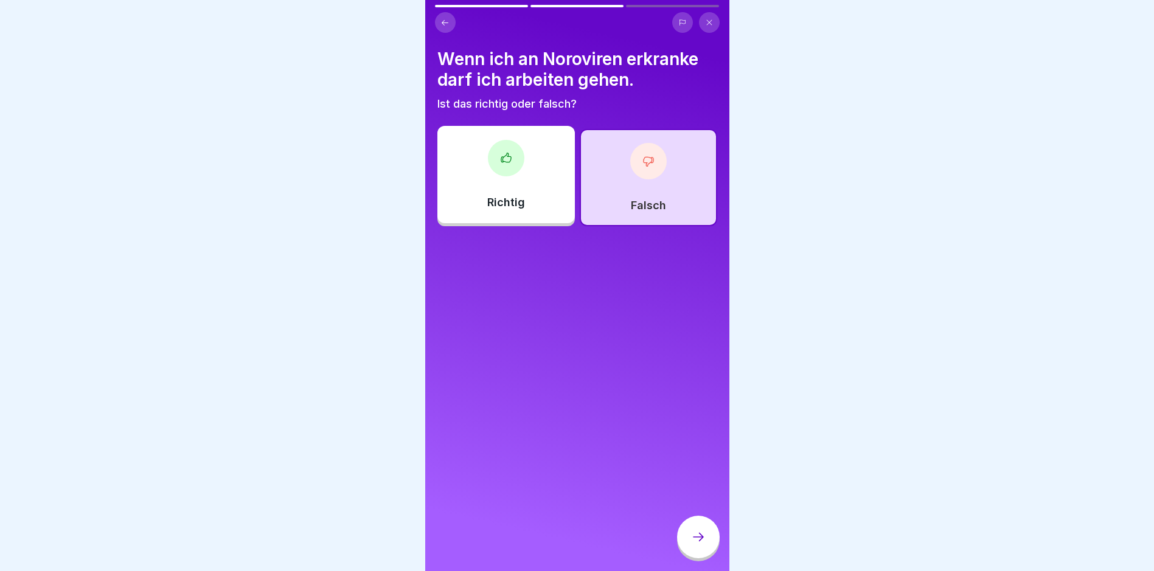
click at [686, 545] on div at bounding box center [698, 537] width 43 height 43
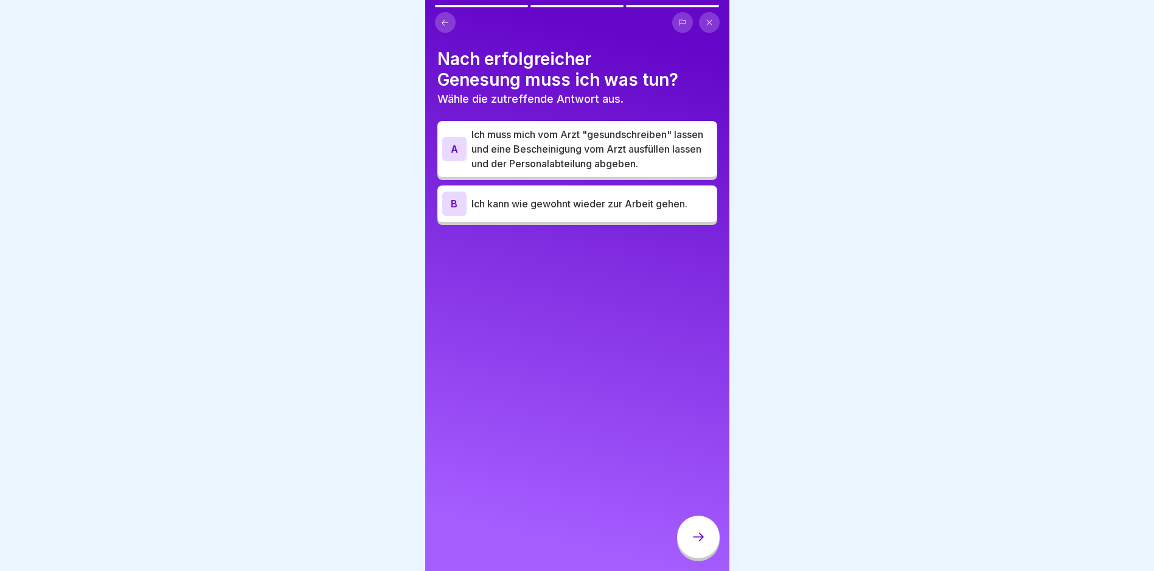
click at [566, 169] on p "Ich muss mich vom Arzt "gesundschreiben" lassen und eine Bescheinigung vom Arzt…" at bounding box center [592, 149] width 241 height 44
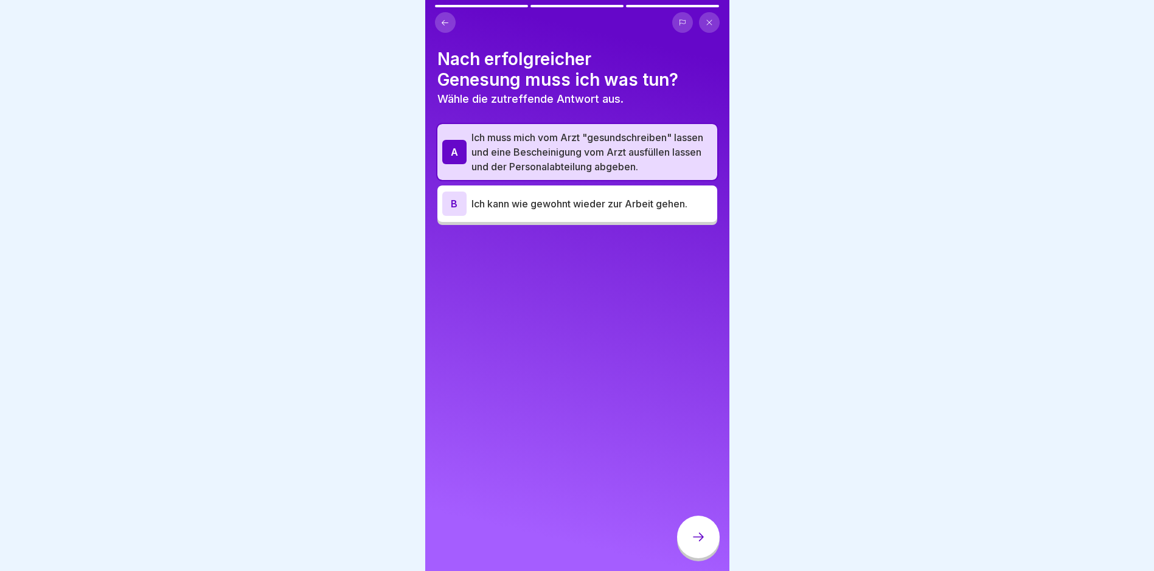
click at [697, 559] on div at bounding box center [698, 537] width 43 height 43
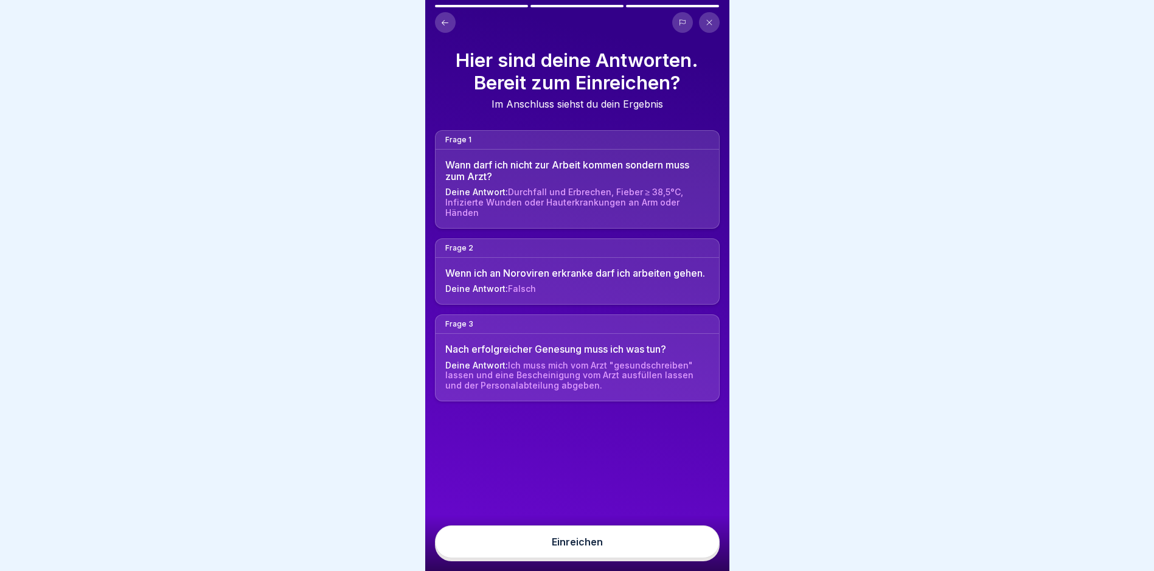
click at [569, 559] on button "Einreichen" at bounding box center [577, 542] width 285 height 33
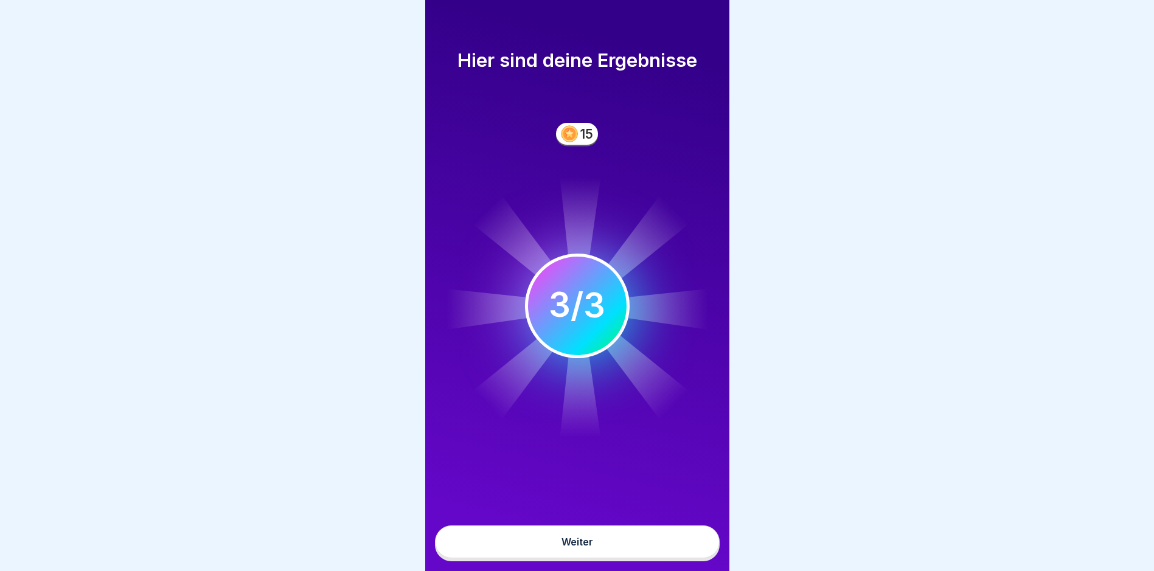
click at [578, 542] on button "Weiter" at bounding box center [577, 542] width 285 height 33
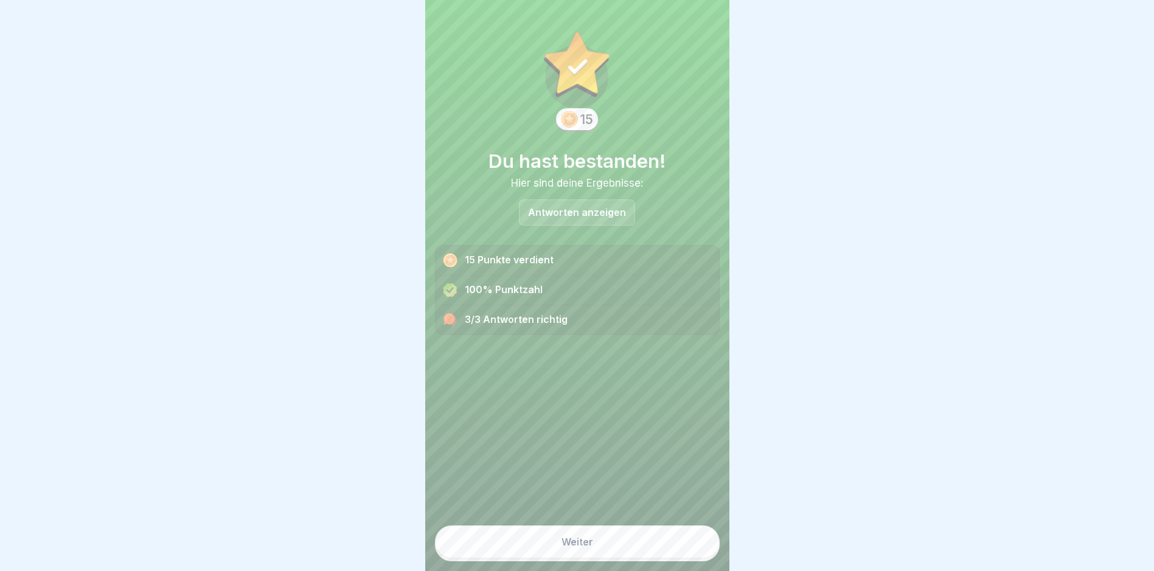
click at [593, 556] on button "Weiter" at bounding box center [577, 542] width 285 height 33
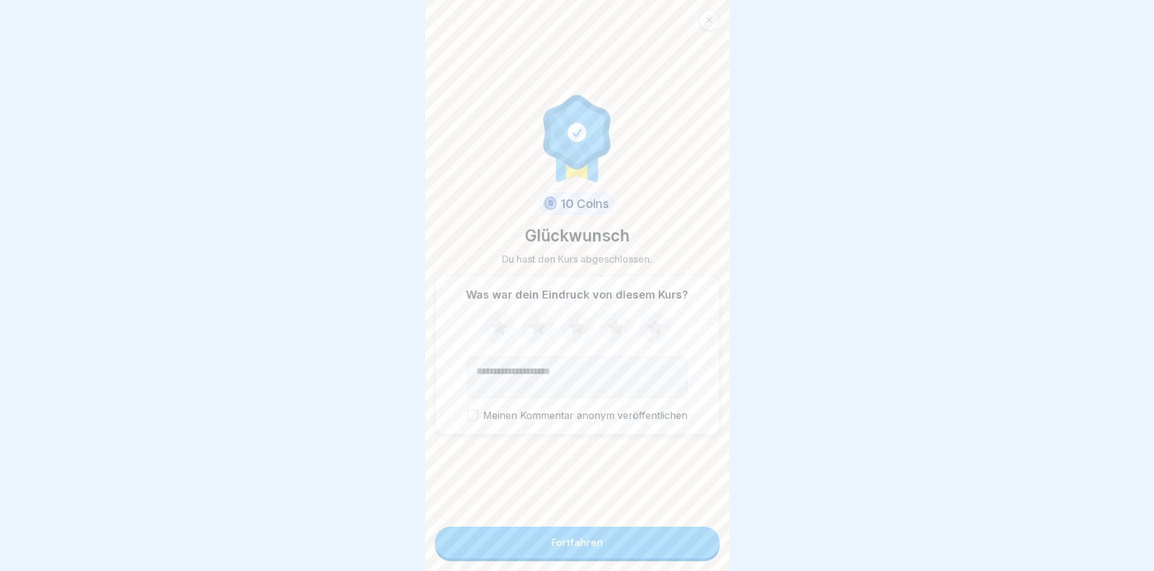
click at [565, 548] on div "Fortfahren" at bounding box center [577, 542] width 52 height 11
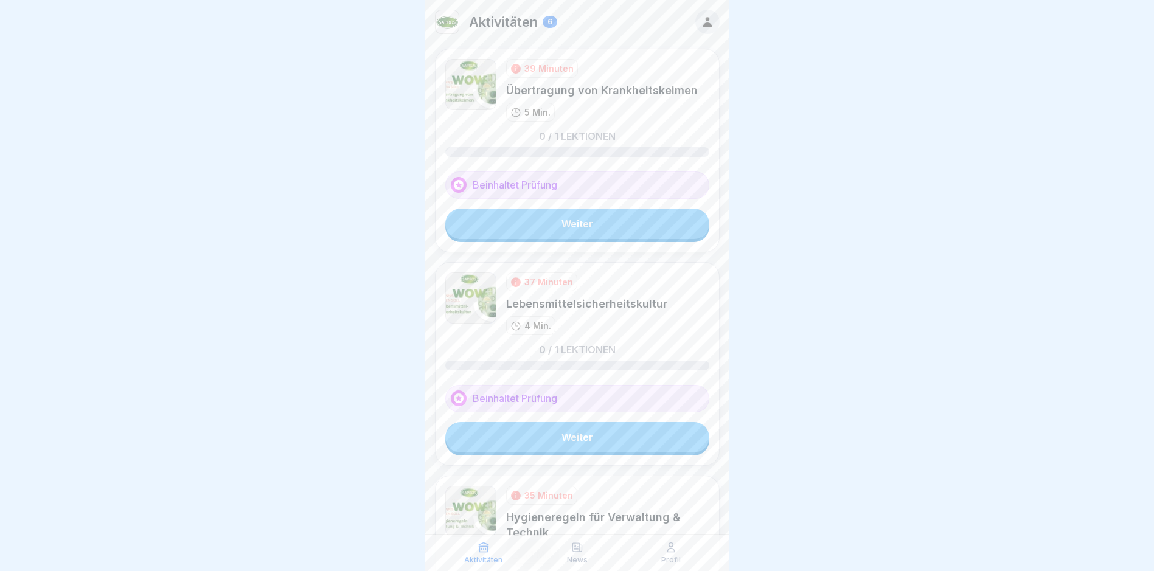
click at [584, 219] on link "Weiter" at bounding box center [577, 224] width 264 height 30
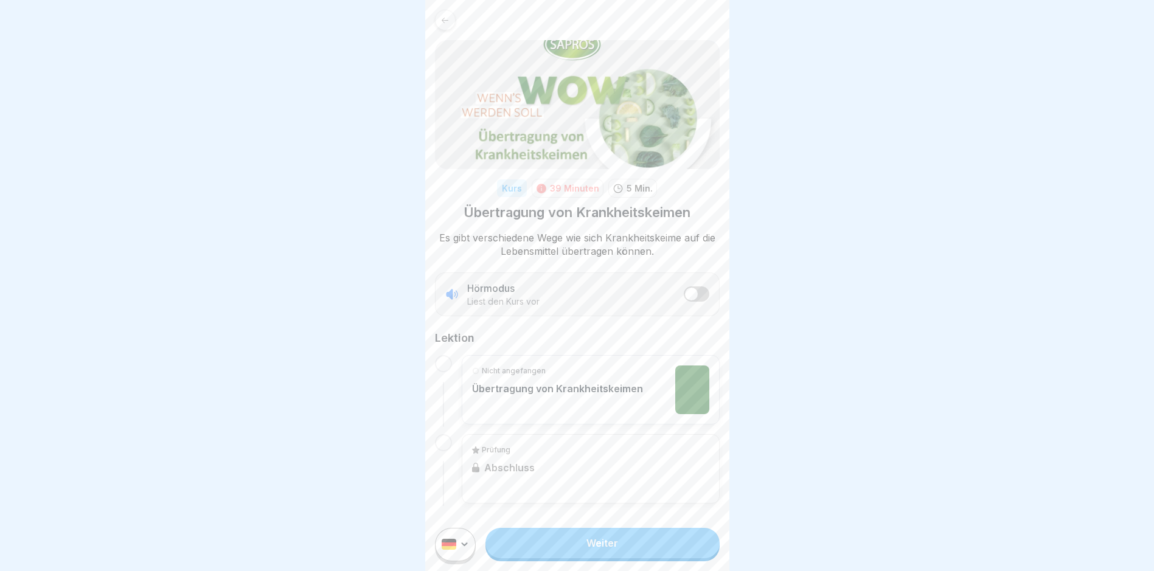
click at [551, 559] on link "Weiter" at bounding box center [603, 543] width 234 height 30
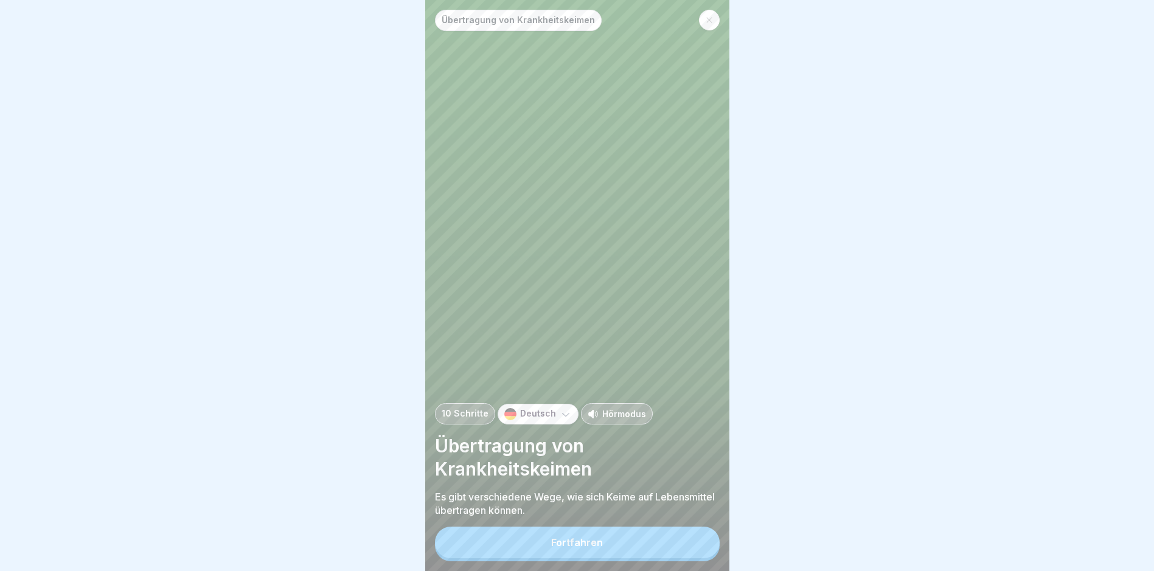
click at [542, 559] on button "Fortfahren" at bounding box center [577, 543] width 285 height 32
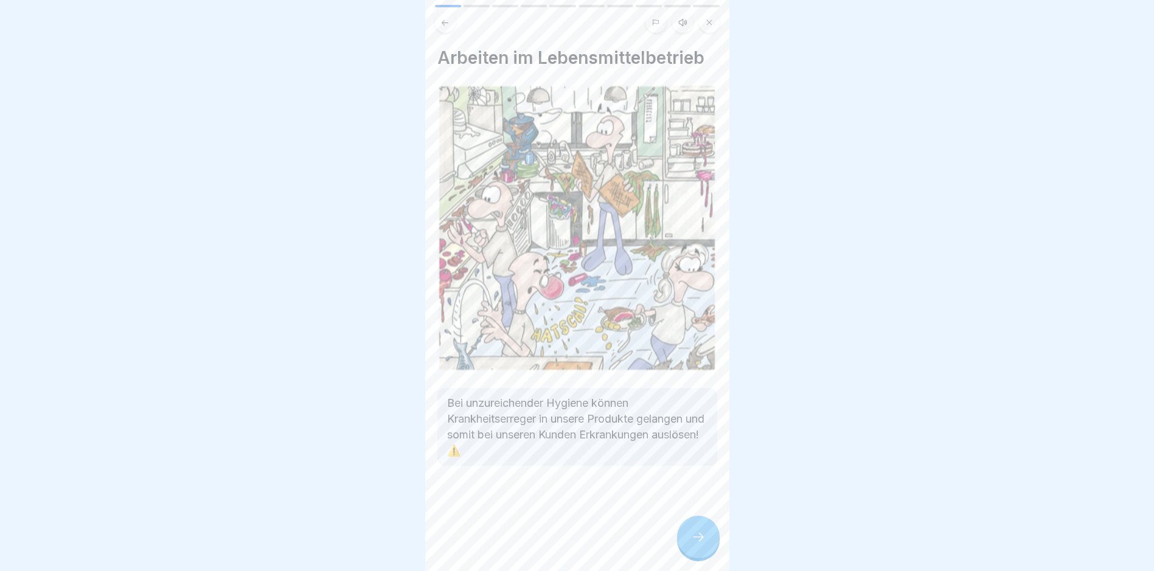
click at [688, 535] on div at bounding box center [698, 537] width 43 height 43
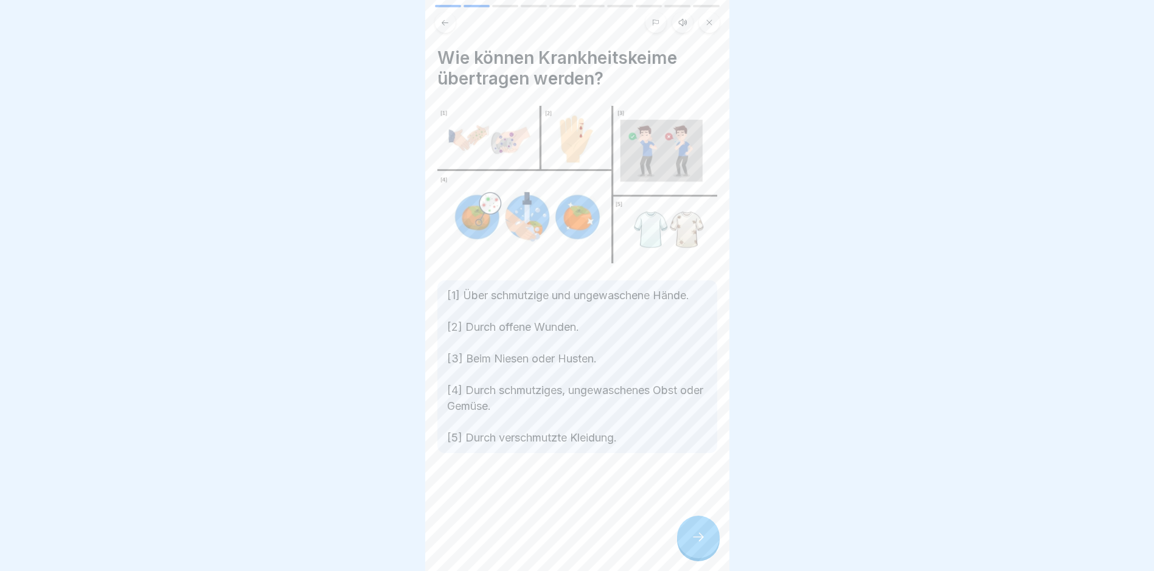
click at [686, 540] on div at bounding box center [698, 537] width 43 height 43
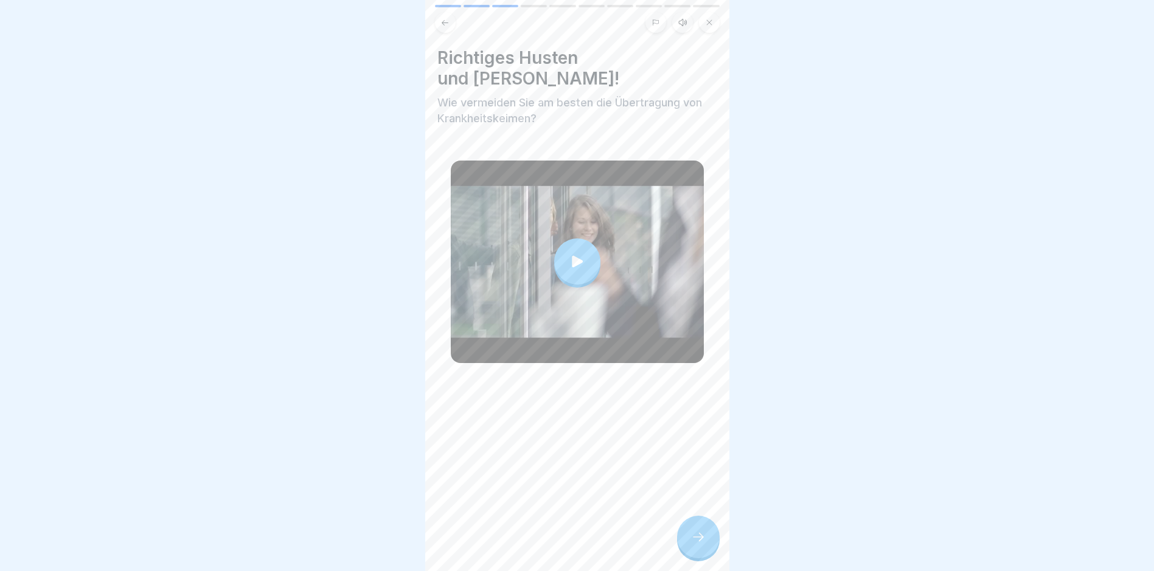
click at [693, 545] on icon at bounding box center [698, 537] width 15 height 15
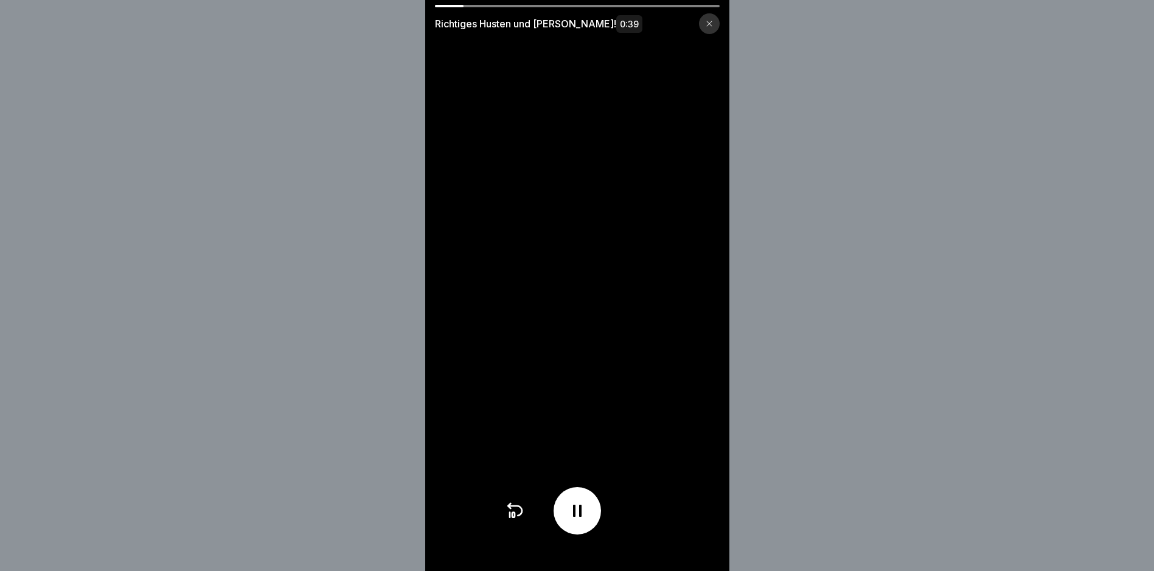
click at [713, 21] on icon at bounding box center [709, 23] width 7 height 7
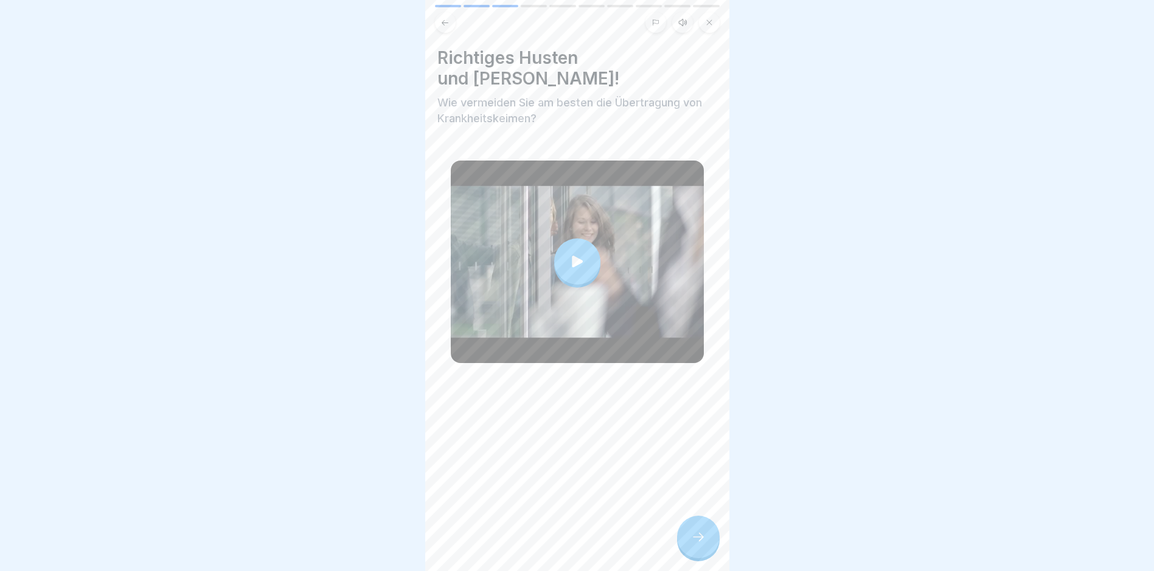
click at [692, 545] on icon at bounding box center [698, 537] width 15 height 15
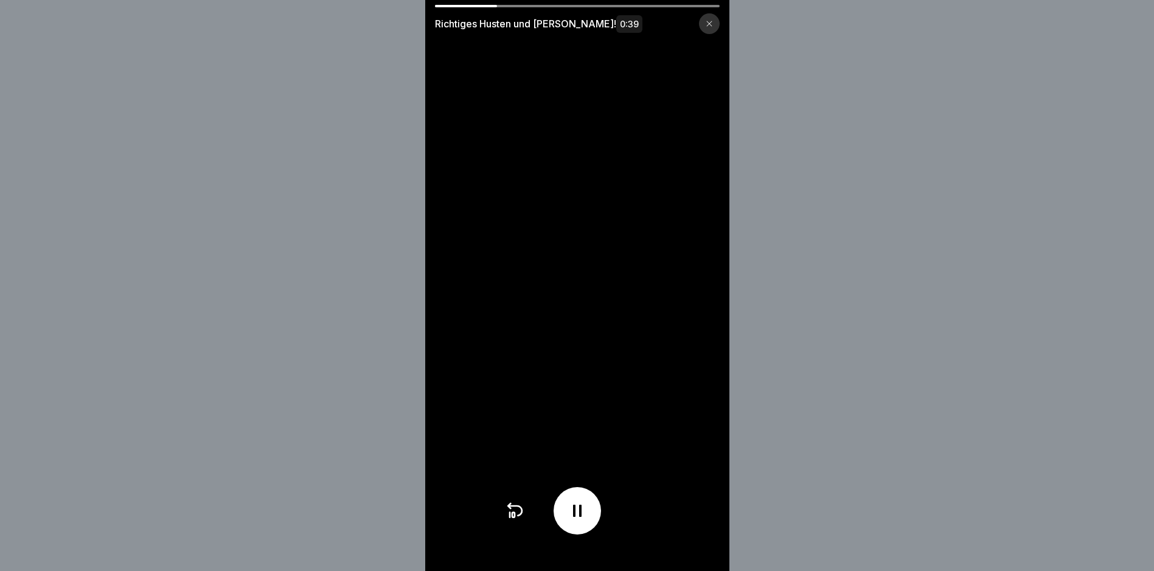
click at [713, 26] on icon at bounding box center [709, 23] width 7 height 7
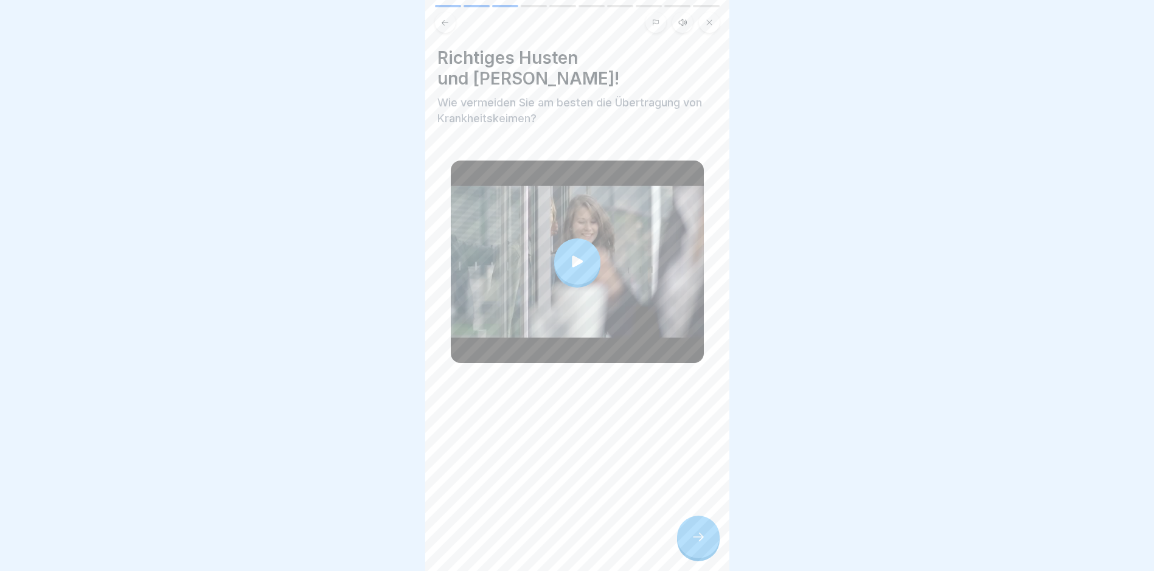
scroll to position [9, 0]
click at [695, 540] on icon at bounding box center [698, 537] width 15 height 15
click at [697, 548] on div at bounding box center [698, 537] width 43 height 43
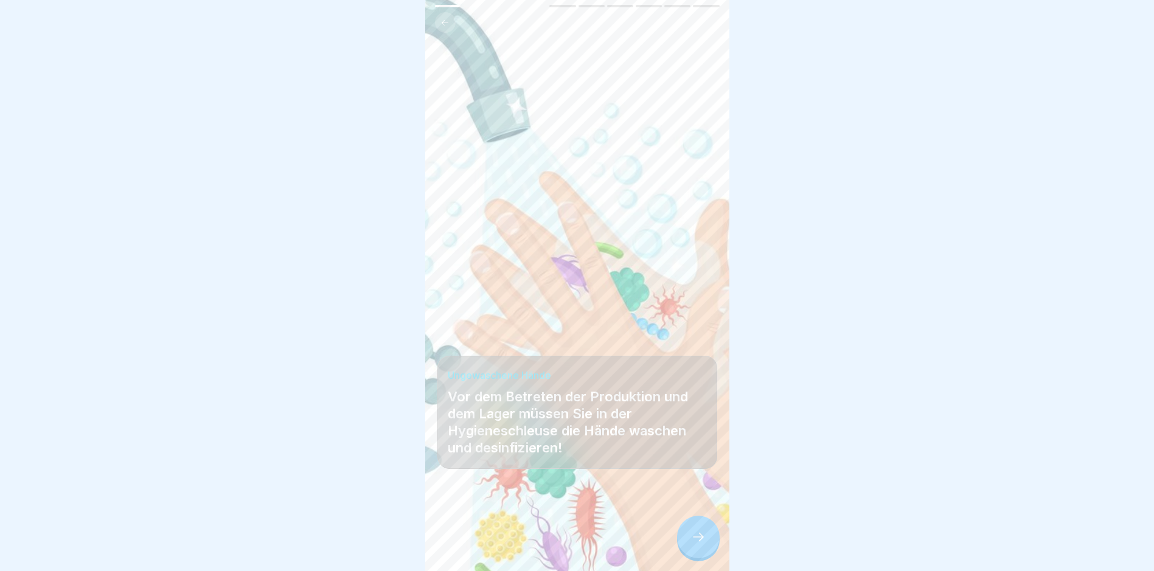
click at [702, 536] on icon at bounding box center [698, 537] width 15 height 15
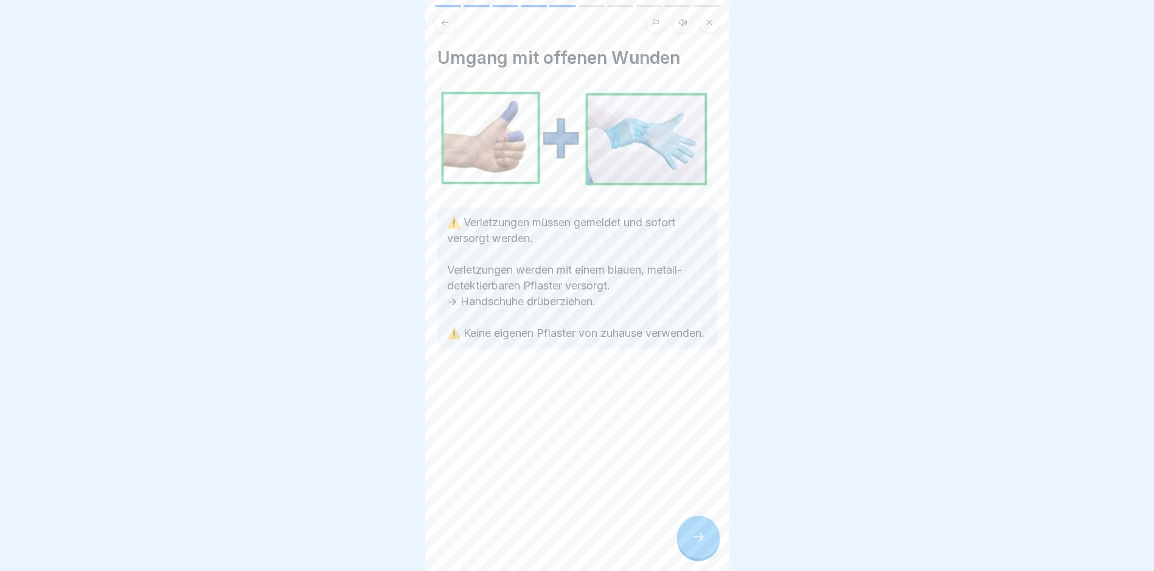
click at [703, 537] on icon at bounding box center [698, 537] width 15 height 15
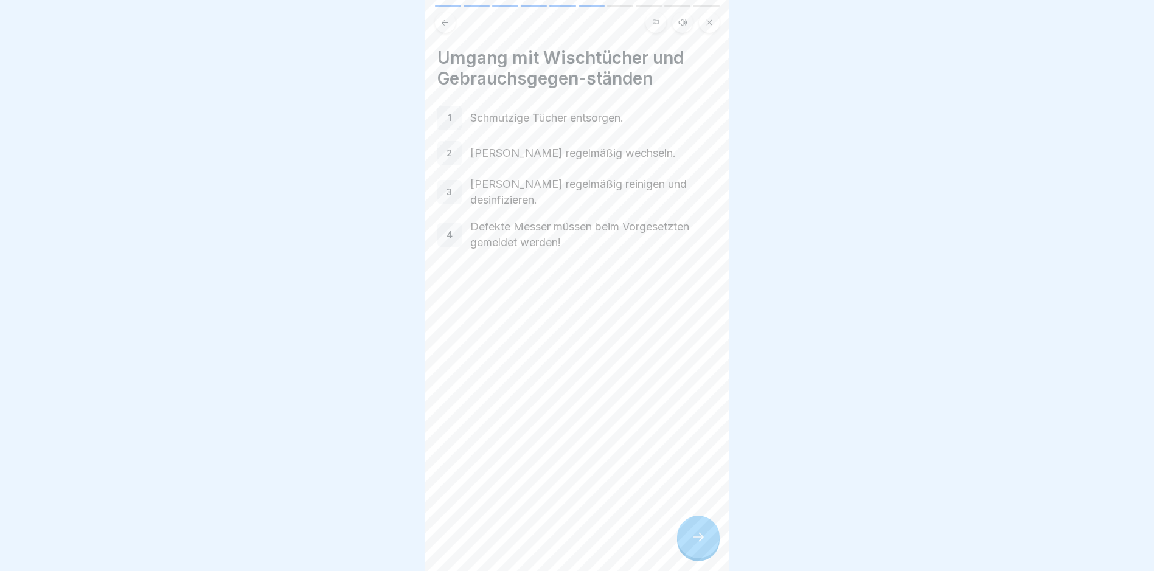
click at [701, 537] on icon at bounding box center [698, 537] width 15 height 15
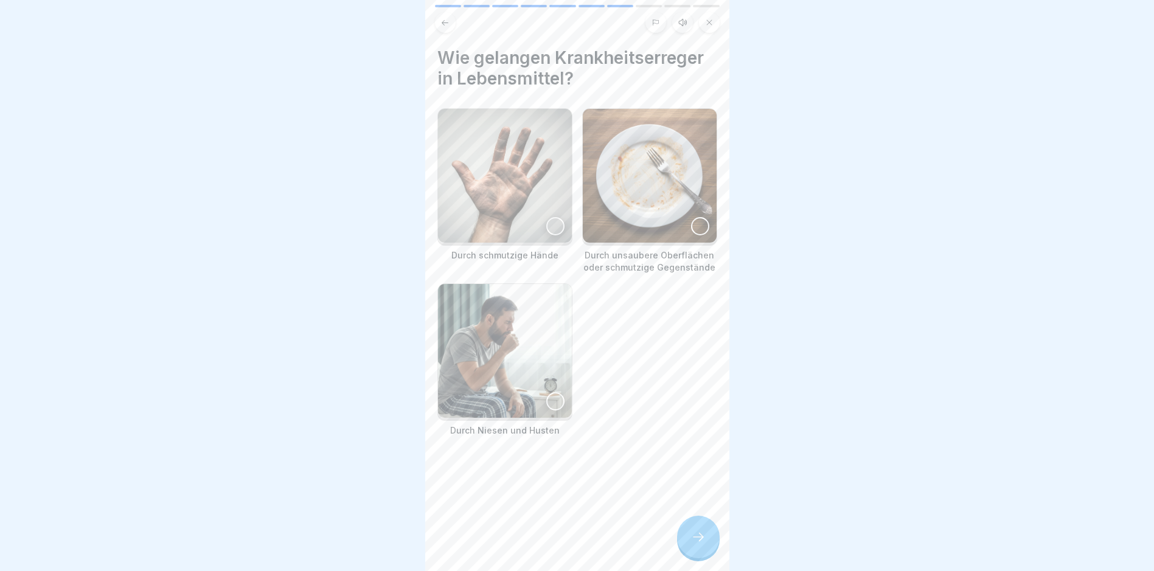
click at [701, 537] on icon at bounding box center [698, 537] width 15 height 15
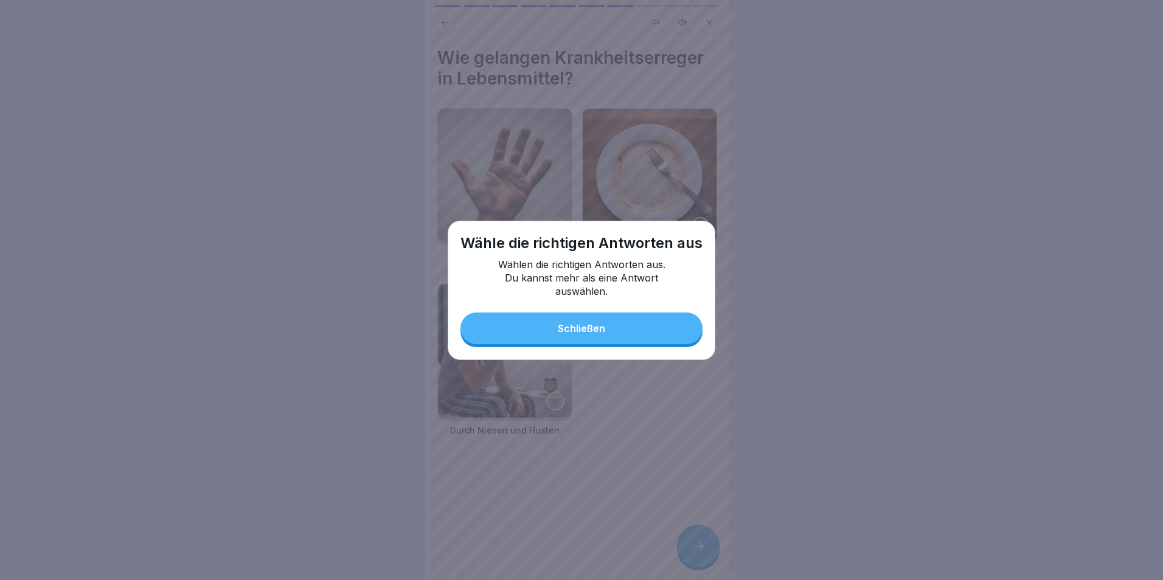
click at [629, 344] on button "Schließen" at bounding box center [582, 329] width 242 height 32
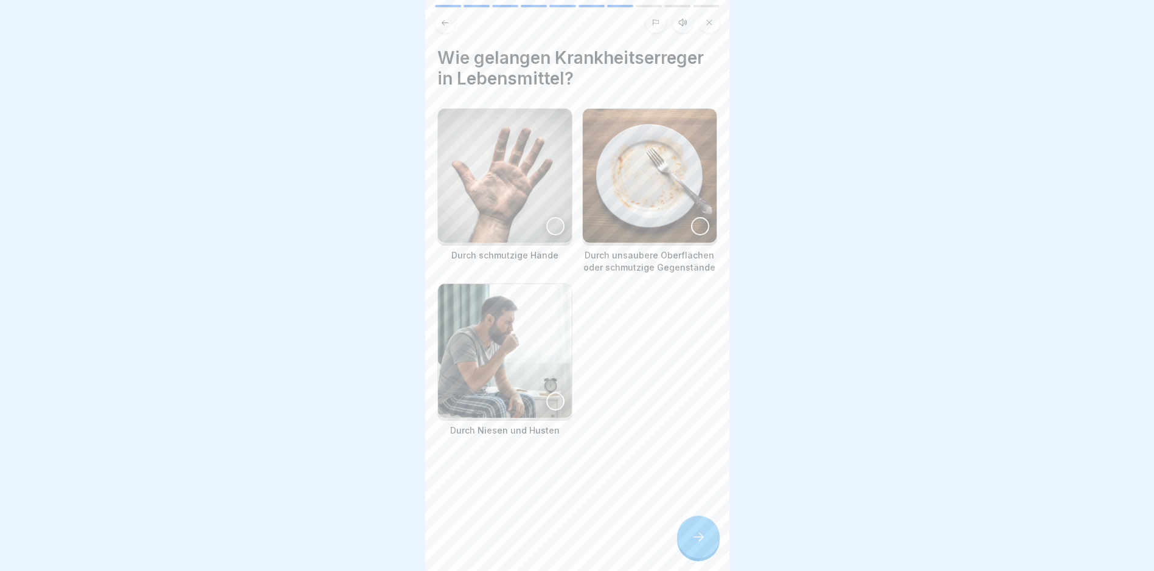
click at [547, 221] on div at bounding box center [555, 226] width 18 height 18
click at [551, 392] on div at bounding box center [555, 401] width 18 height 18
click at [697, 215] on img at bounding box center [650, 176] width 134 height 134
click at [694, 545] on icon at bounding box center [698, 537] width 15 height 15
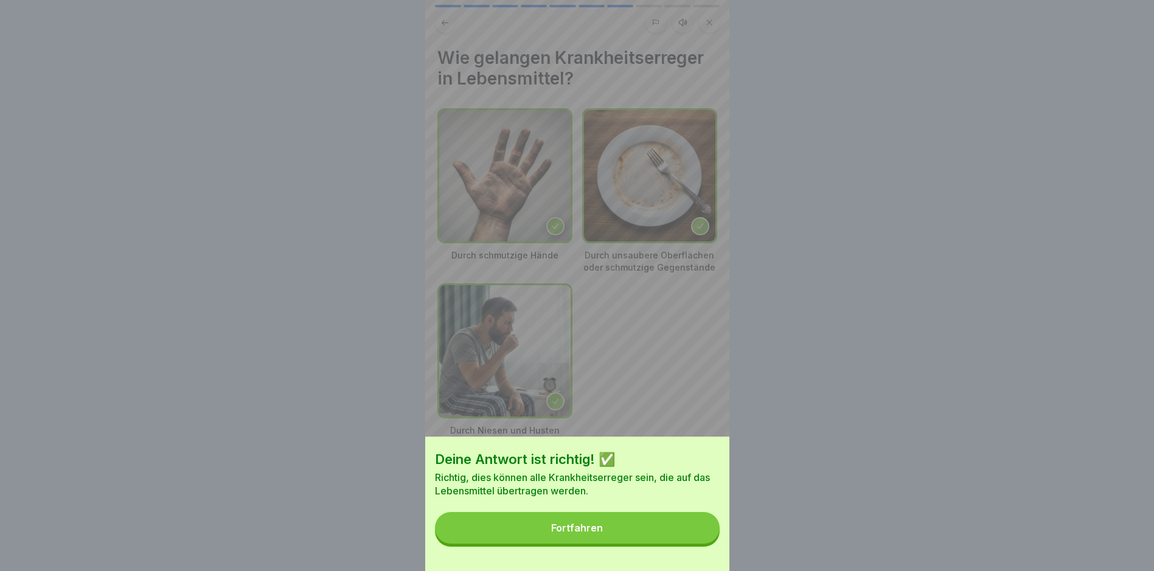
click at [652, 543] on button "Fortfahren" at bounding box center [577, 528] width 285 height 32
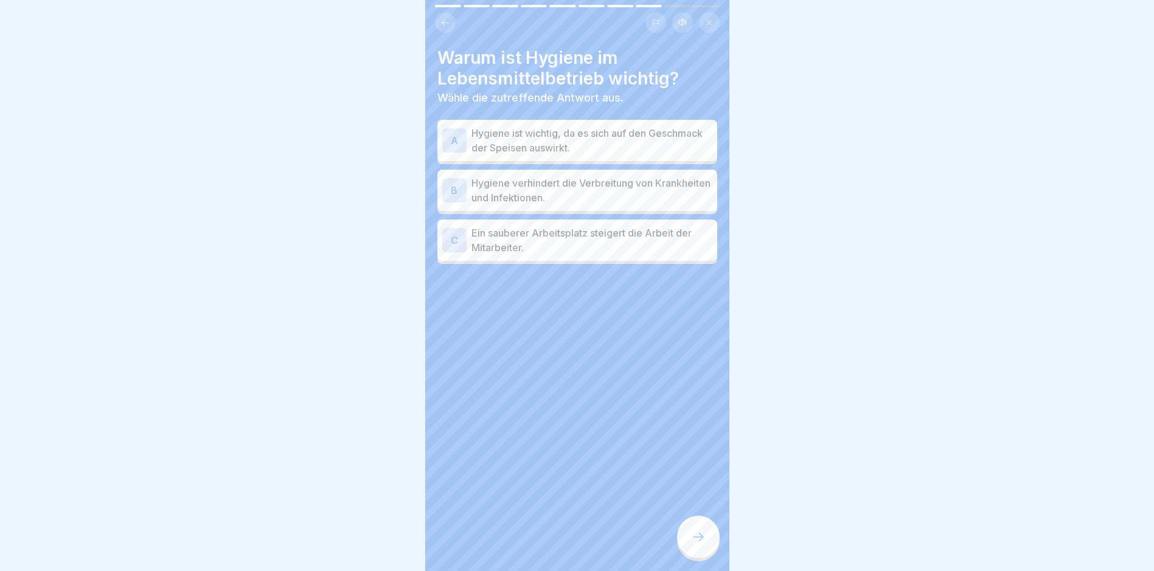
click at [528, 187] on p "Hygiene verhindert die Verbreitung von Krankheiten und Infektionen." at bounding box center [592, 190] width 241 height 29
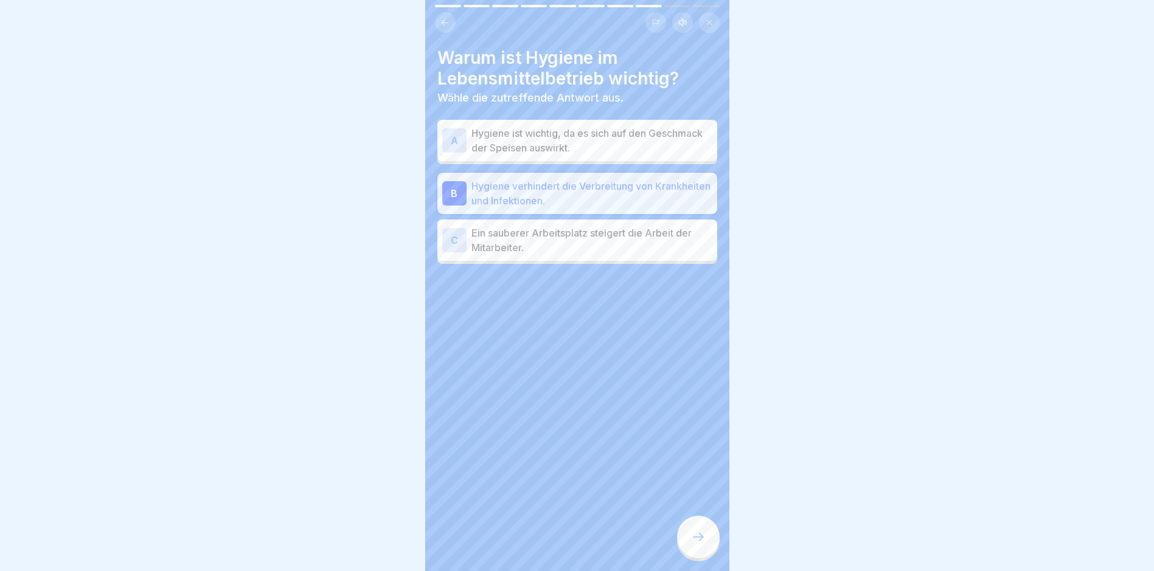
click at [694, 545] on icon at bounding box center [698, 537] width 15 height 15
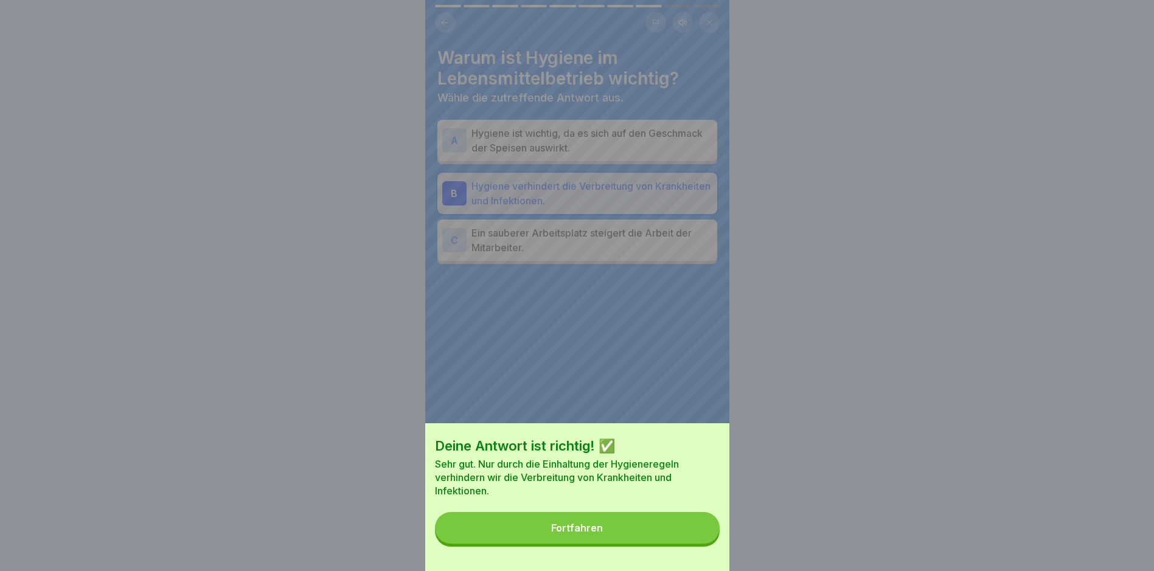
click at [635, 544] on button "Fortfahren" at bounding box center [577, 528] width 285 height 32
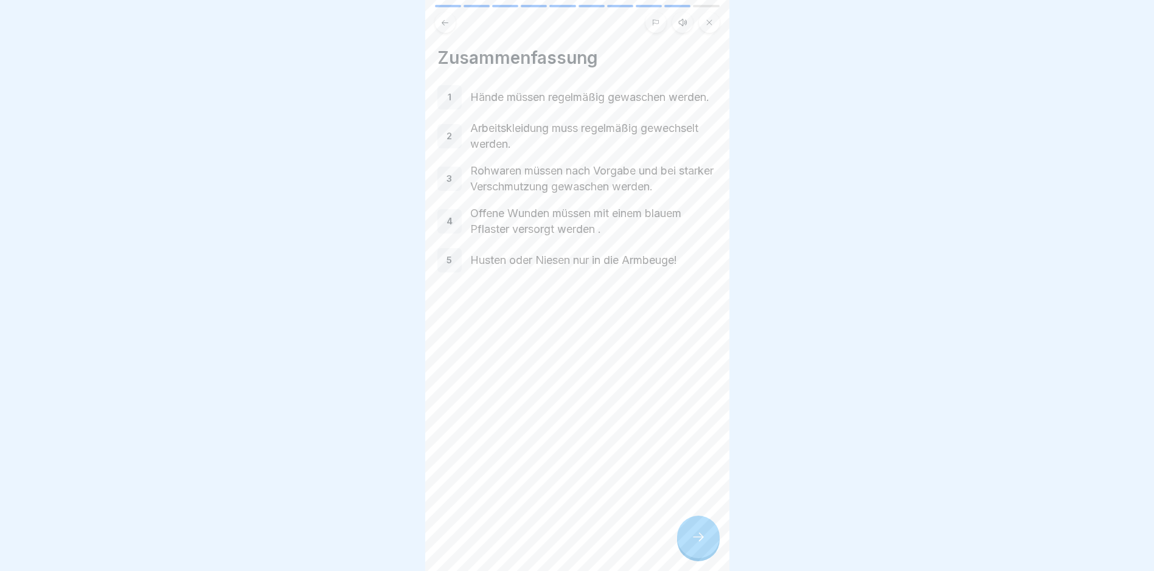
click at [697, 543] on icon at bounding box center [698, 537] width 15 height 15
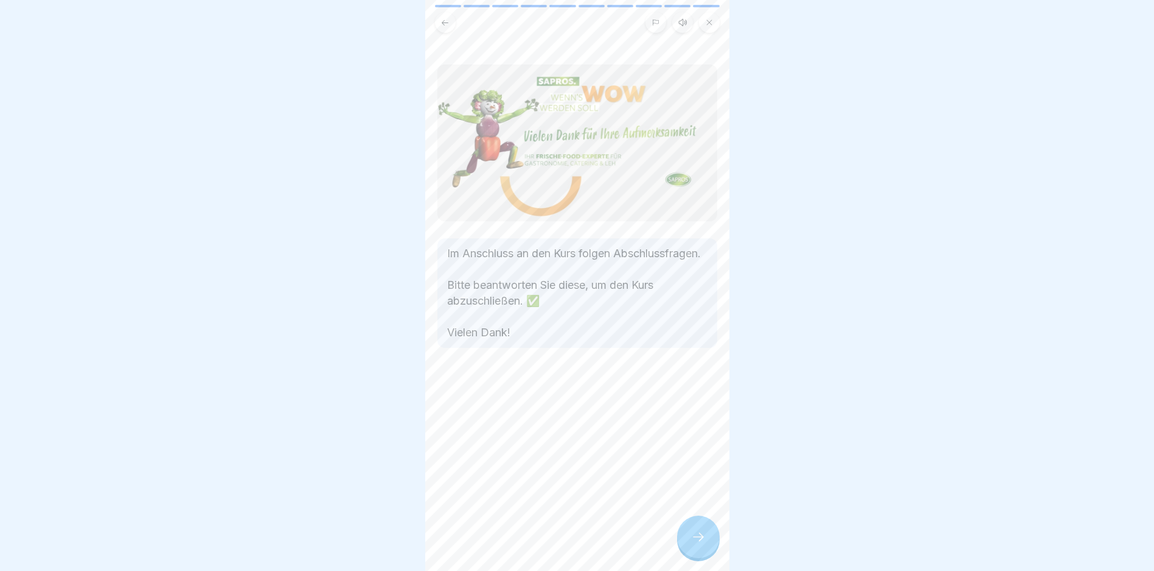
click at [702, 545] on icon at bounding box center [698, 537] width 15 height 15
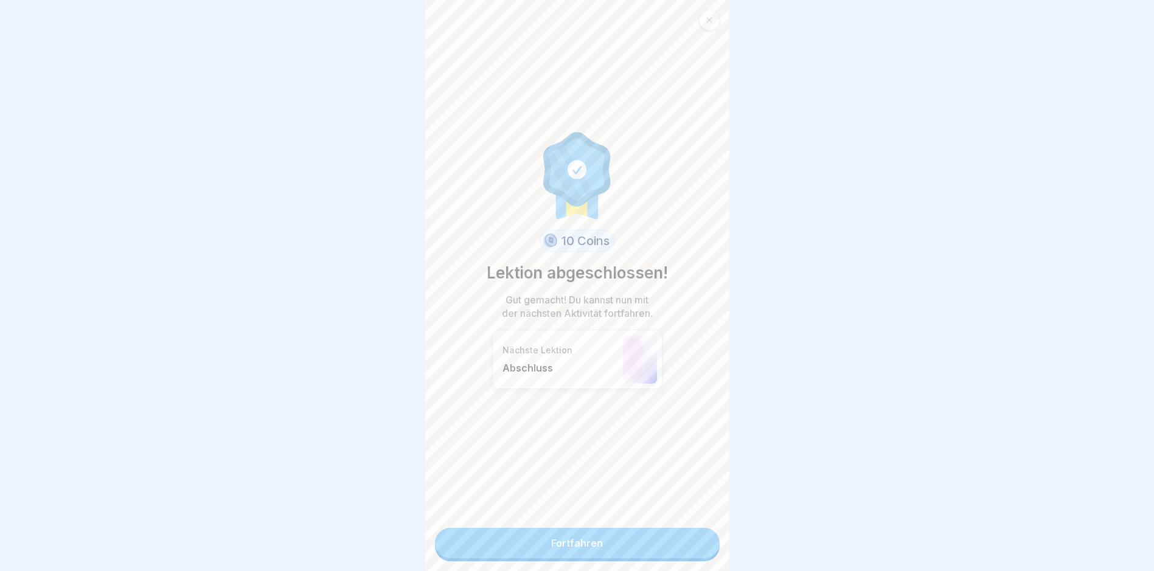
click at [652, 543] on link "Fortfahren" at bounding box center [577, 543] width 285 height 30
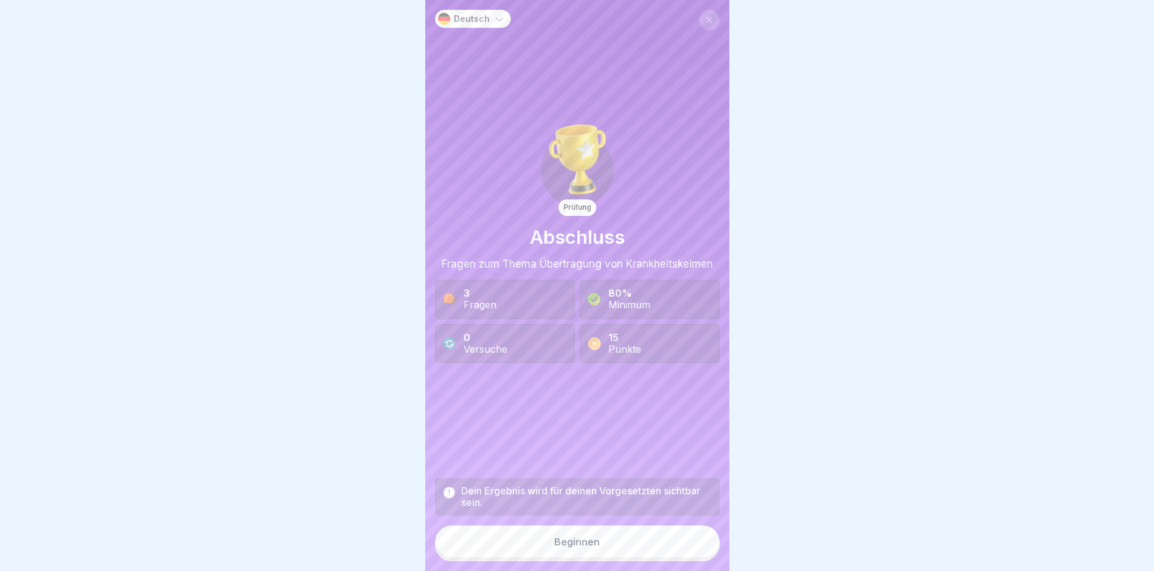
click at [599, 542] on button "Beginnen" at bounding box center [577, 542] width 285 height 33
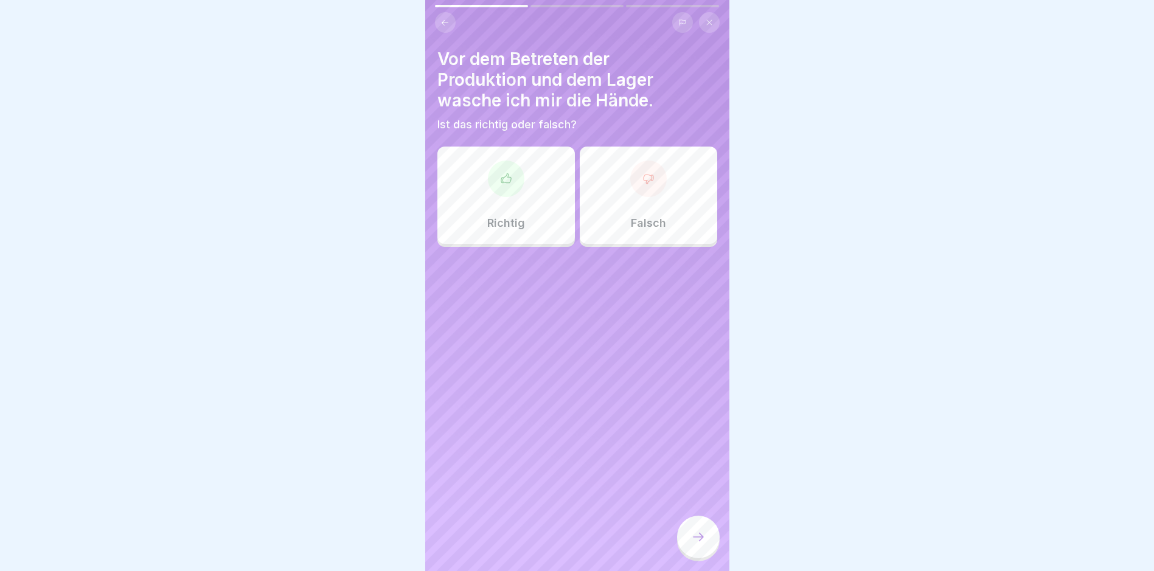
click at [515, 206] on div "Richtig" at bounding box center [506, 195] width 138 height 97
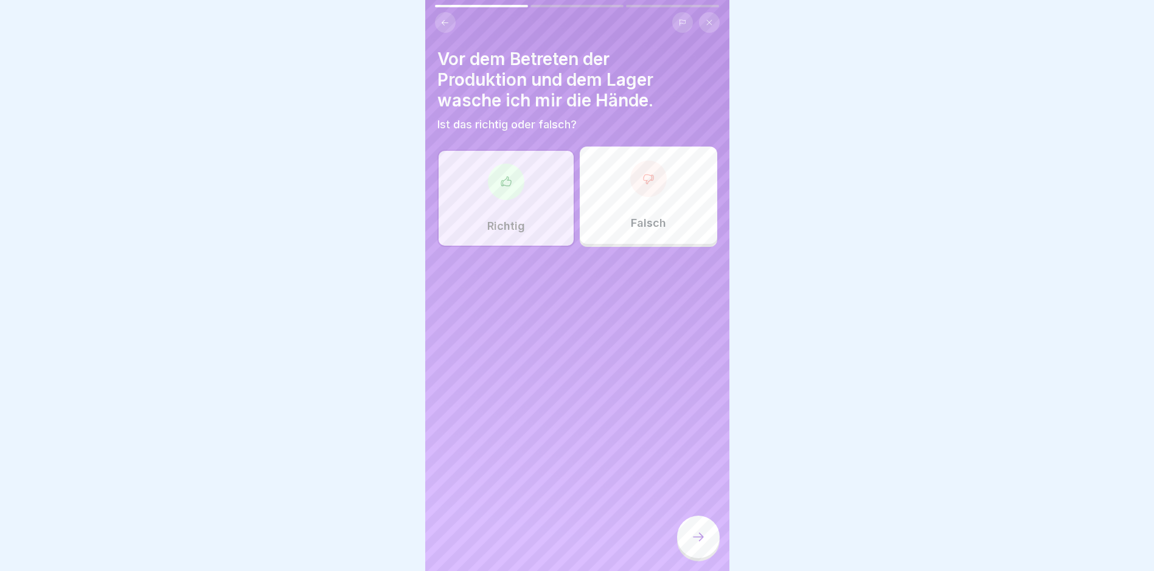
click at [698, 545] on icon at bounding box center [698, 537] width 15 height 15
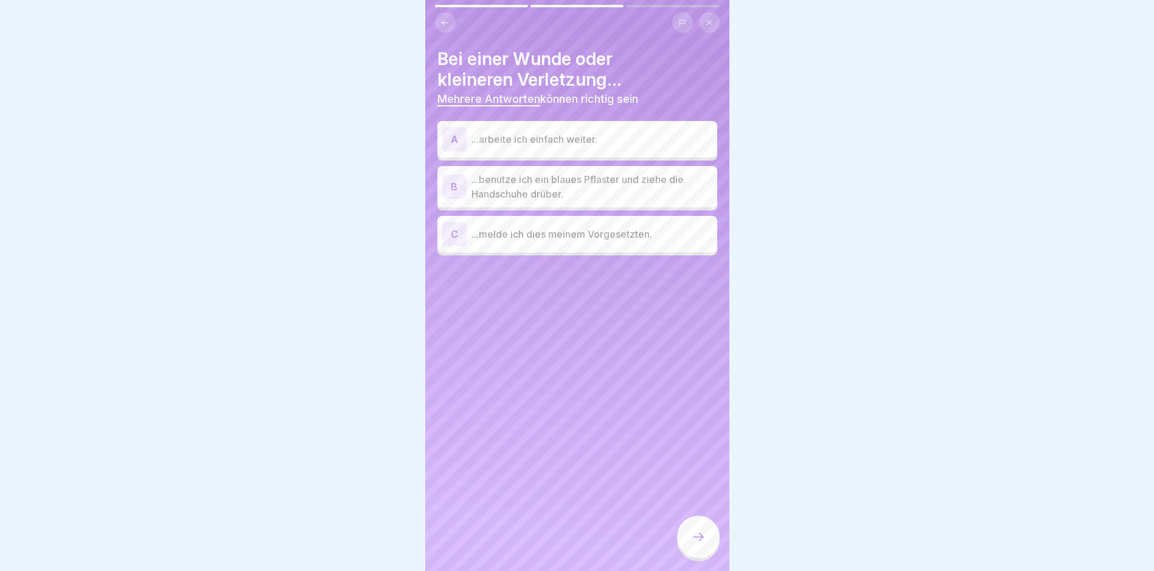
click at [599, 187] on p "...benutze ich ein blaues Pflaster und ziehe die Handschuhe drüber." at bounding box center [592, 186] width 241 height 29
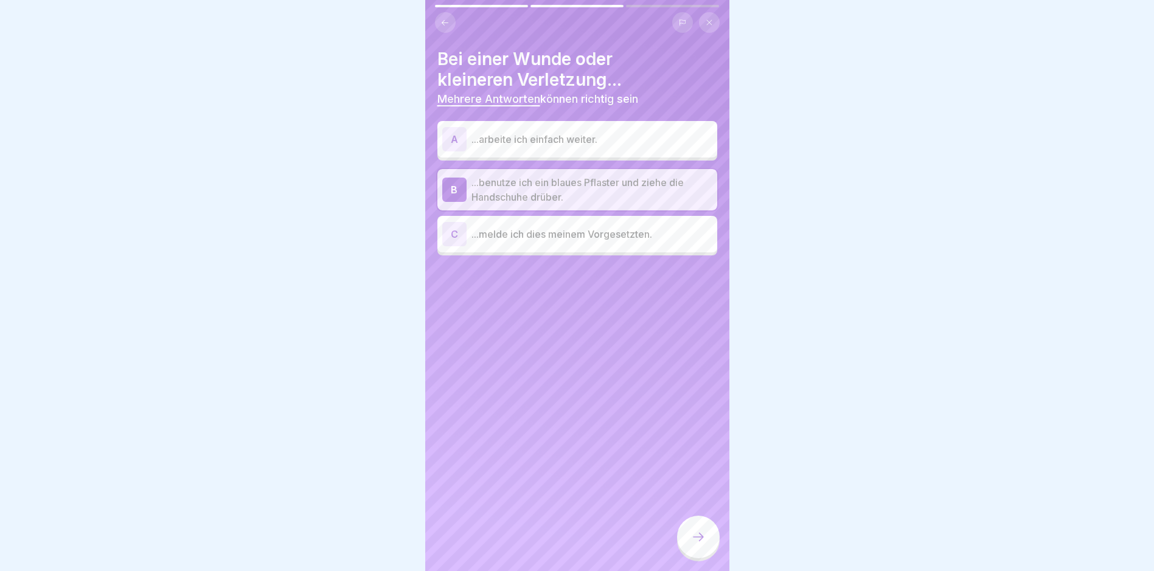
click at [607, 246] on div "C ...melde ich dies meinem Vorgesetzten." at bounding box center [577, 234] width 280 height 37
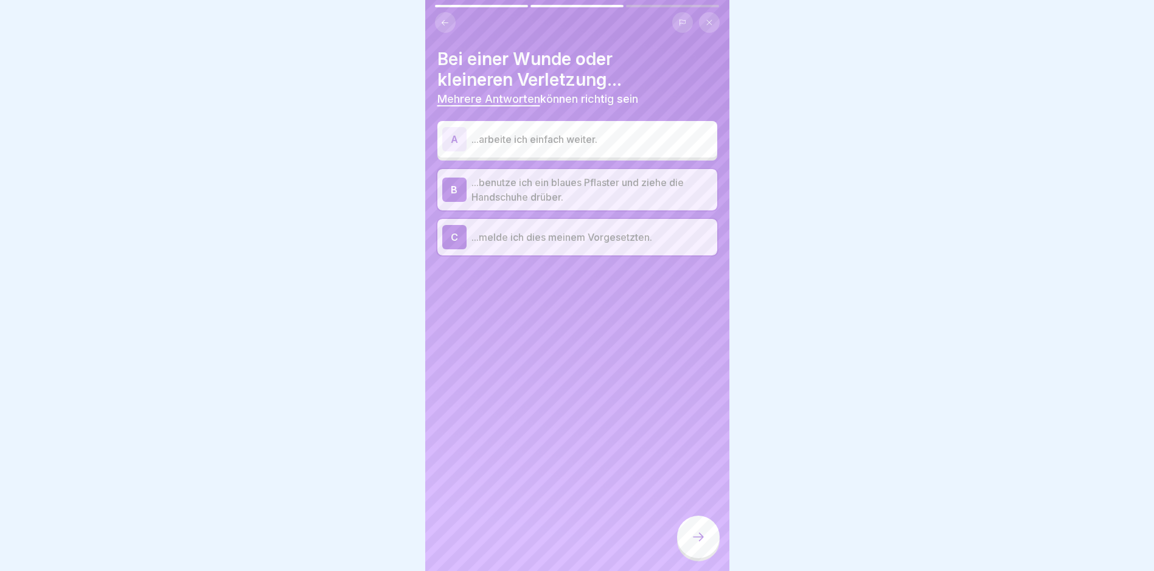
click at [702, 542] on icon at bounding box center [698, 537] width 15 height 15
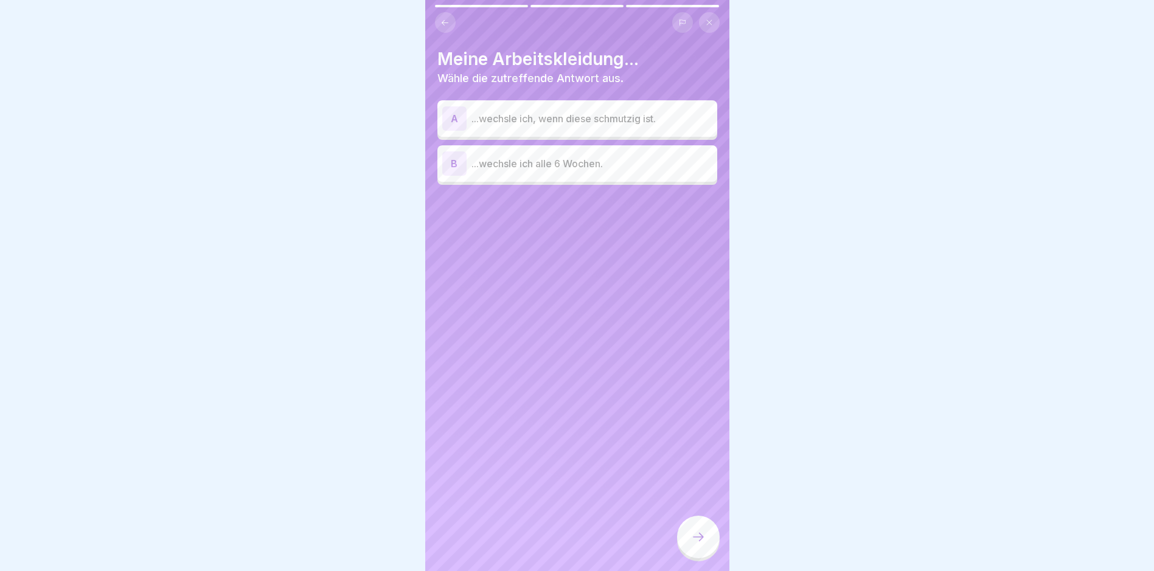
click at [588, 119] on p "...wechsle ich, wenn diese schmutzig ist." at bounding box center [592, 118] width 241 height 15
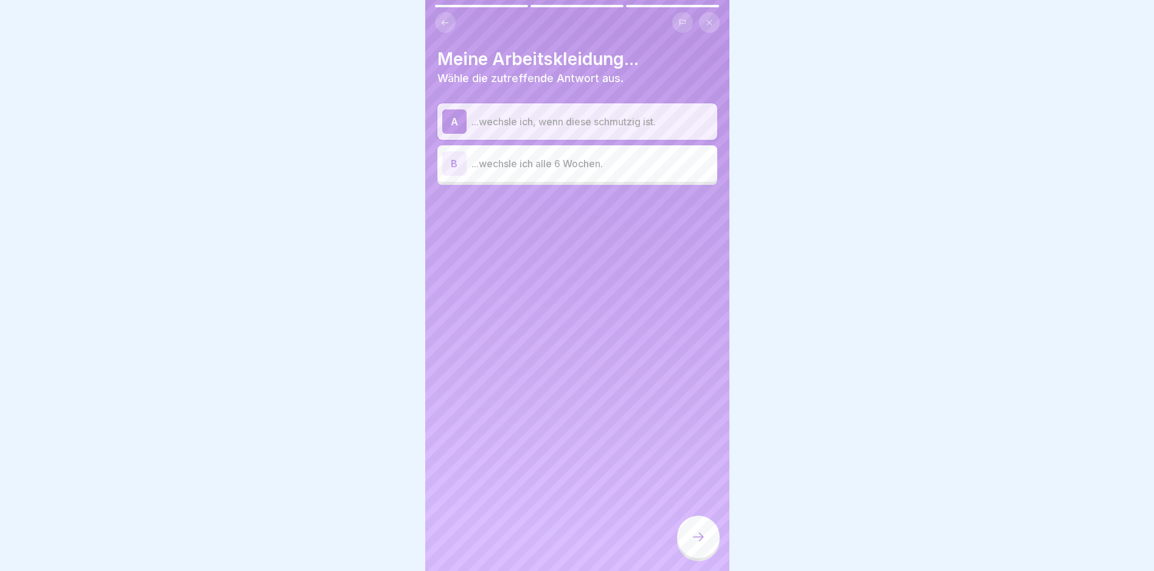
click at [698, 545] on icon at bounding box center [698, 537] width 15 height 15
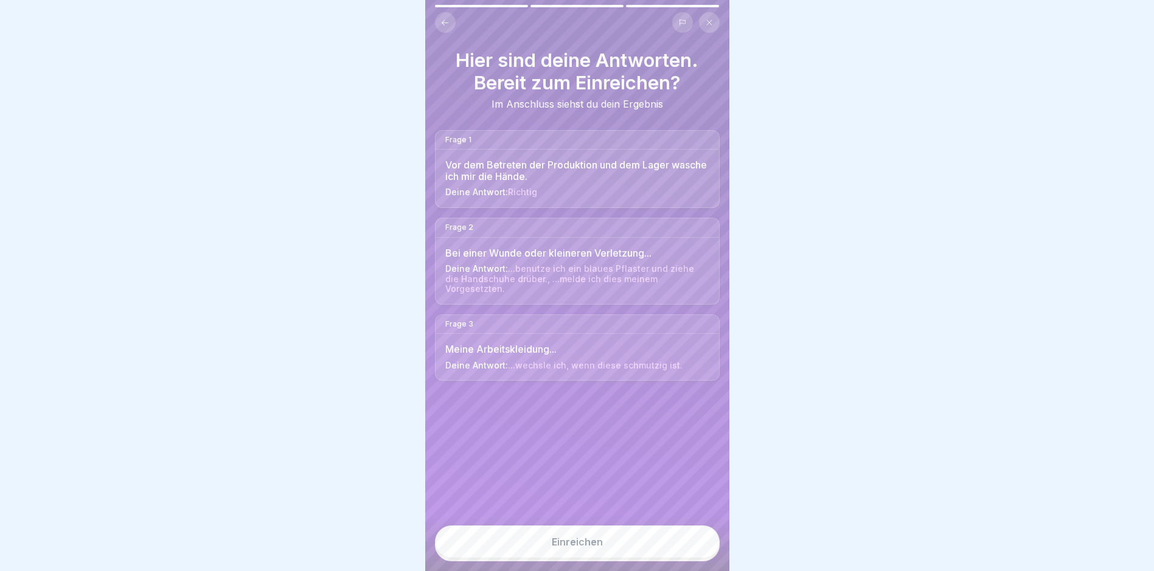
click at [587, 541] on button "Einreichen" at bounding box center [577, 542] width 285 height 33
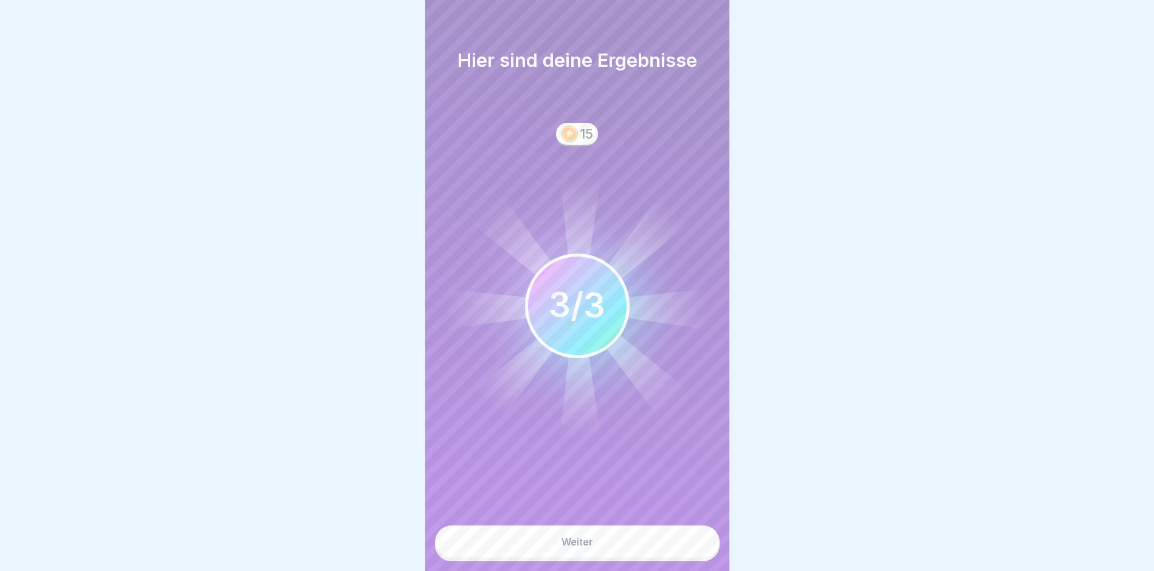
click at [588, 548] on div "Weiter" at bounding box center [578, 542] width 32 height 11
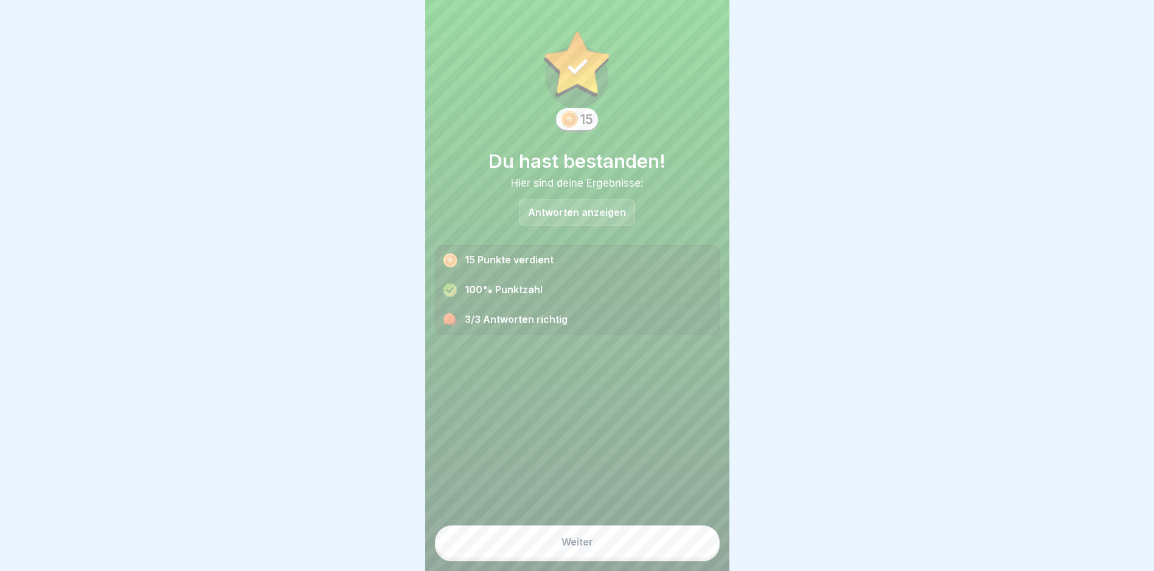
click at [588, 548] on div "Weiter" at bounding box center [578, 542] width 32 height 11
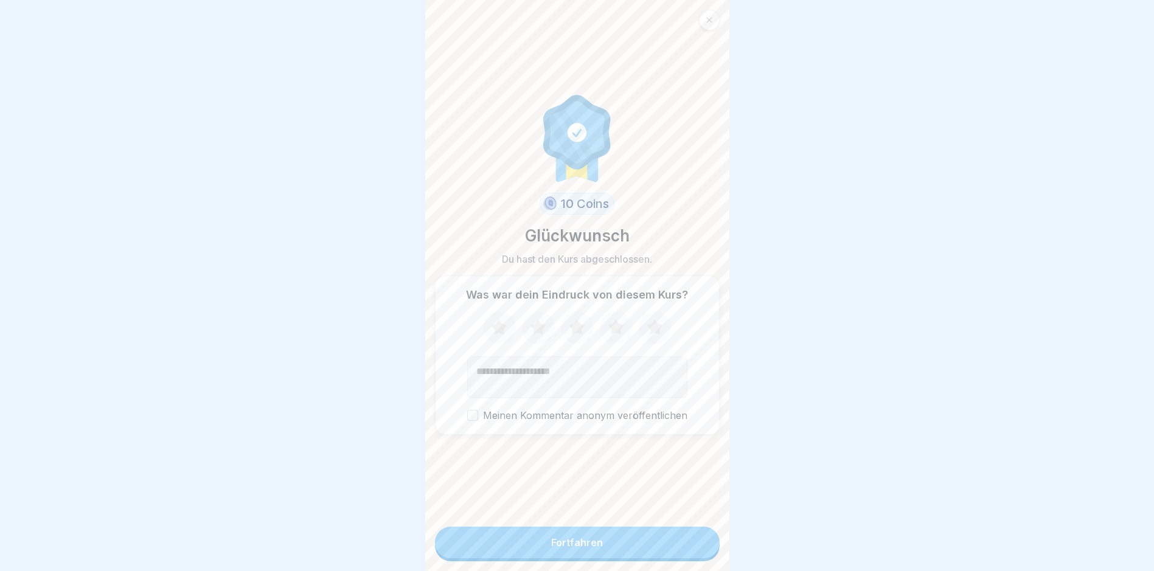
click at [588, 548] on div "Fortfahren" at bounding box center [577, 542] width 52 height 11
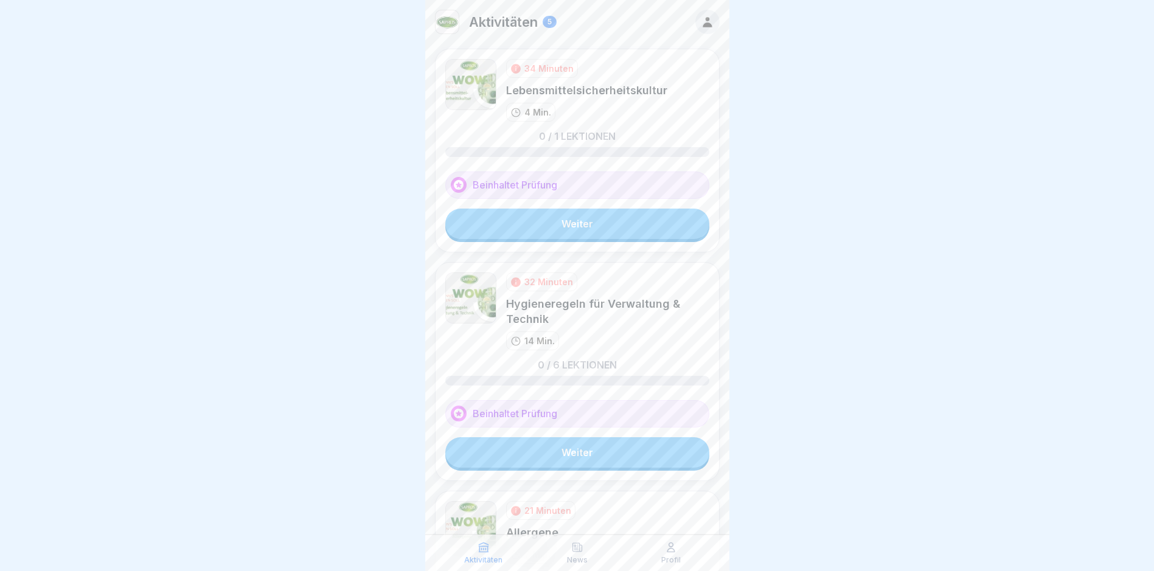
click at [574, 223] on link "Weiter" at bounding box center [577, 224] width 264 height 30
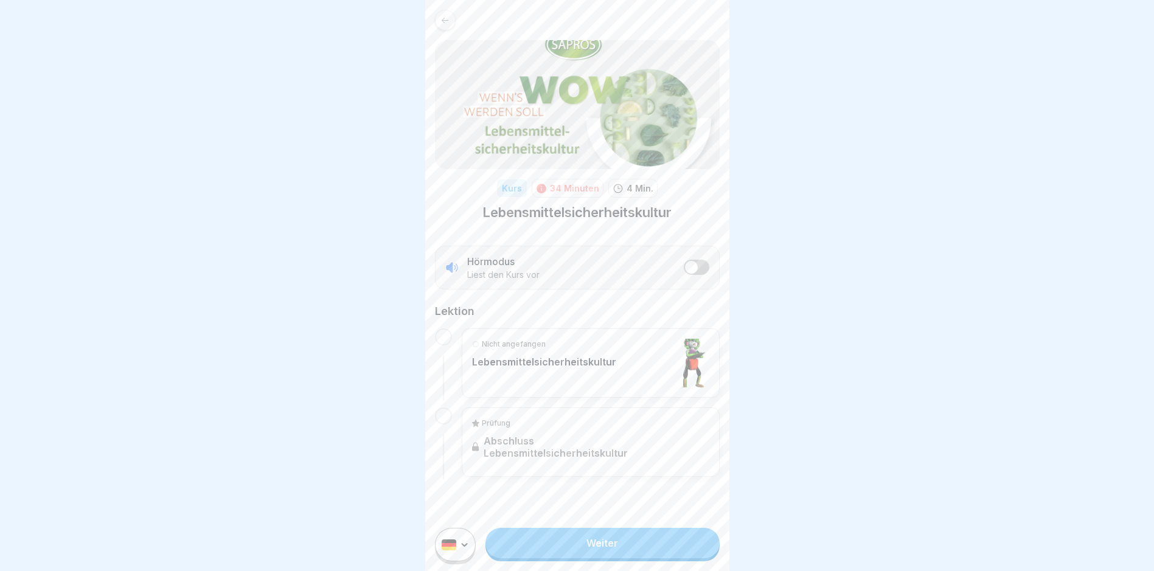
scroll to position [9, 0]
click at [593, 549] on link "Weiter" at bounding box center [603, 543] width 234 height 30
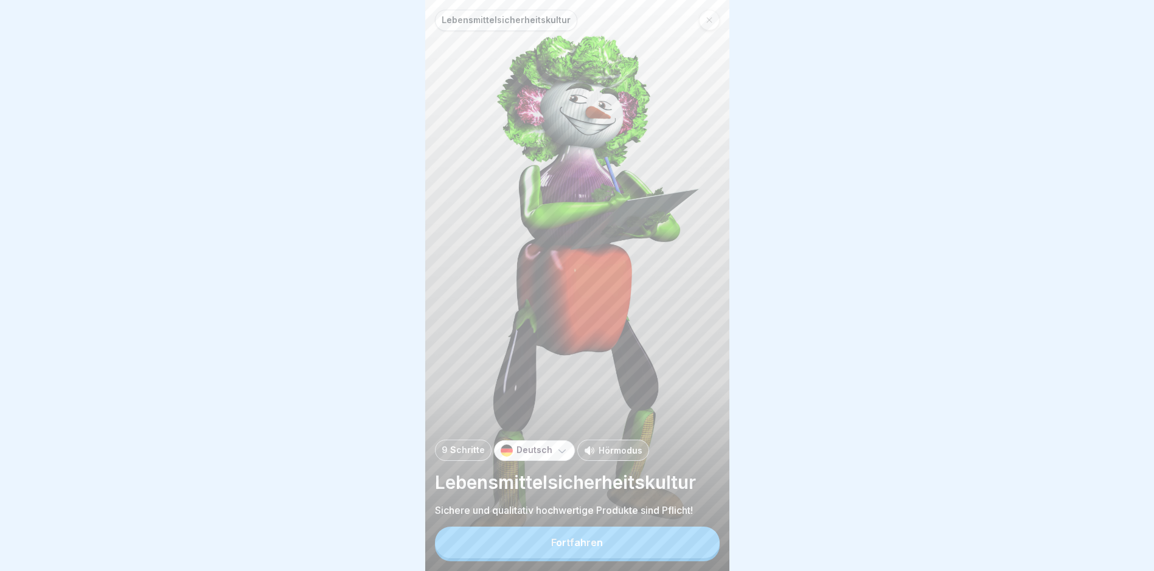
click at [607, 552] on button "Fortfahren" at bounding box center [577, 543] width 285 height 32
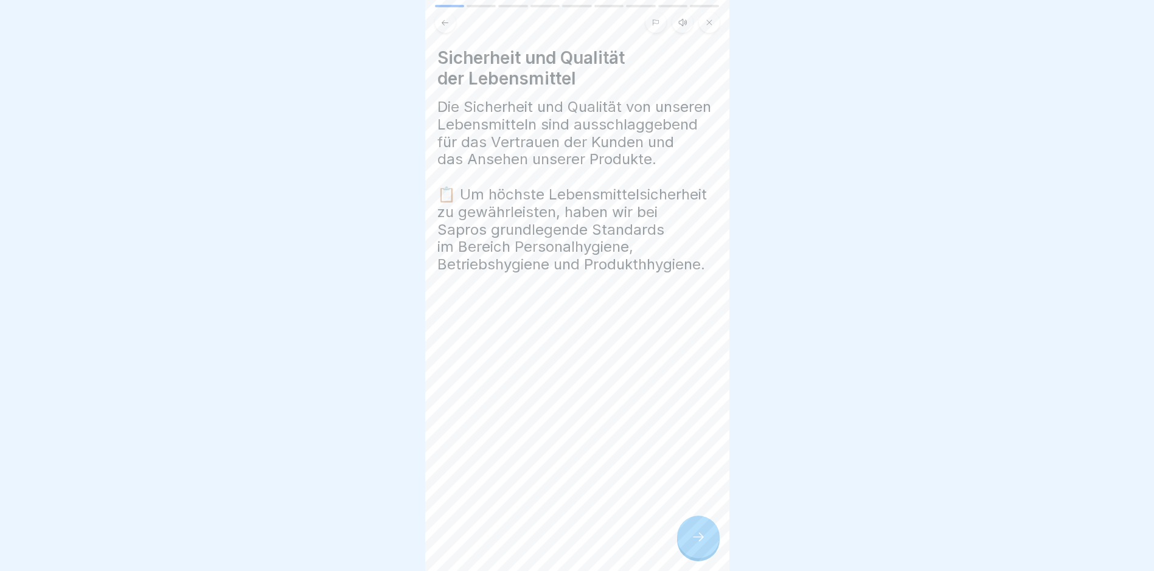
drag, startPoint x: 695, startPoint y: 548, endPoint x: 696, endPoint y: 531, distance: 17.7
click at [695, 545] on icon at bounding box center [698, 537] width 15 height 15
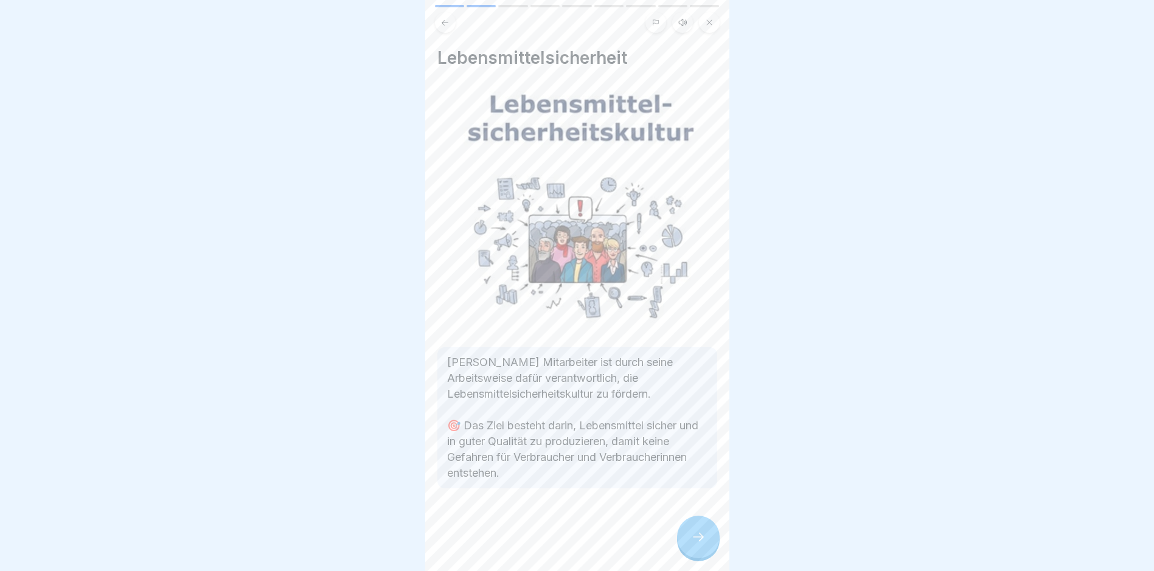
click at [703, 538] on div at bounding box center [698, 537] width 43 height 43
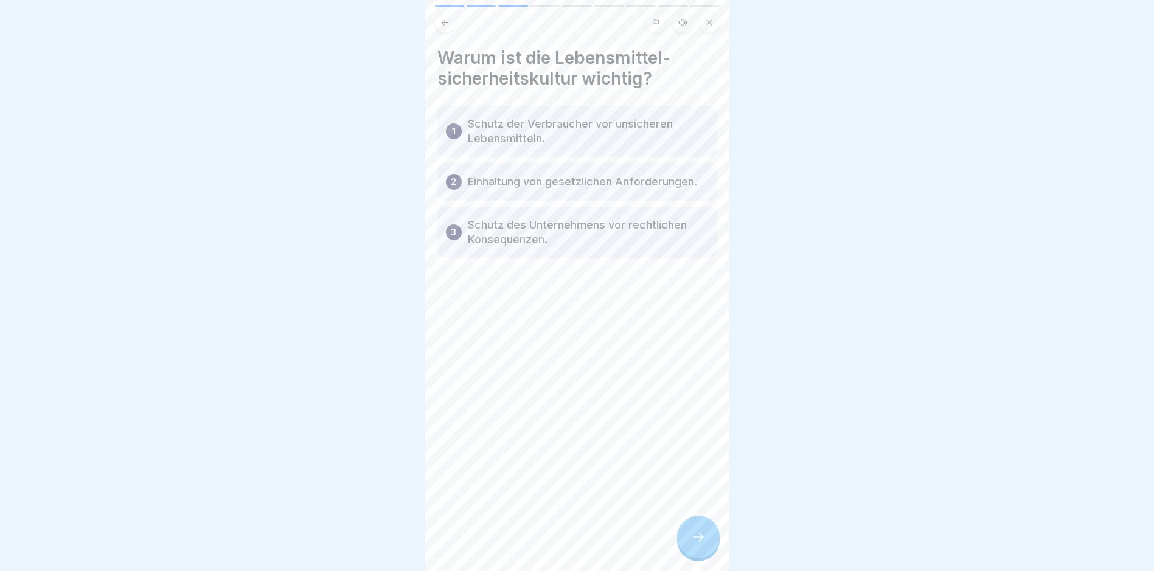
click at [695, 543] on icon at bounding box center [698, 537] width 15 height 15
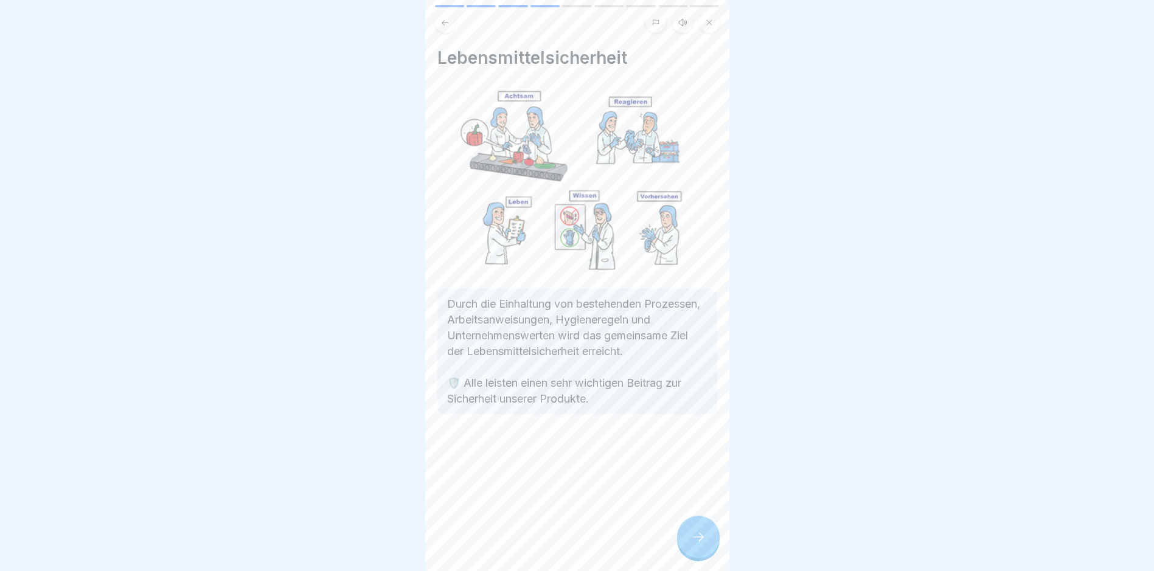
click at [688, 546] on div at bounding box center [698, 537] width 43 height 43
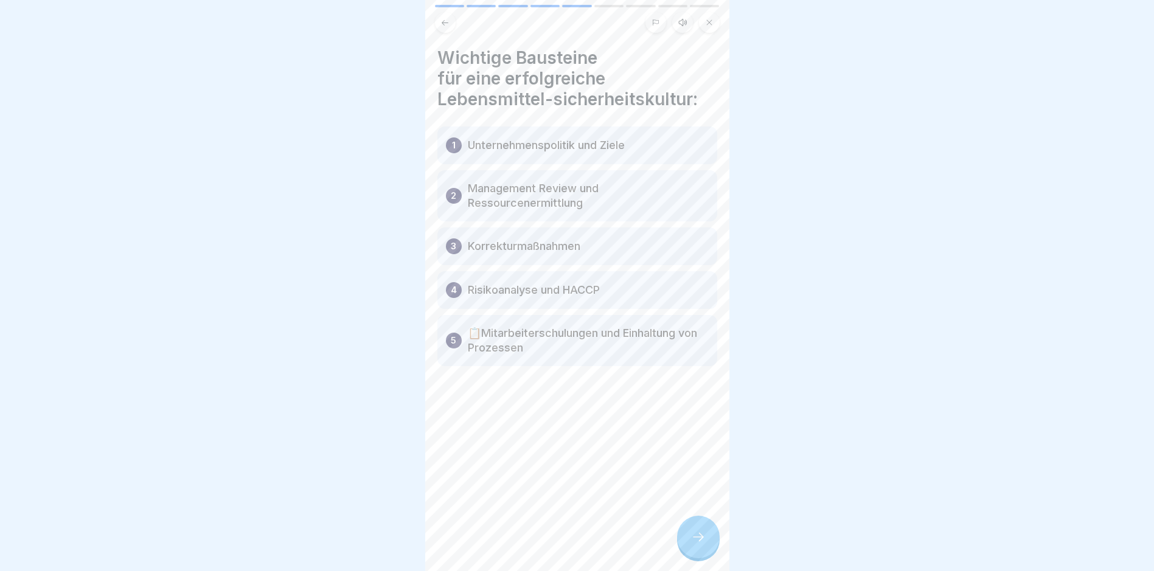
click at [675, 543] on div "Wichtige Bausteine für eine erfolgreiche Lebensmittel-sicherheitskultur: 1 Unte…" at bounding box center [577, 285] width 304 height 571
click at [695, 545] on icon at bounding box center [698, 537] width 15 height 15
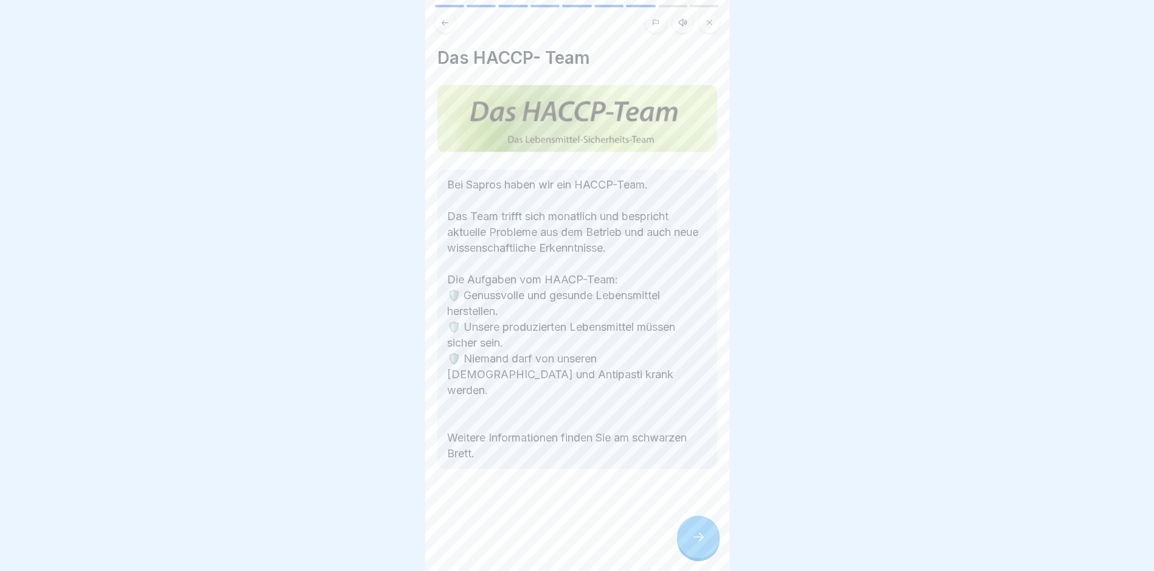
click at [693, 545] on icon at bounding box center [698, 537] width 15 height 15
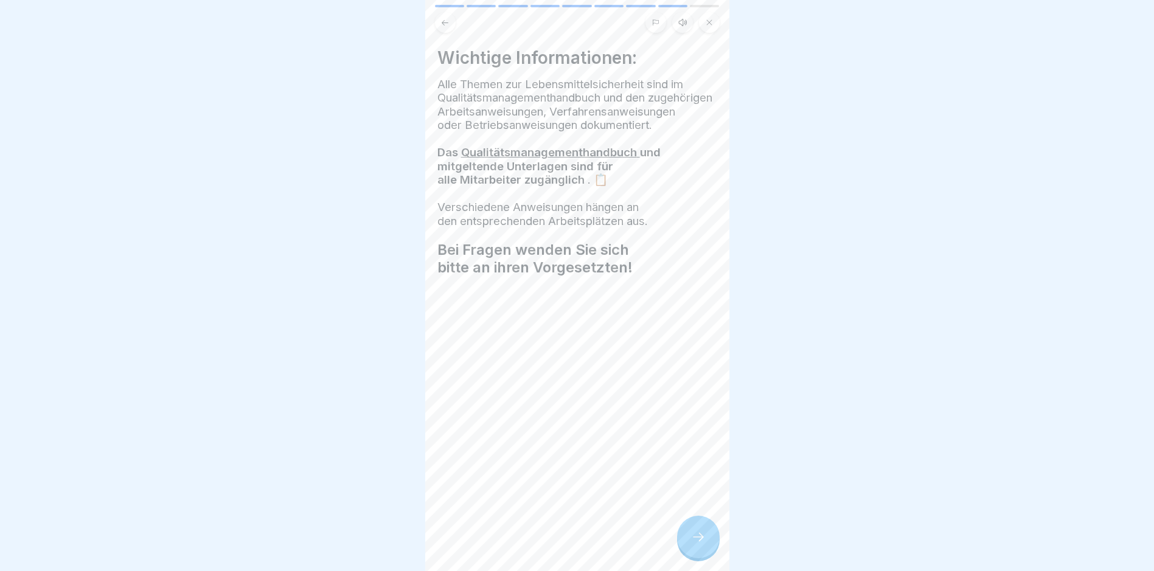
click at [691, 545] on icon at bounding box center [698, 537] width 15 height 15
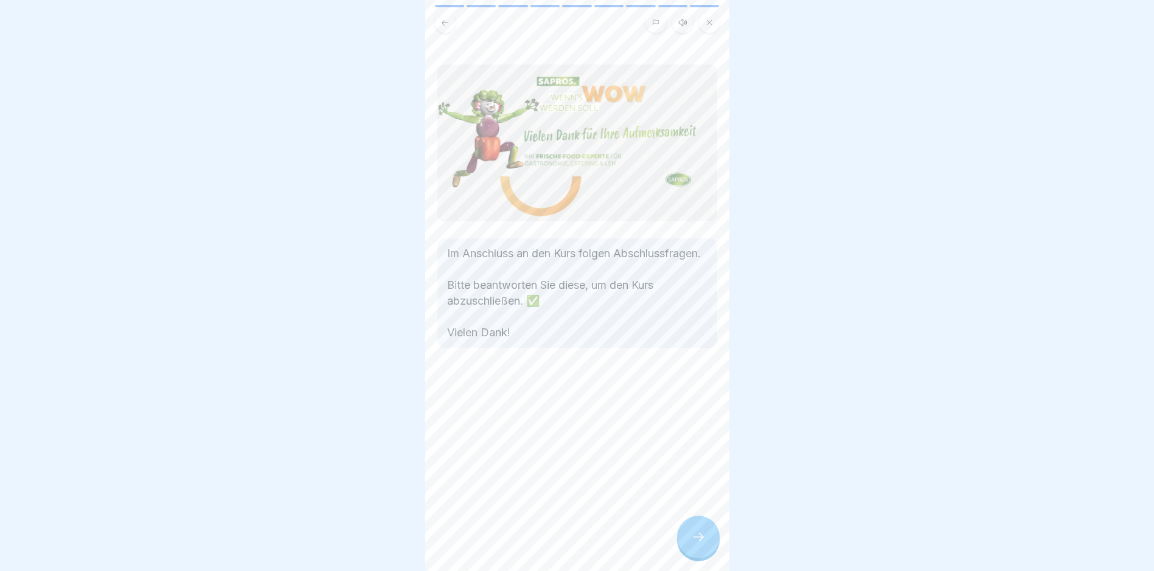
click at [691, 545] on icon at bounding box center [698, 537] width 15 height 15
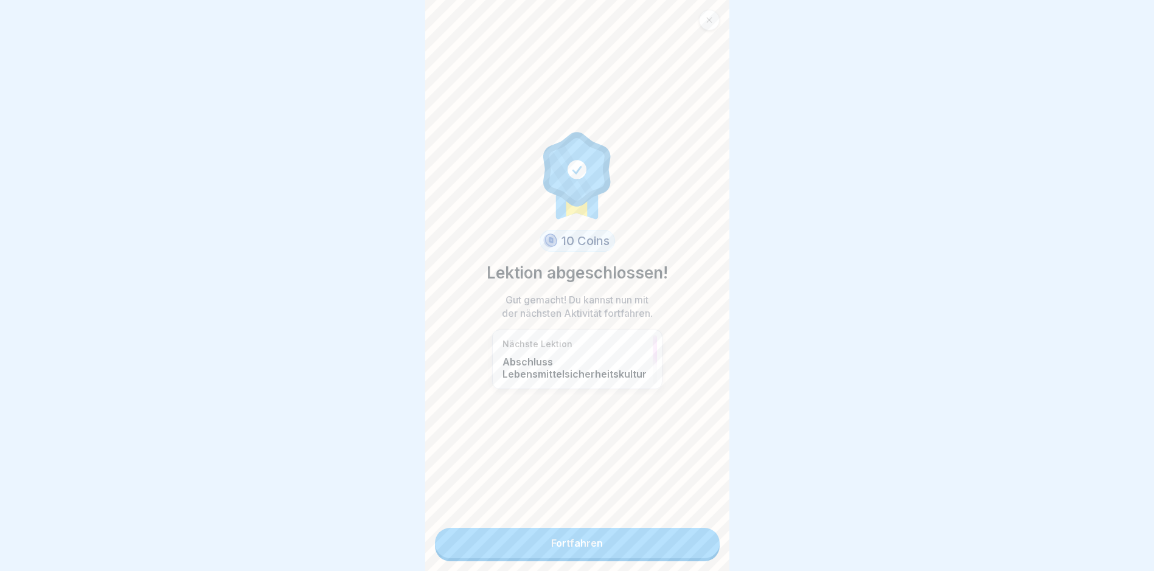
click at [613, 548] on link "Fortfahren" at bounding box center [577, 543] width 285 height 30
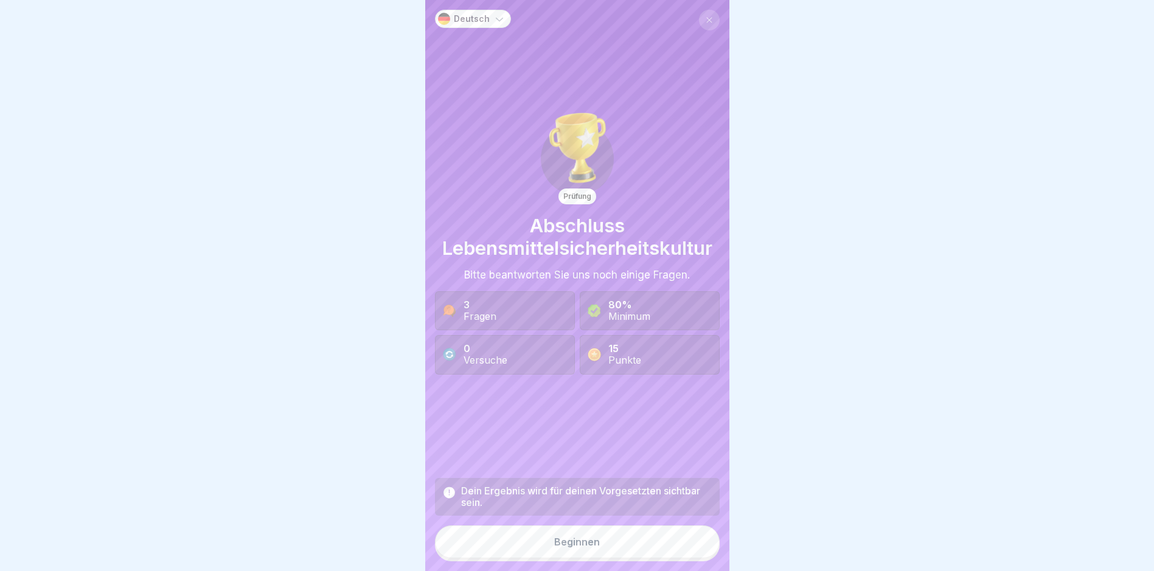
click at [540, 553] on button "Beginnen" at bounding box center [577, 542] width 285 height 33
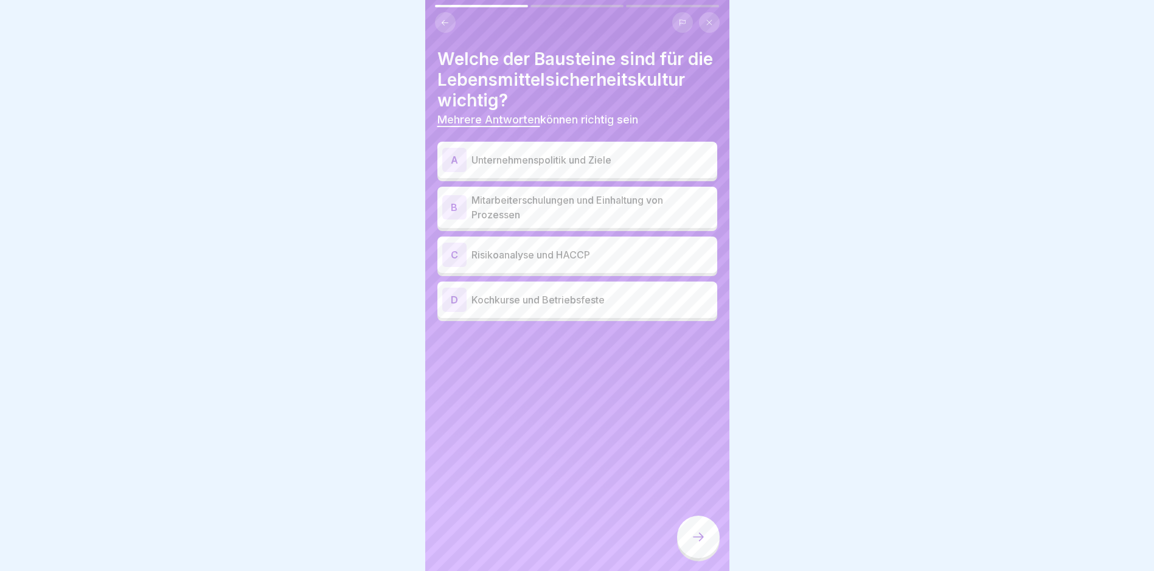
click at [559, 167] on p "Unternehmenspolitik und Ziele" at bounding box center [592, 160] width 241 height 15
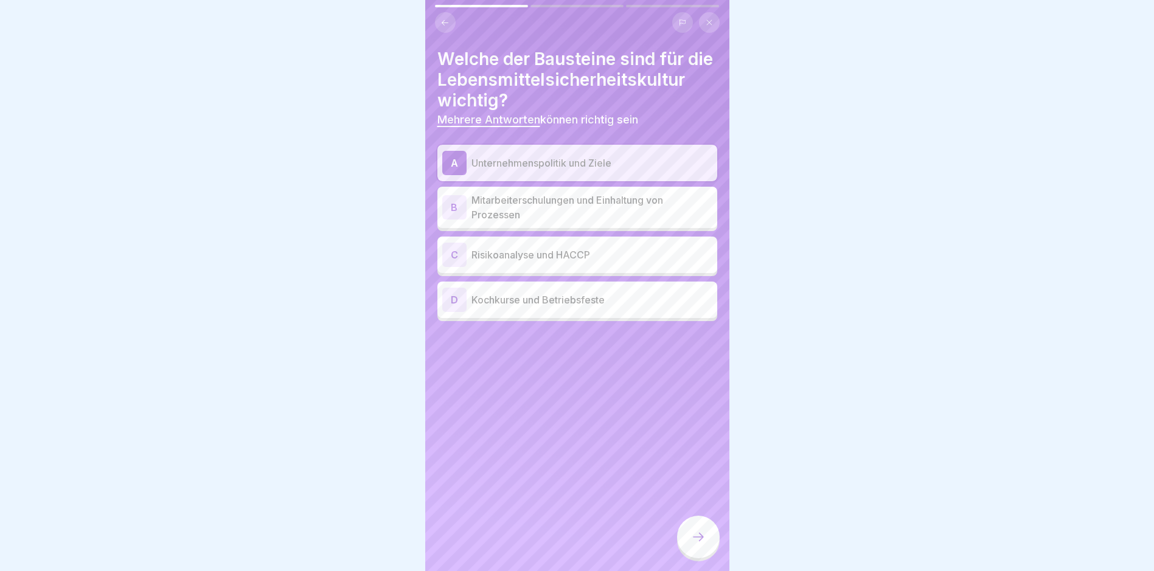
click at [550, 222] on p "Mitarbeiterschulungen und Einhaltung von Prozessen" at bounding box center [592, 207] width 241 height 29
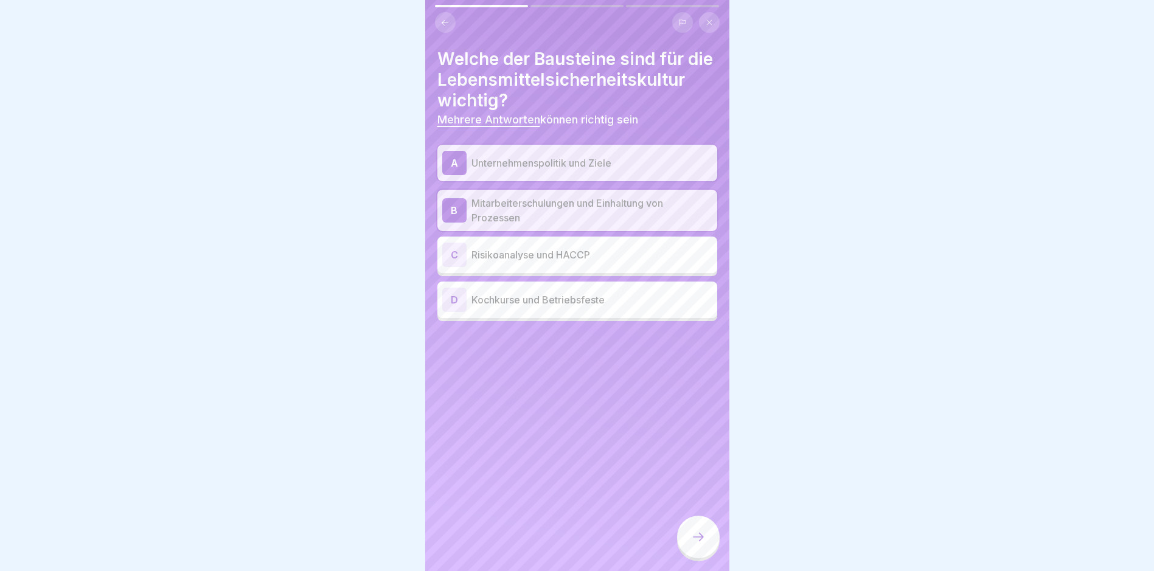
click at [550, 262] on p "Risikoanalyse und HACCP" at bounding box center [592, 255] width 241 height 15
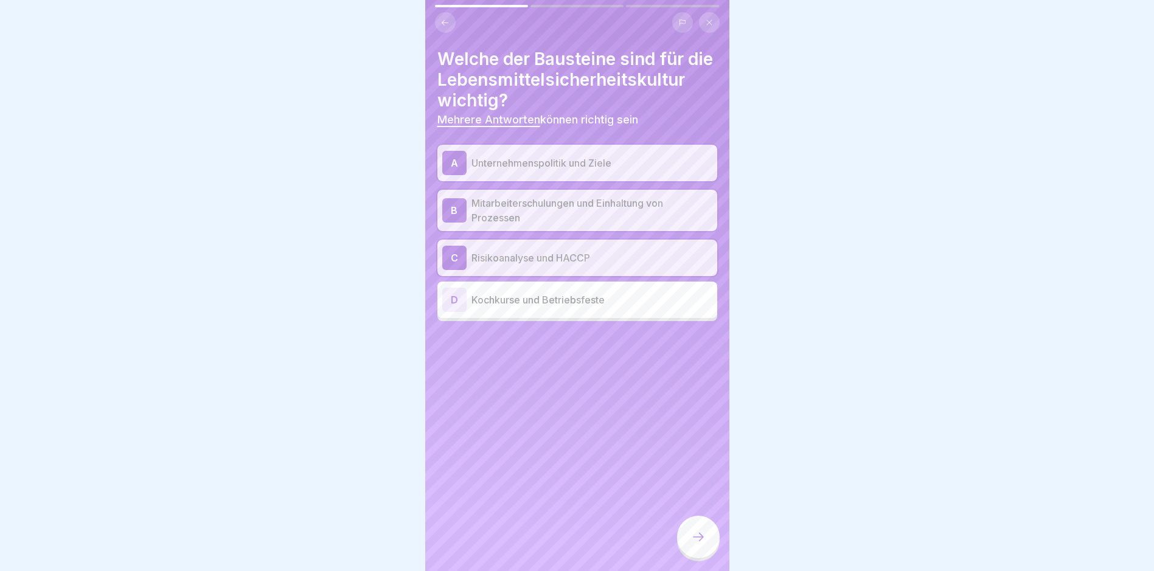
click at [699, 554] on div at bounding box center [698, 537] width 43 height 43
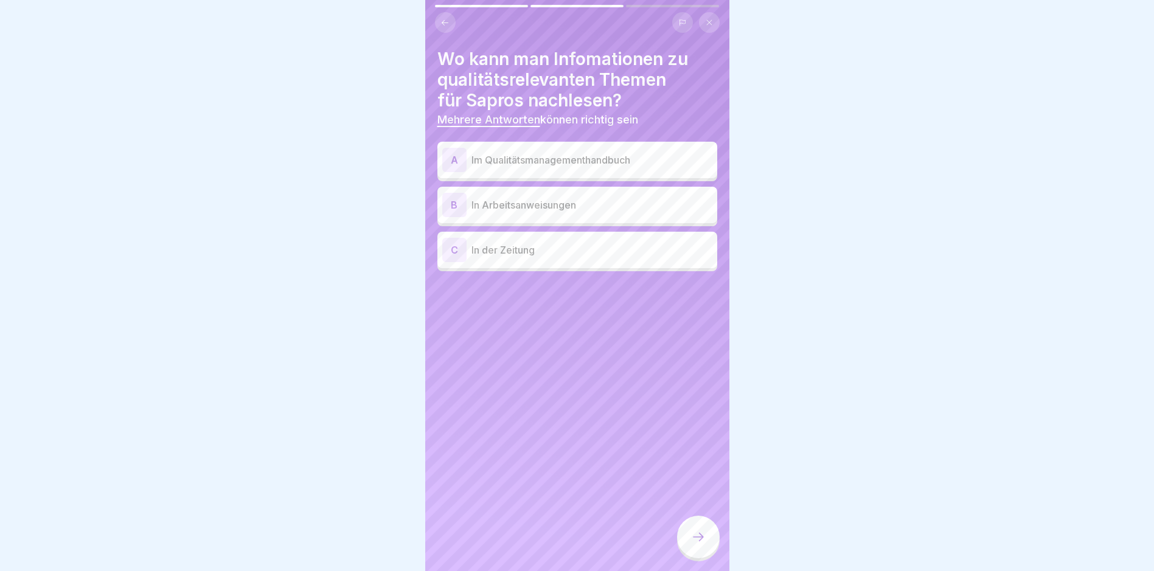
click at [600, 162] on p "Im Qualitätsmanagementhandbuch" at bounding box center [592, 160] width 241 height 15
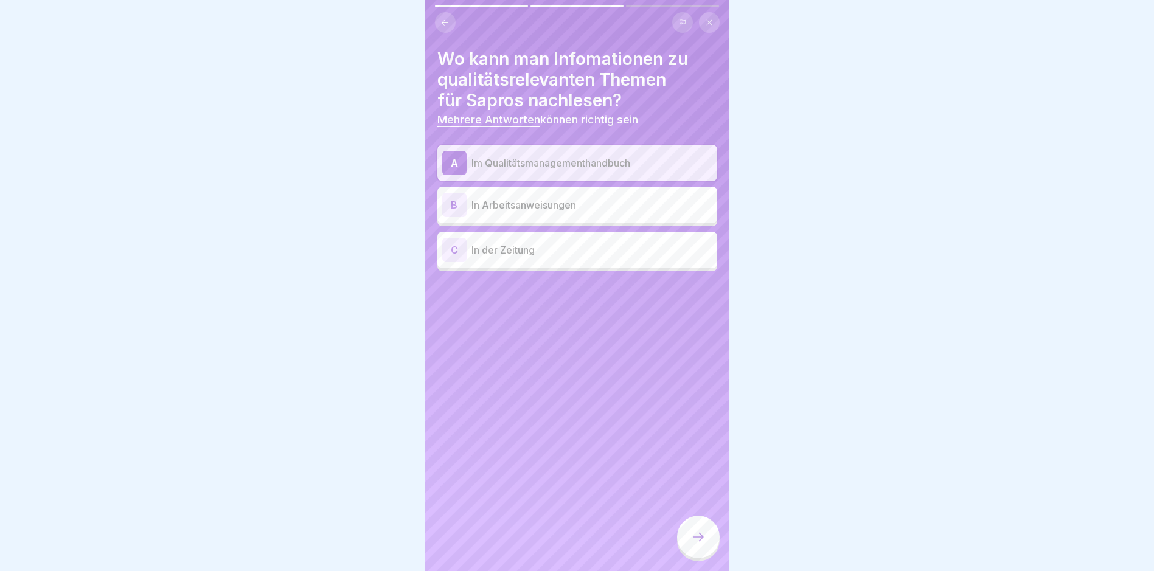
click at [700, 545] on icon at bounding box center [698, 537] width 15 height 15
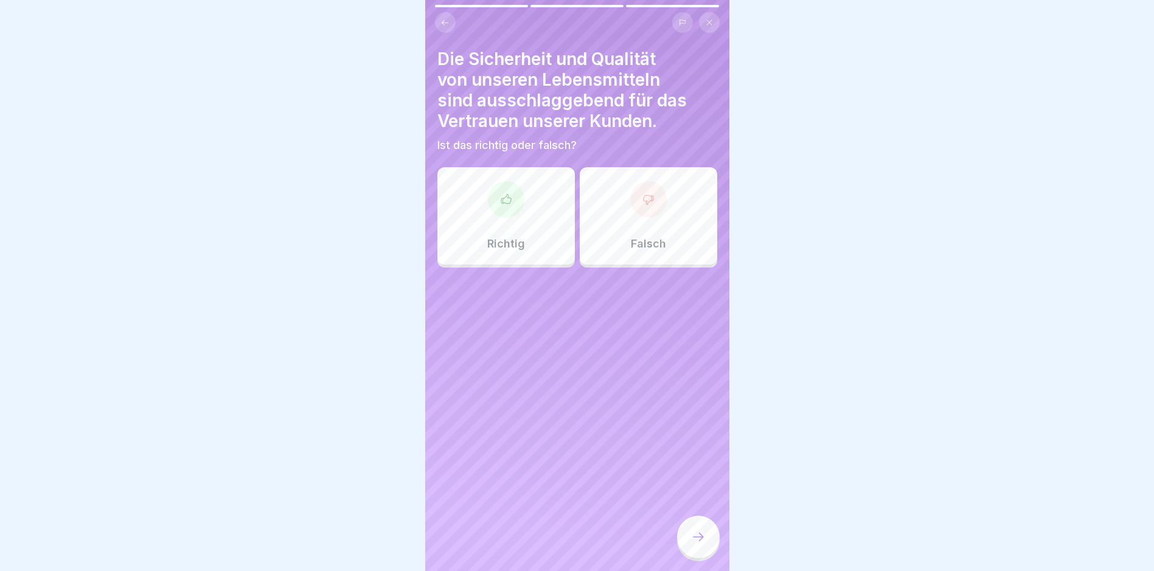
click at [476, 215] on div "Richtig" at bounding box center [506, 215] width 138 height 97
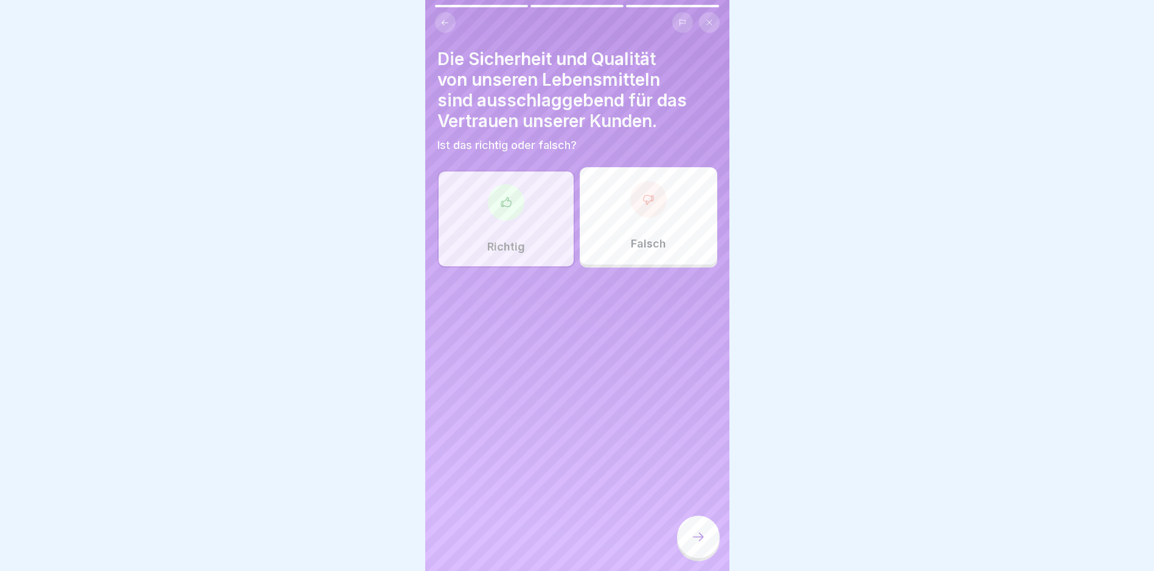
click at [697, 545] on icon at bounding box center [698, 537] width 15 height 15
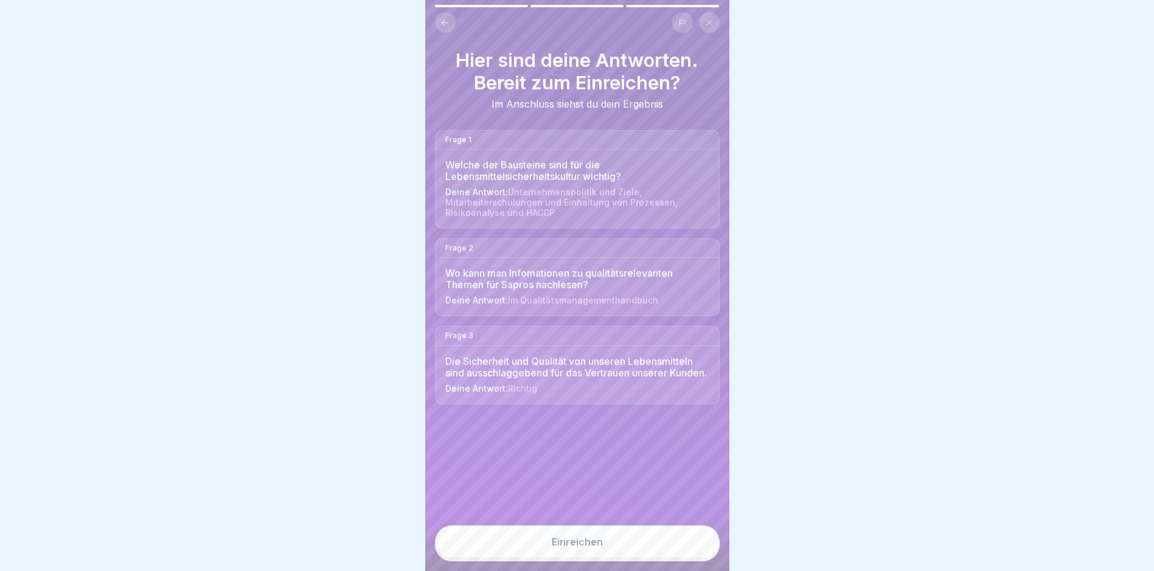
click at [622, 552] on button "Einreichen" at bounding box center [577, 542] width 285 height 33
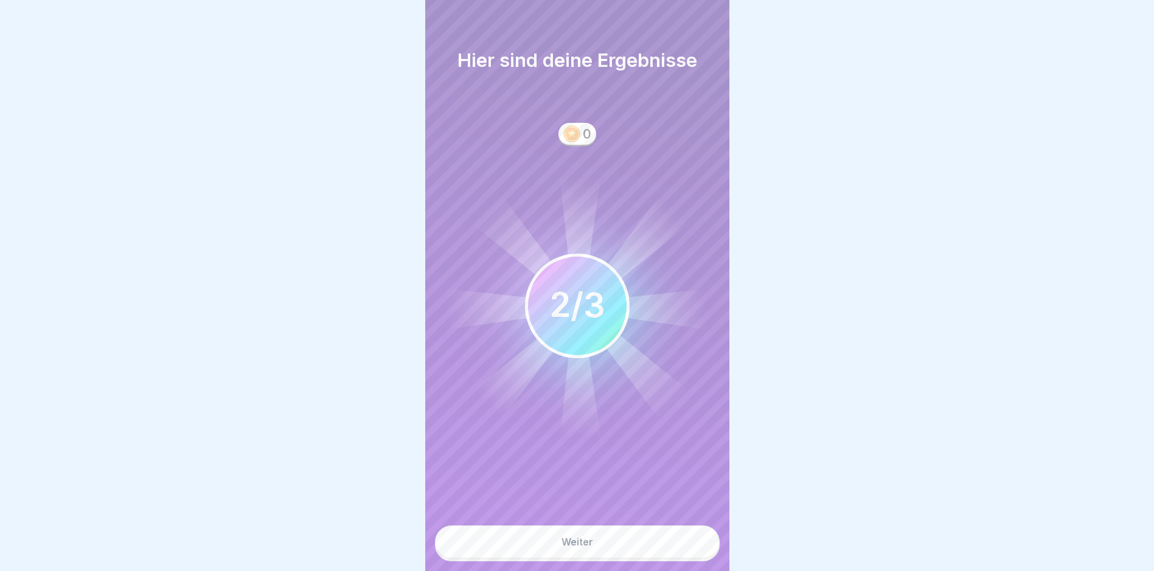
click at [577, 548] on div "Weiter" at bounding box center [578, 542] width 32 height 11
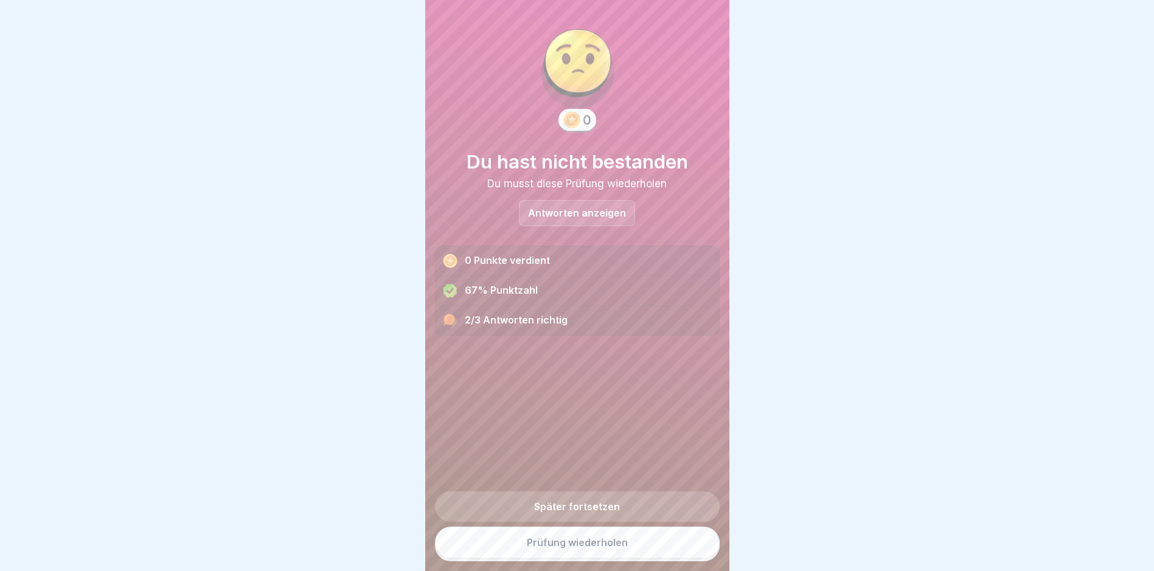
click at [577, 553] on link "Prüfung wiederholen" at bounding box center [577, 543] width 285 height 32
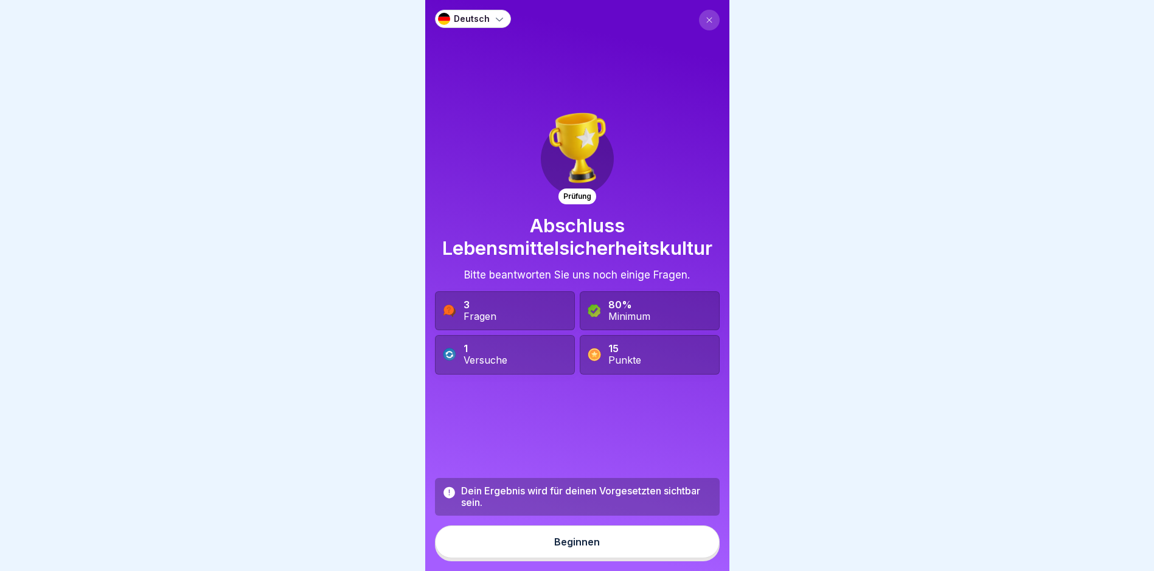
click at [554, 548] on div "Beginnen" at bounding box center [577, 542] width 46 height 11
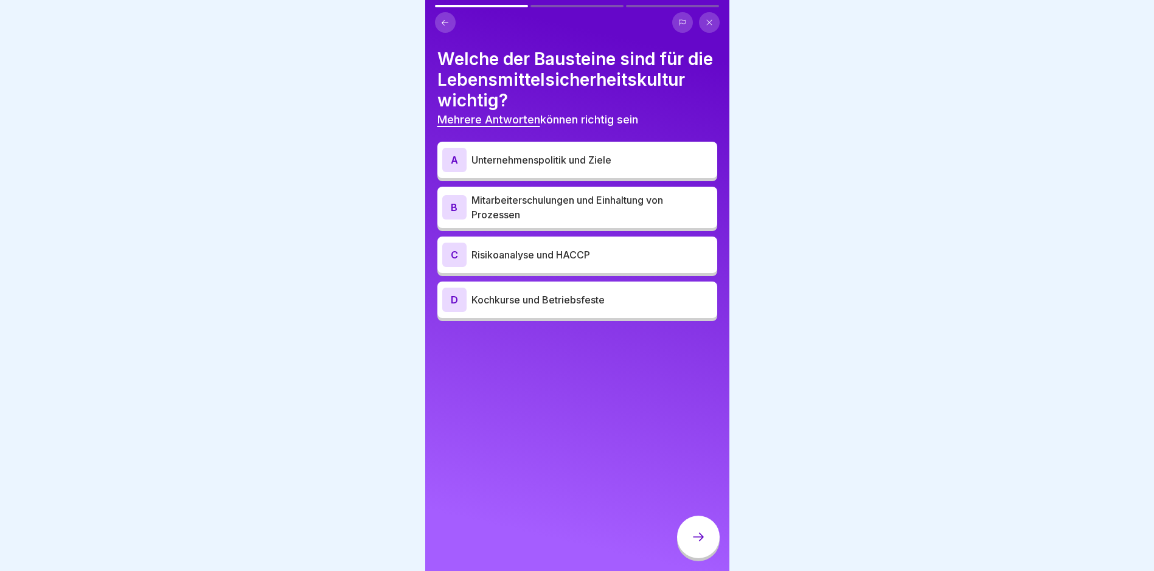
click at [542, 222] on p "Mitarbeiterschulungen und Einhaltung von Prozessen" at bounding box center [592, 207] width 241 height 29
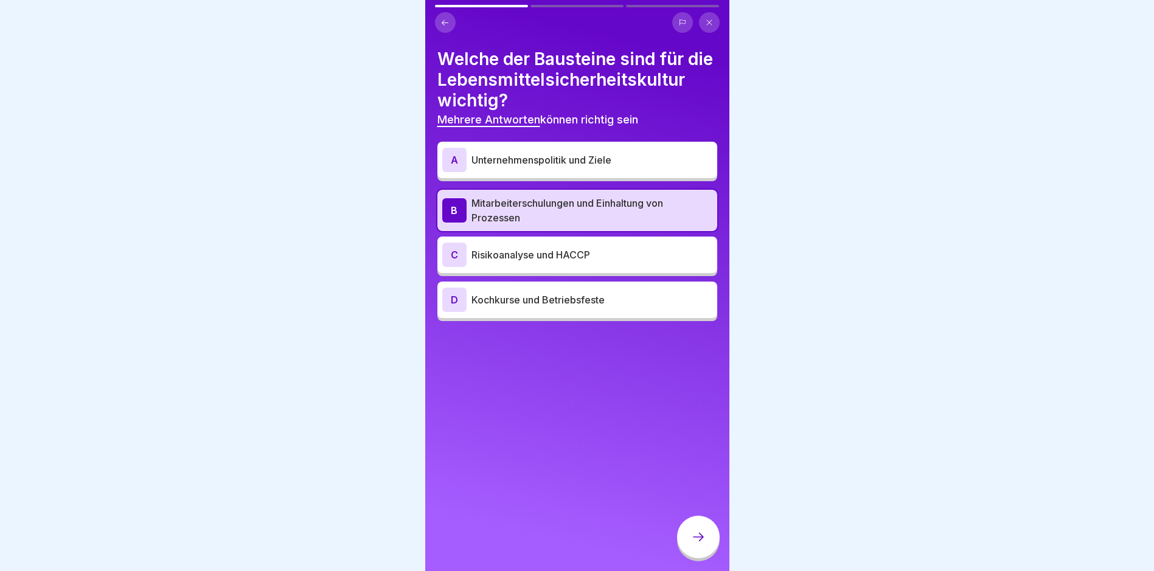
click at [537, 262] on p "Risikoanalyse und HACCP" at bounding box center [592, 255] width 241 height 15
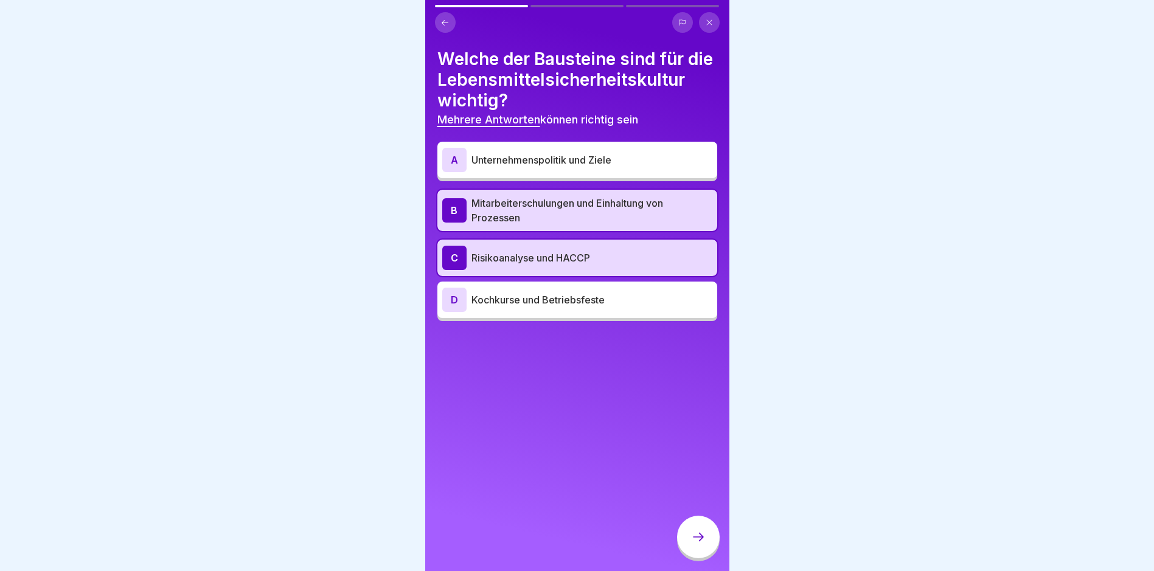
click at [697, 545] on icon at bounding box center [698, 537] width 15 height 15
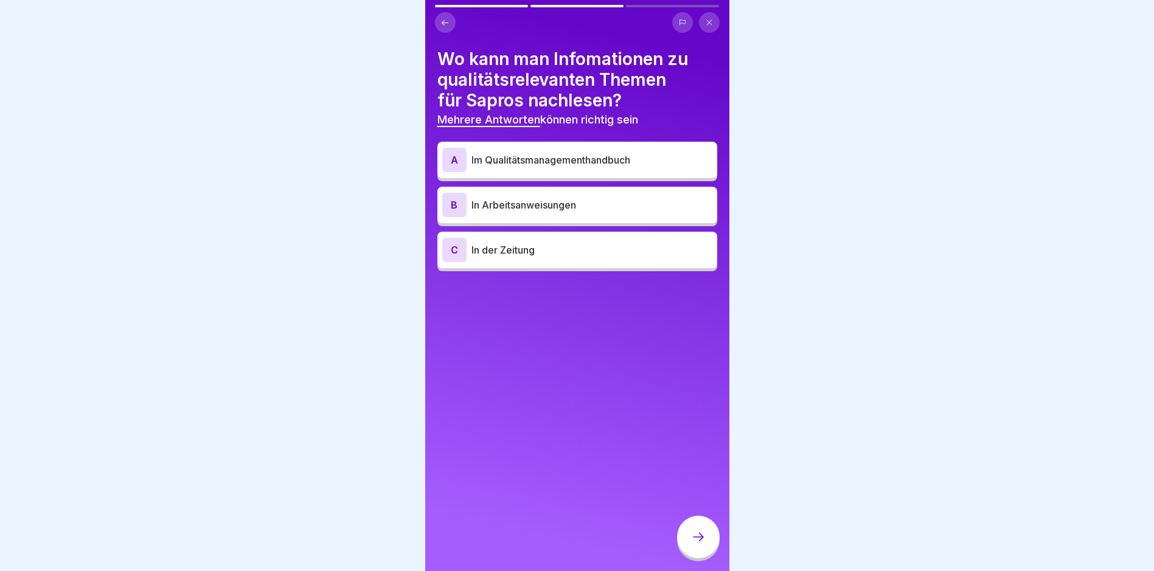
click at [589, 150] on div "A Im Qualitätsmanagementhandbuch" at bounding box center [577, 160] width 270 height 24
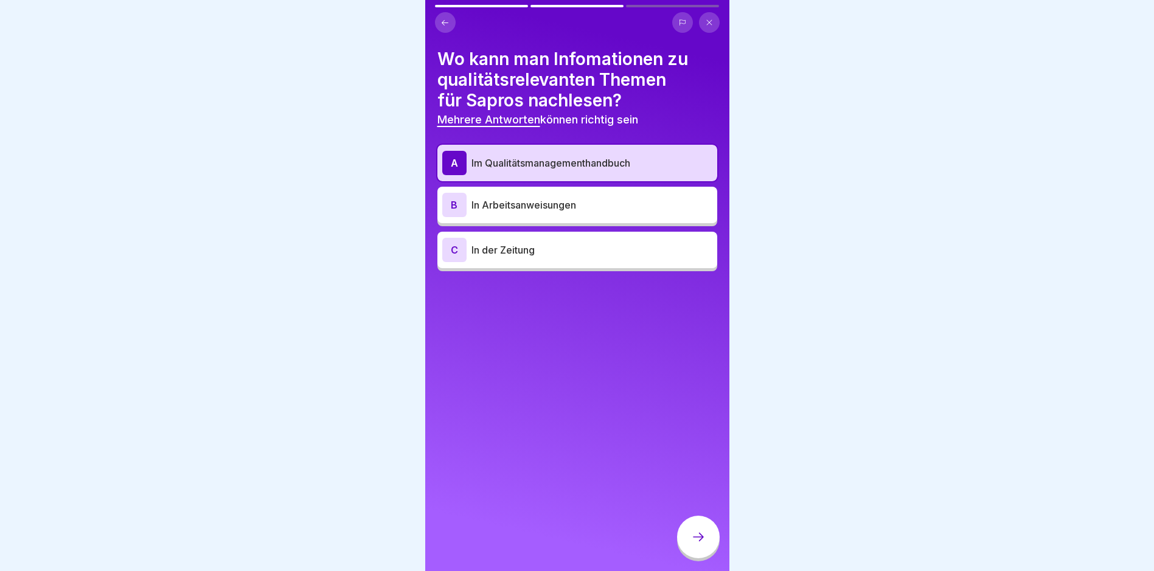
click at [694, 559] on div at bounding box center [698, 537] width 43 height 43
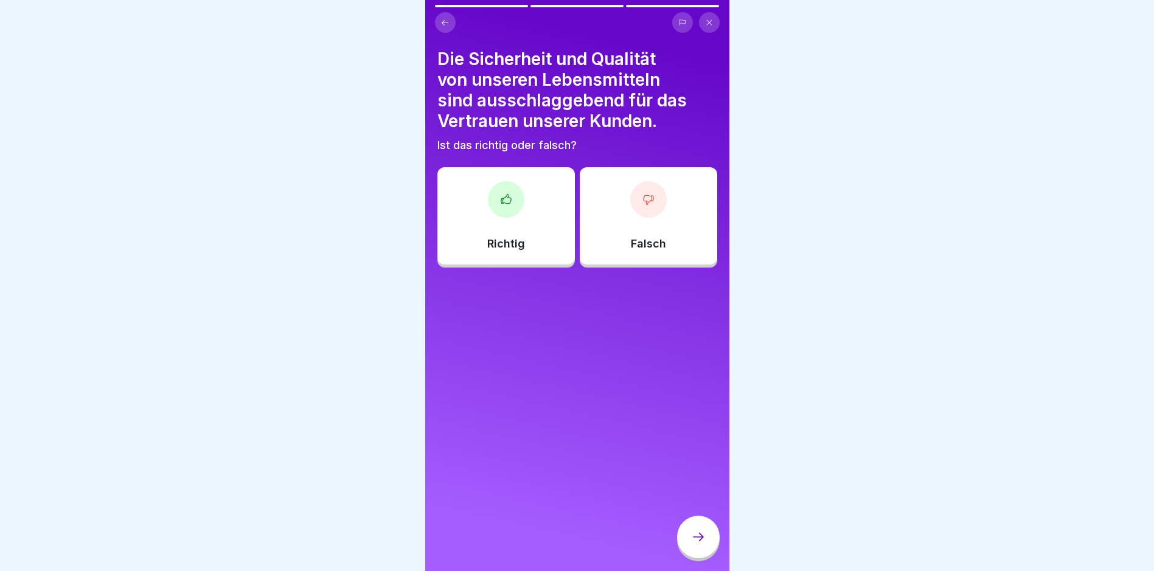
click at [504, 225] on div "Richtig" at bounding box center [506, 215] width 138 height 97
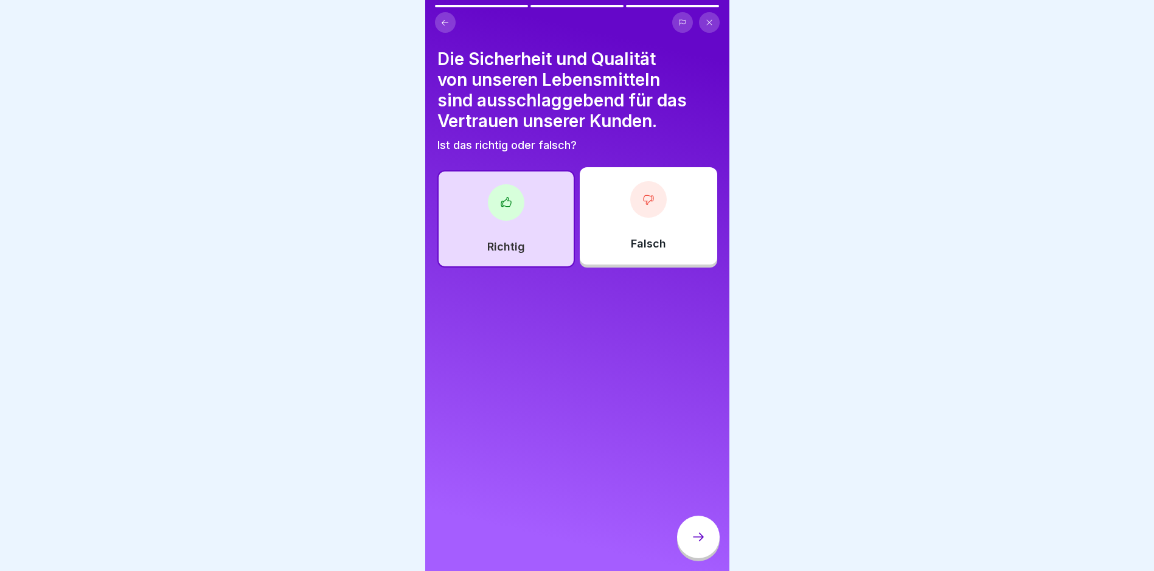
click at [694, 542] on icon at bounding box center [698, 537] width 15 height 15
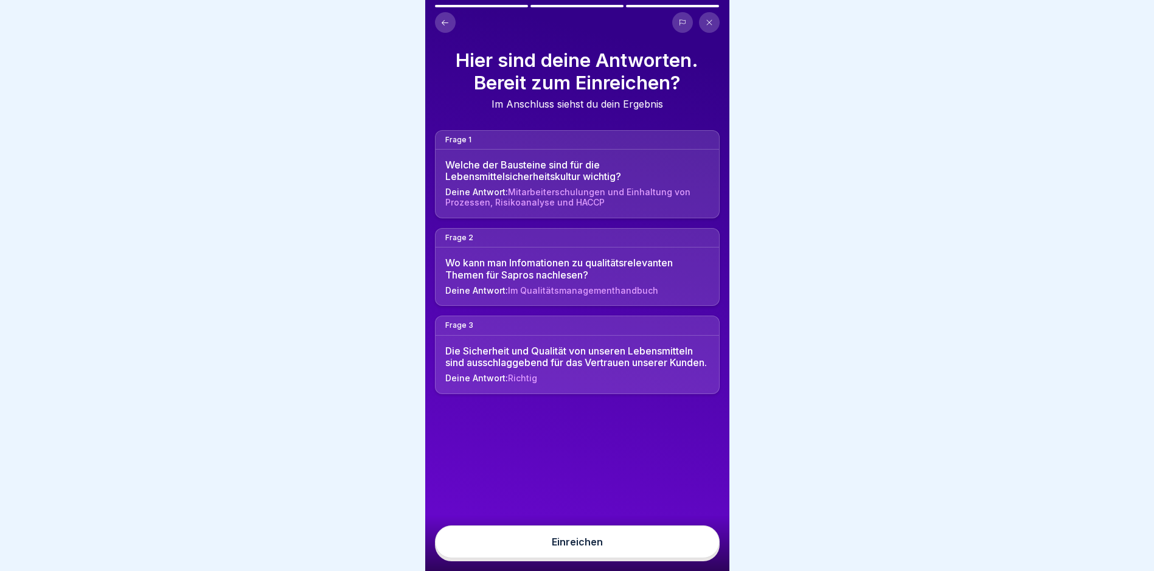
click at [621, 550] on button "Einreichen" at bounding box center [577, 542] width 285 height 33
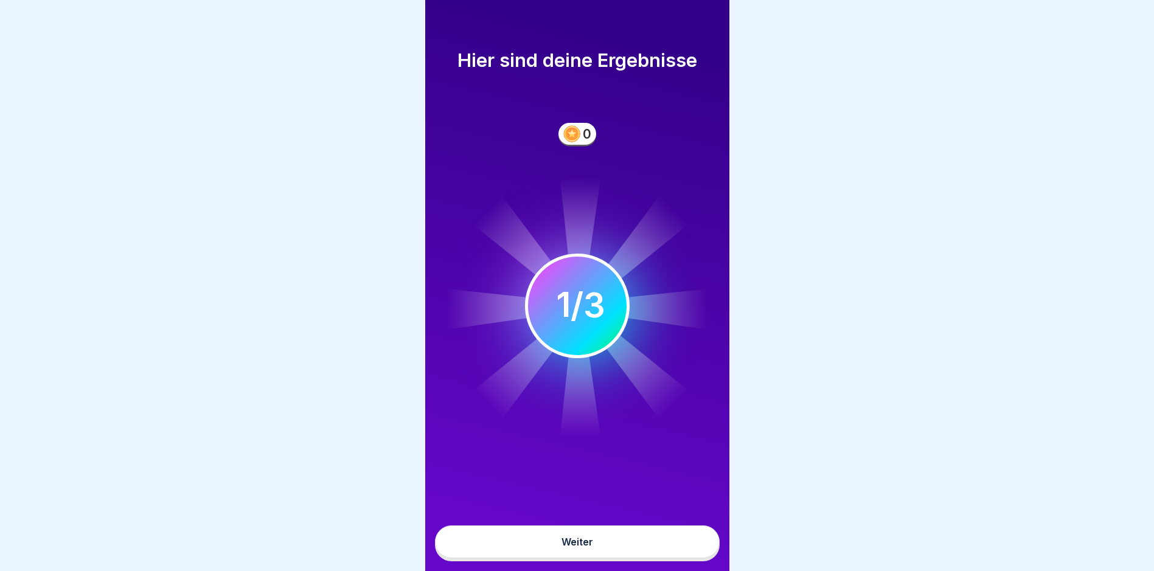
click at [599, 551] on button "Weiter" at bounding box center [577, 542] width 285 height 33
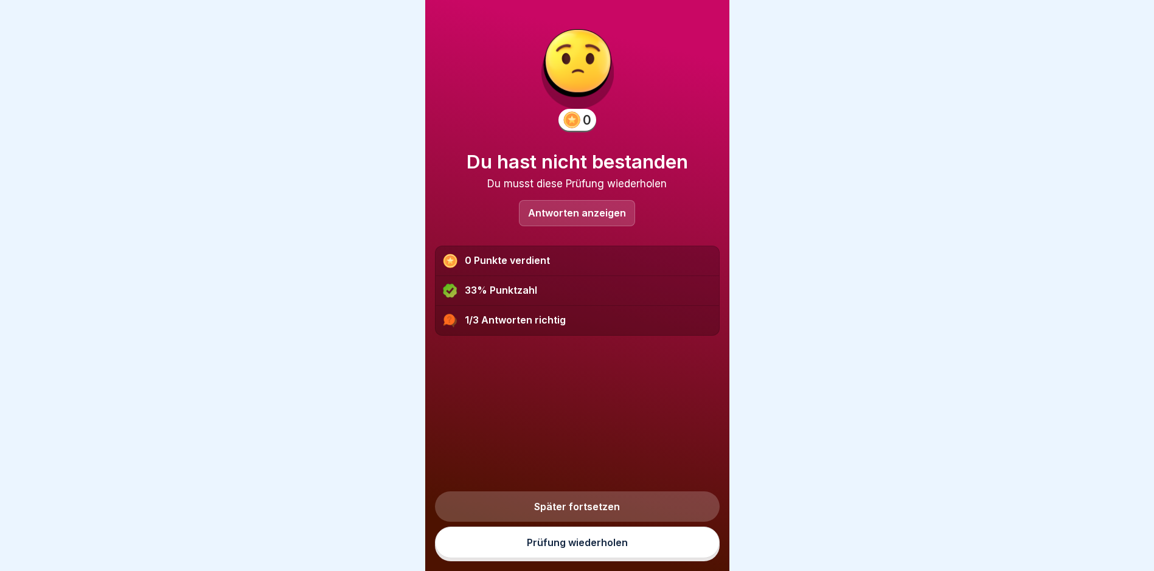
click at [593, 521] on link "Später fortsetzen" at bounding box center [577, 507] width 285 height 30
